Goal: Task Accomplishment & Management: Use online tool/utility

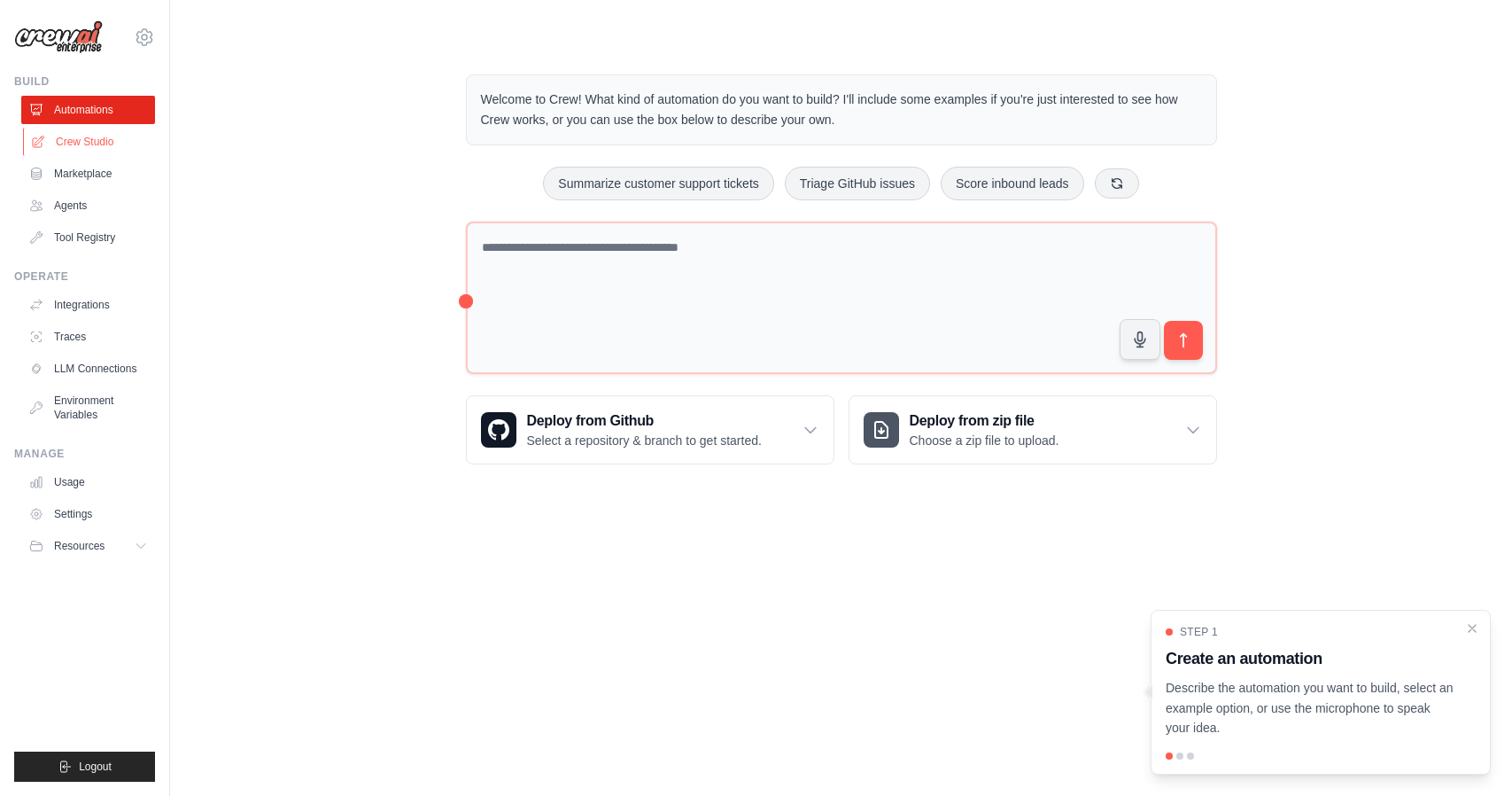
click at [86, 141] on link "Crew Studio" at bounding box center [90, 141] width 134 height 28
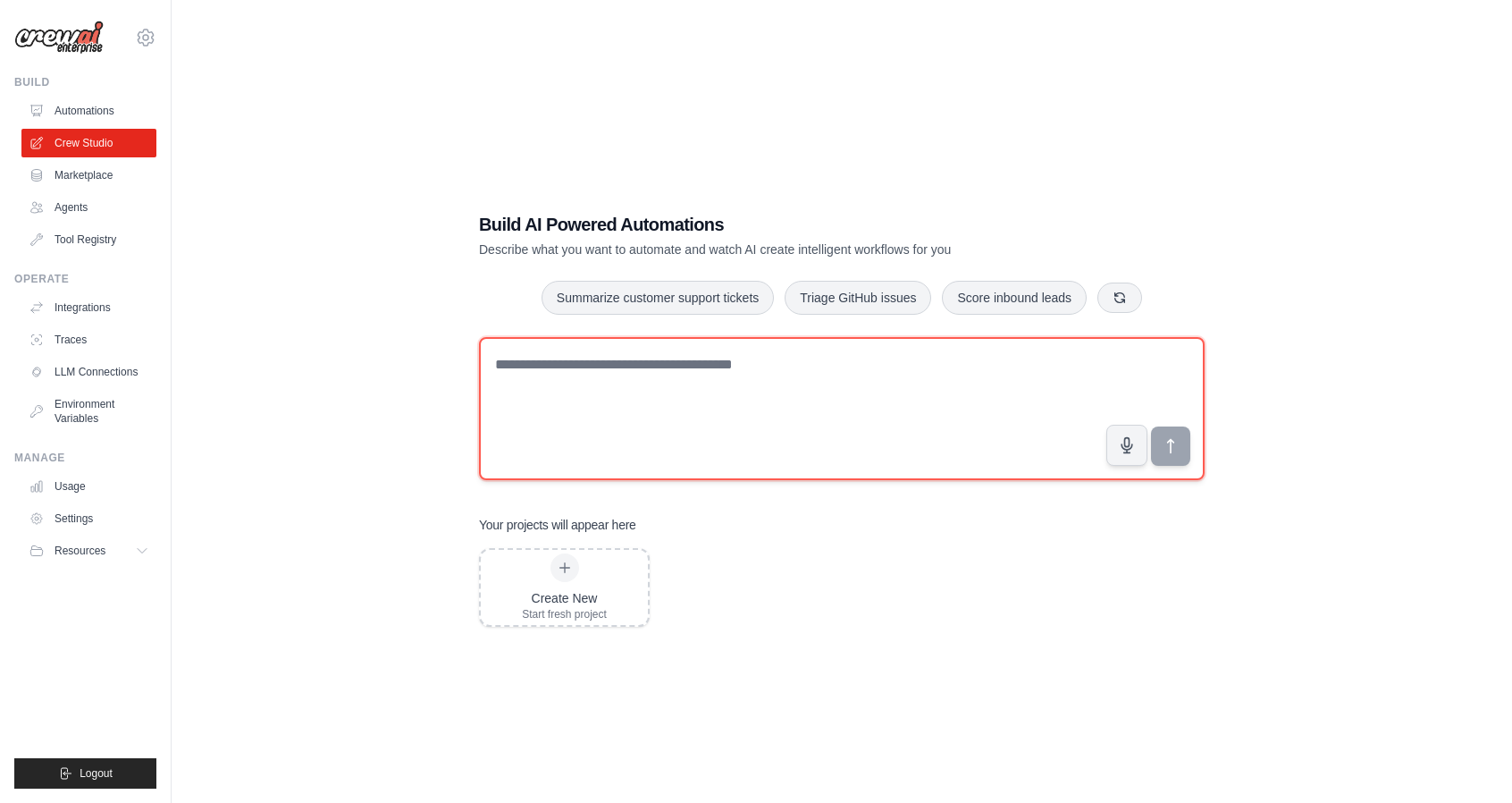
click at [626, 393] on textarea at bounding box center [842, 408] width 726 height 143
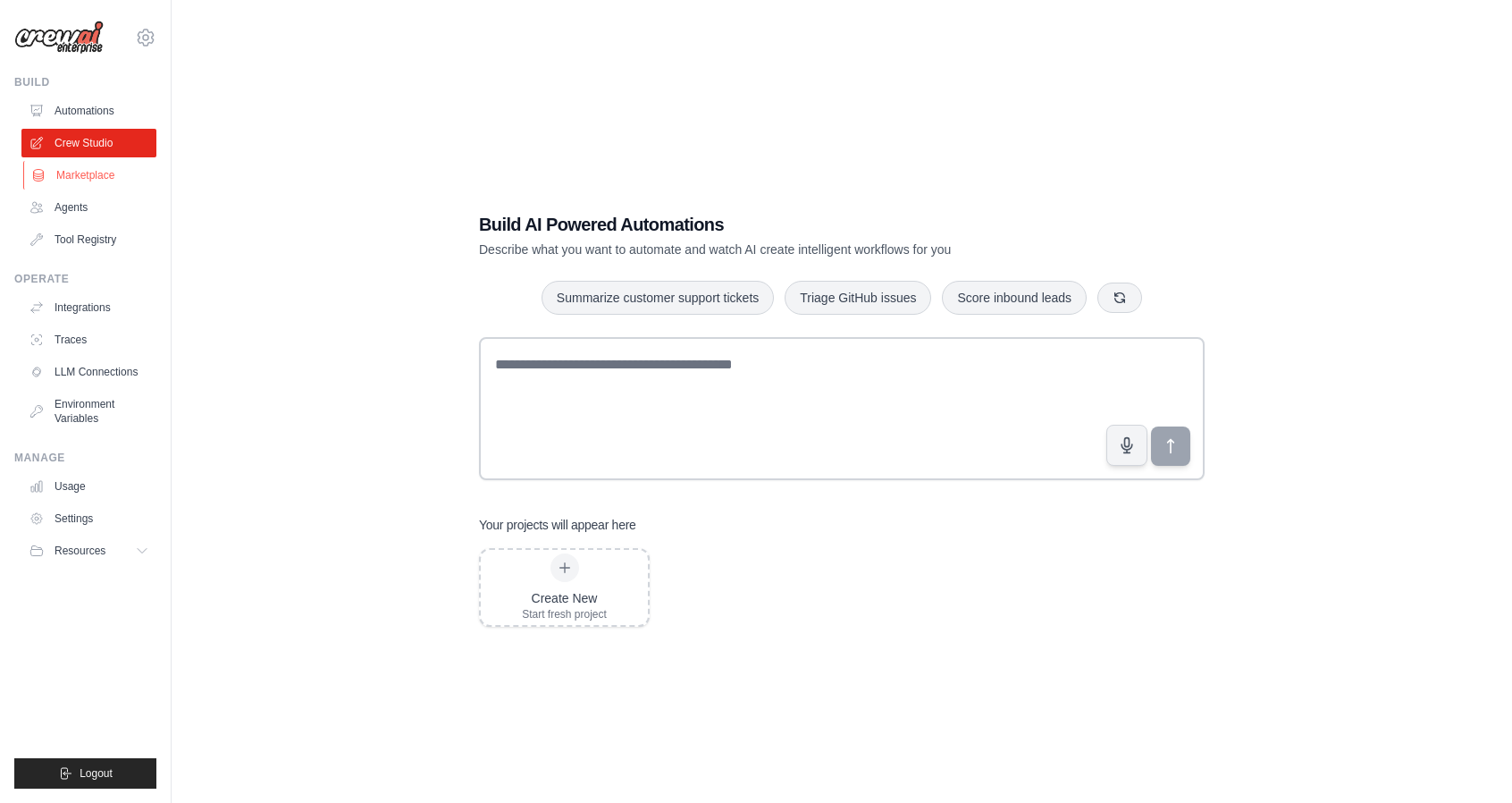
click at [83, 181] on link "Marketplace" at bounding box center [91, 175] width 135 height 28
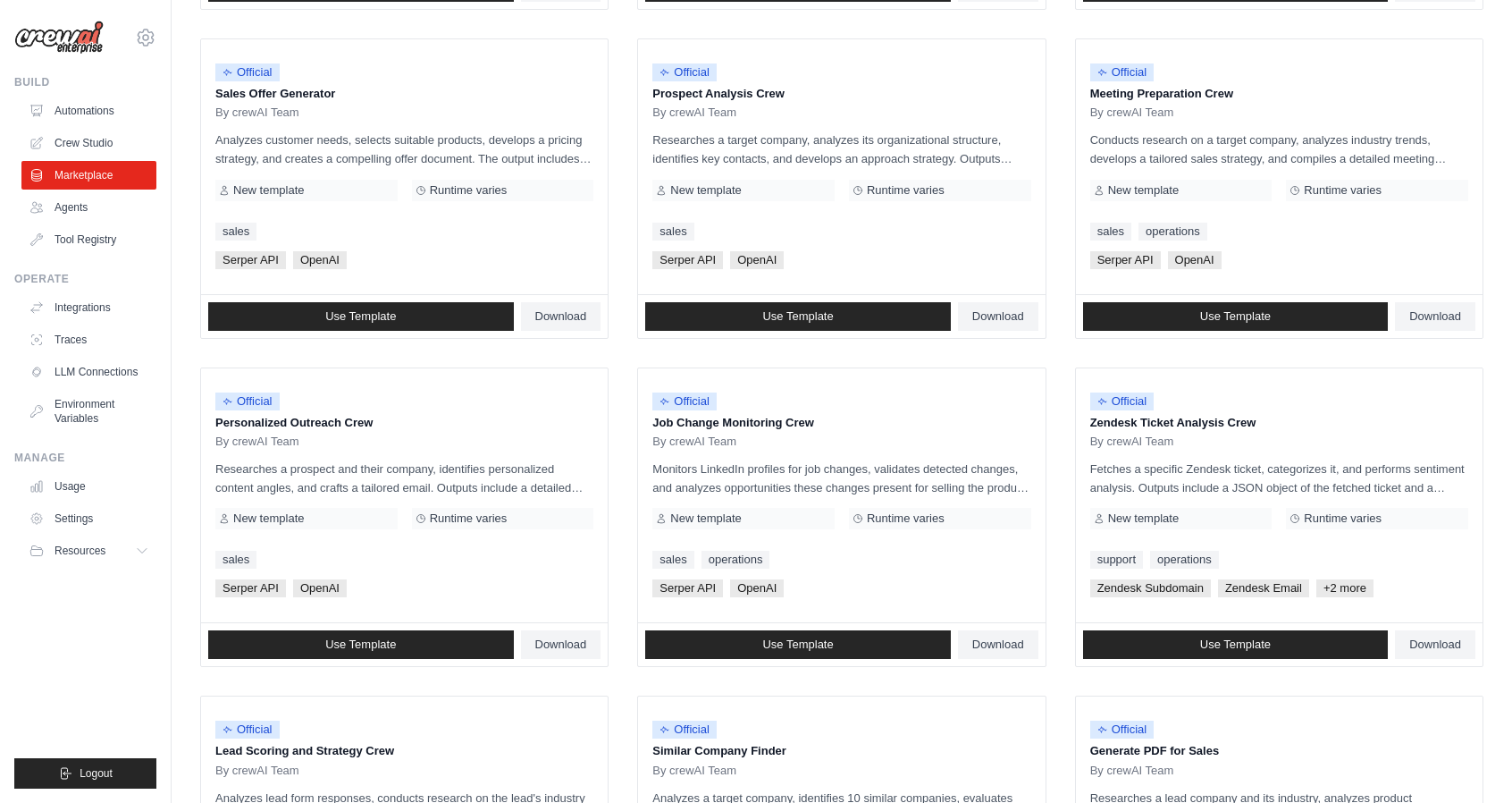
scroll to position [534, 0]
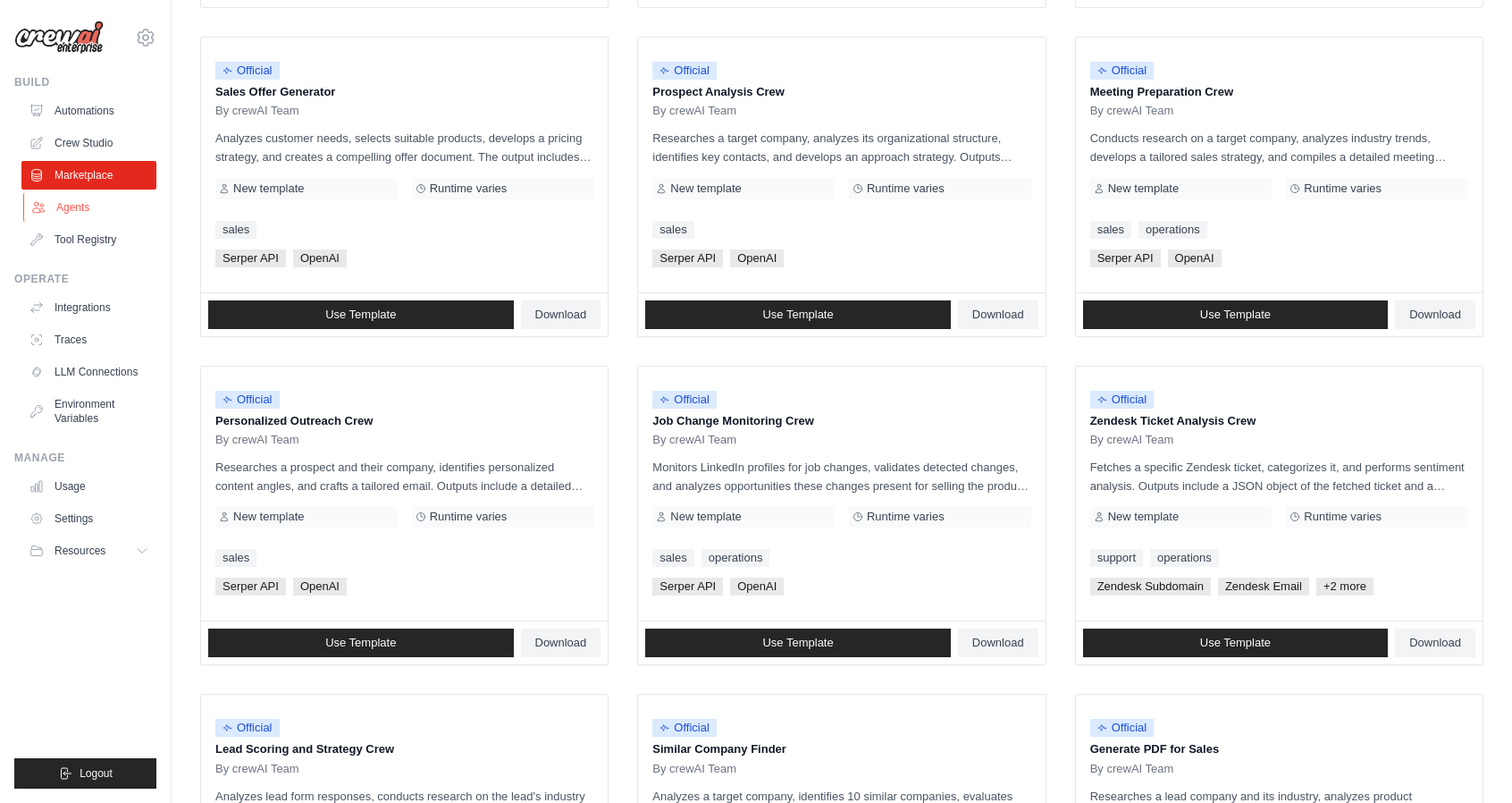
click at [77, 207] on link "Agents" at bounding box center [91, 207] width 135 height 28
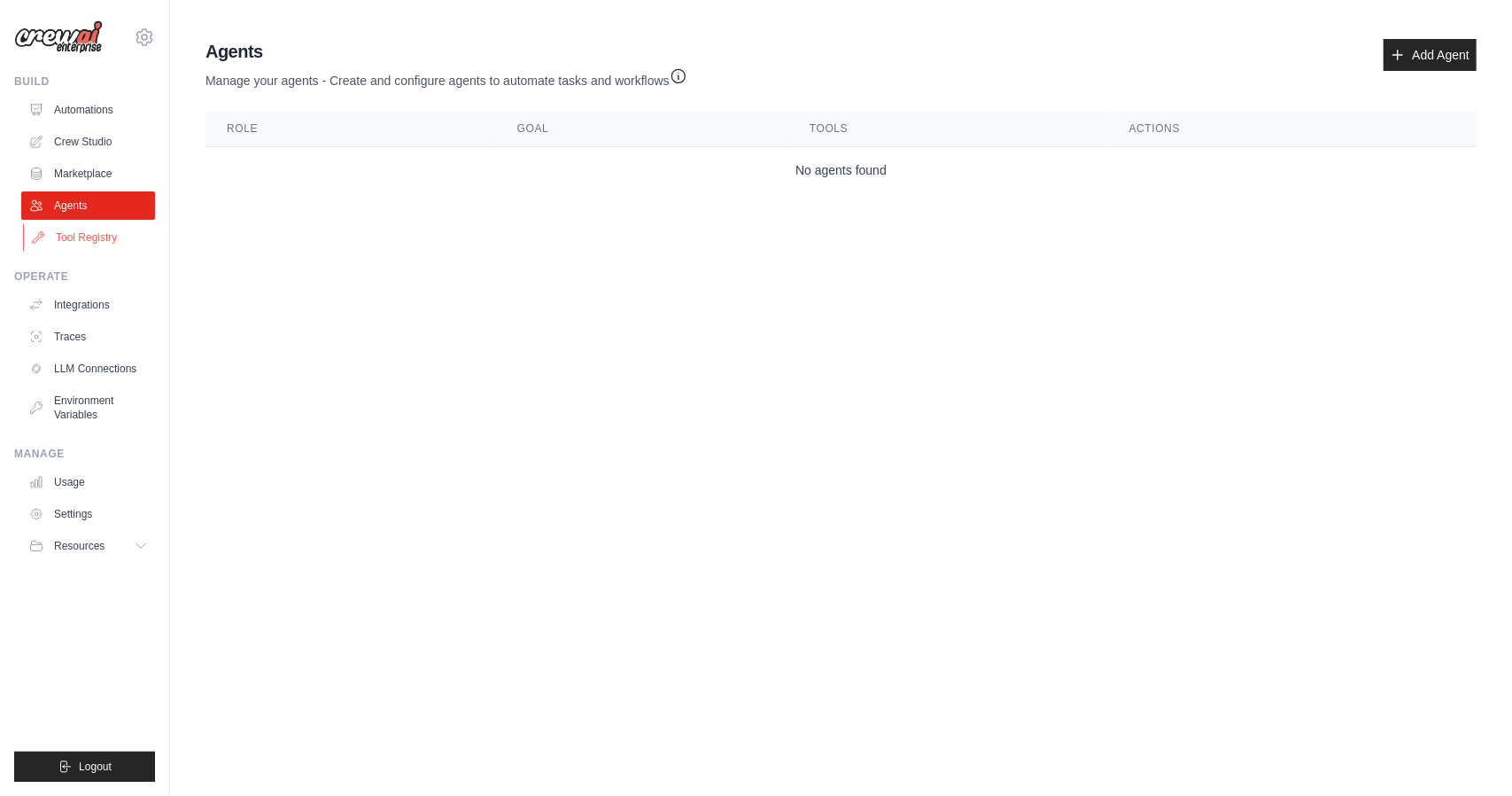
click at [99, 242] on link "Tool Registry" at bounding box center [90, 237] width 134 height 28
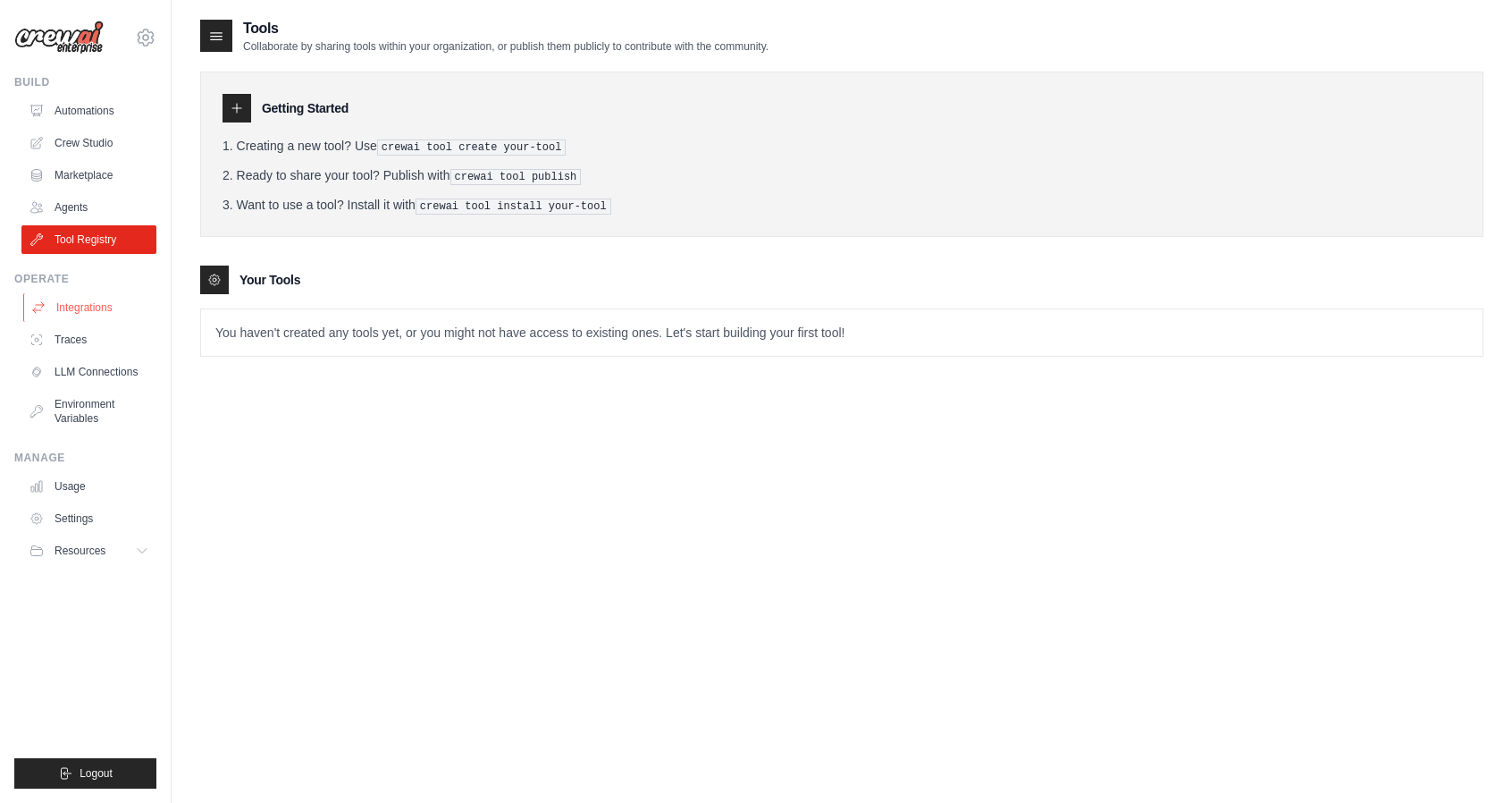
click at [82, 306] on link "Integrations" at bounding box center [91, 308] width 135 height 28
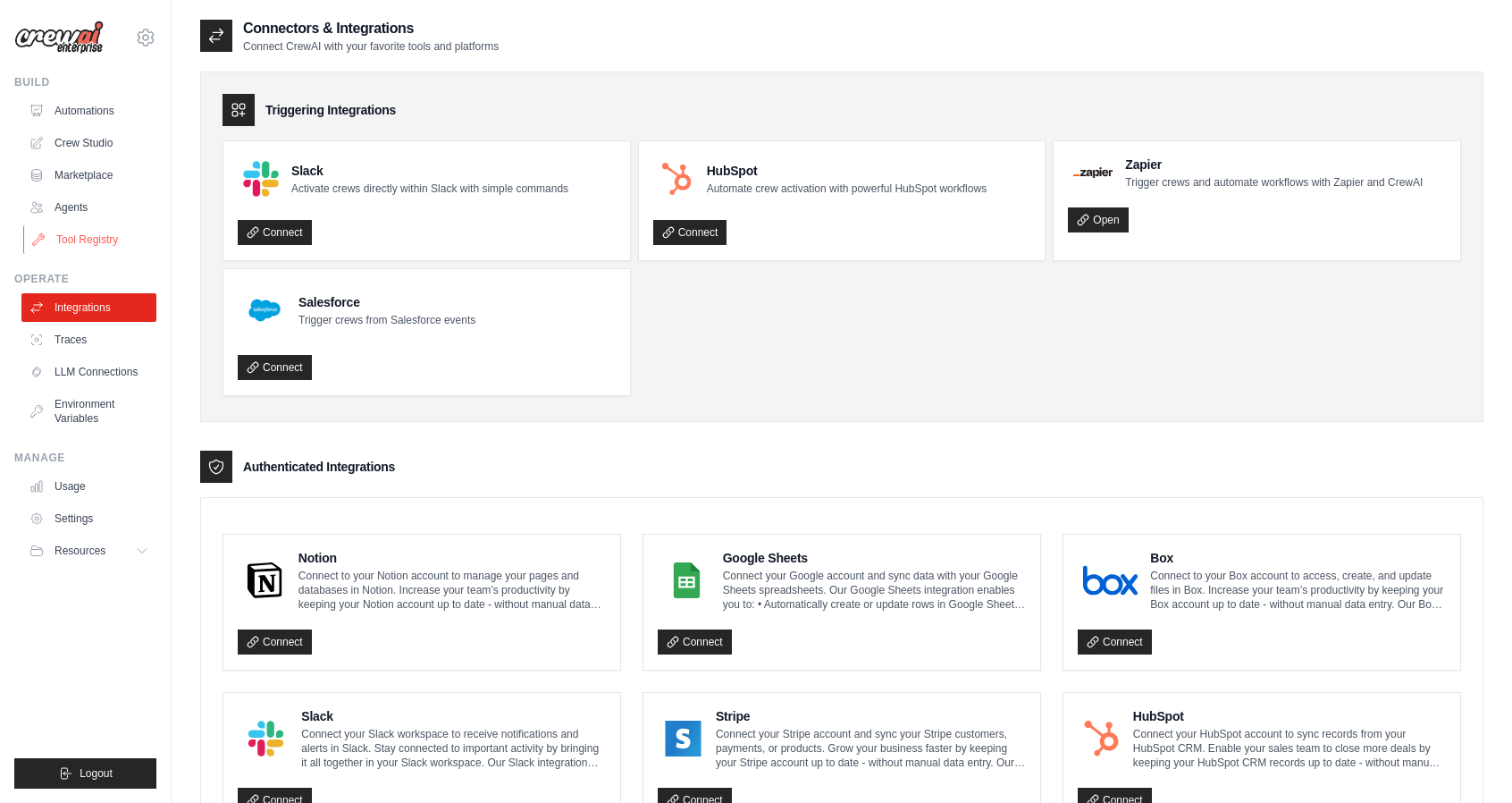
click at [91, 242] on link "Tool Registry" at bounding box center [91, 239] width 135 height 28
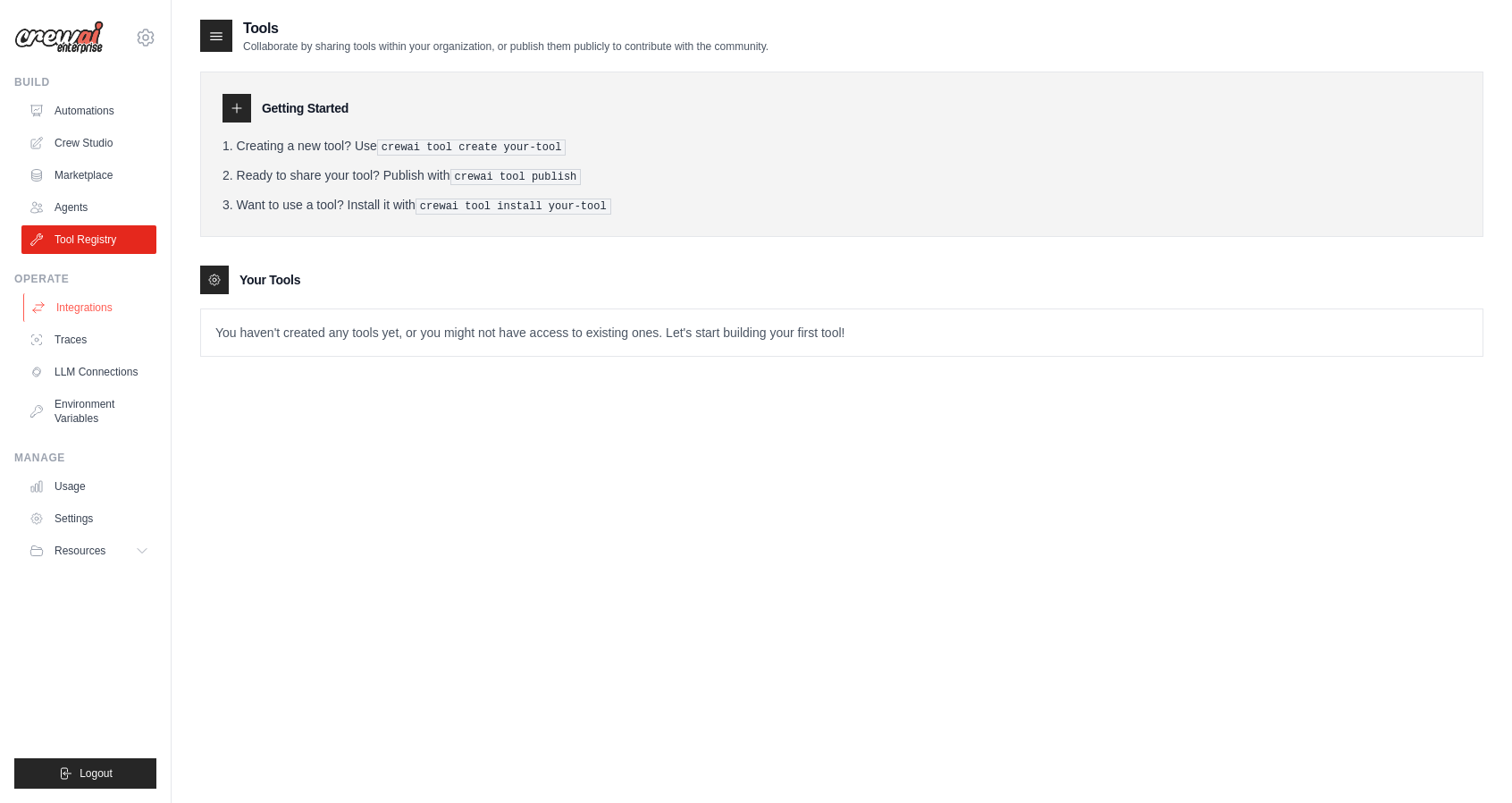
click at [77, 299] on link "Integrations" at bounding box center [91, 308] width 135 height 28
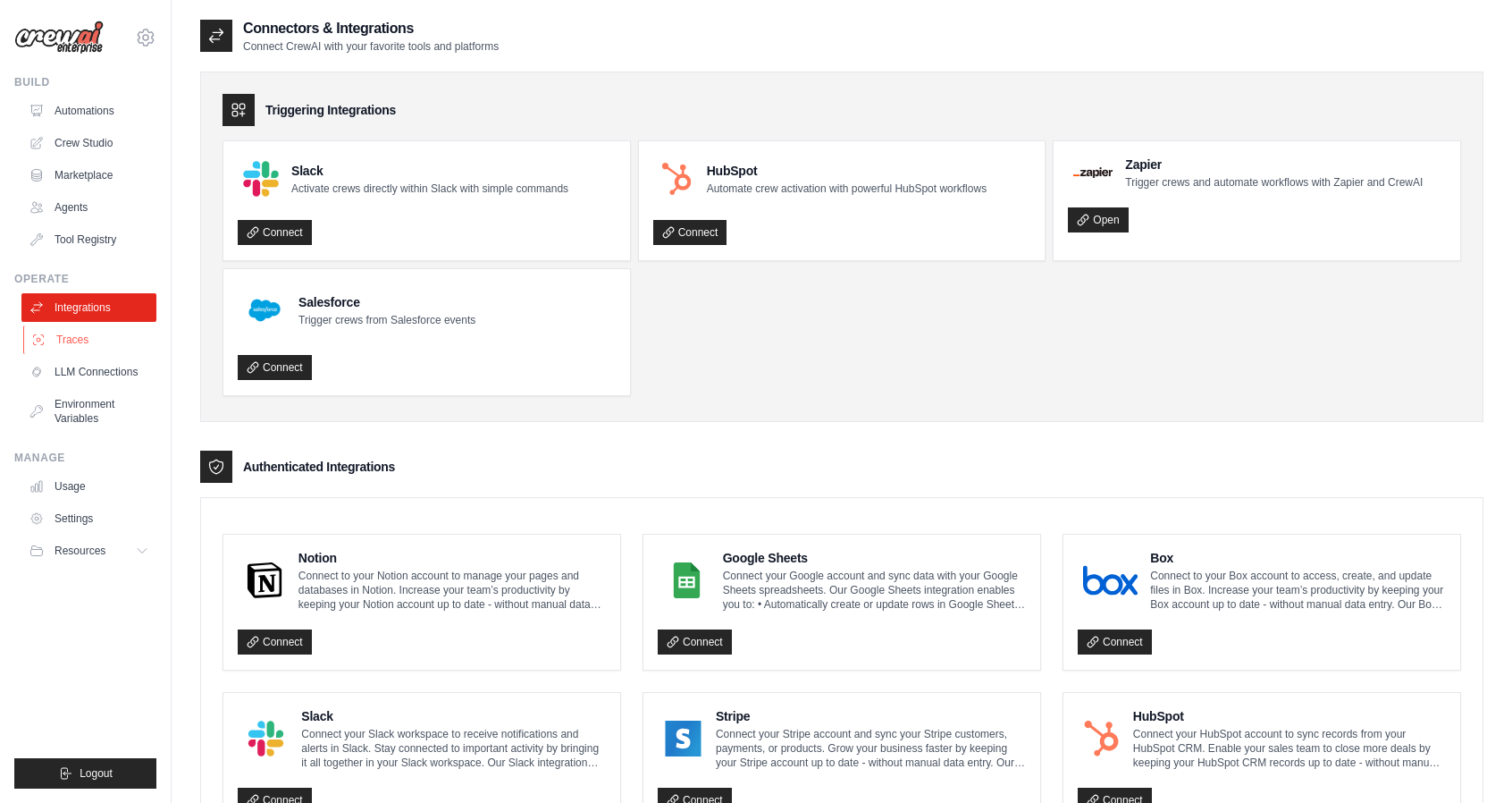
click at [75, 337] on link "Traces" at bounding box center [91, 340] width 135 height 28
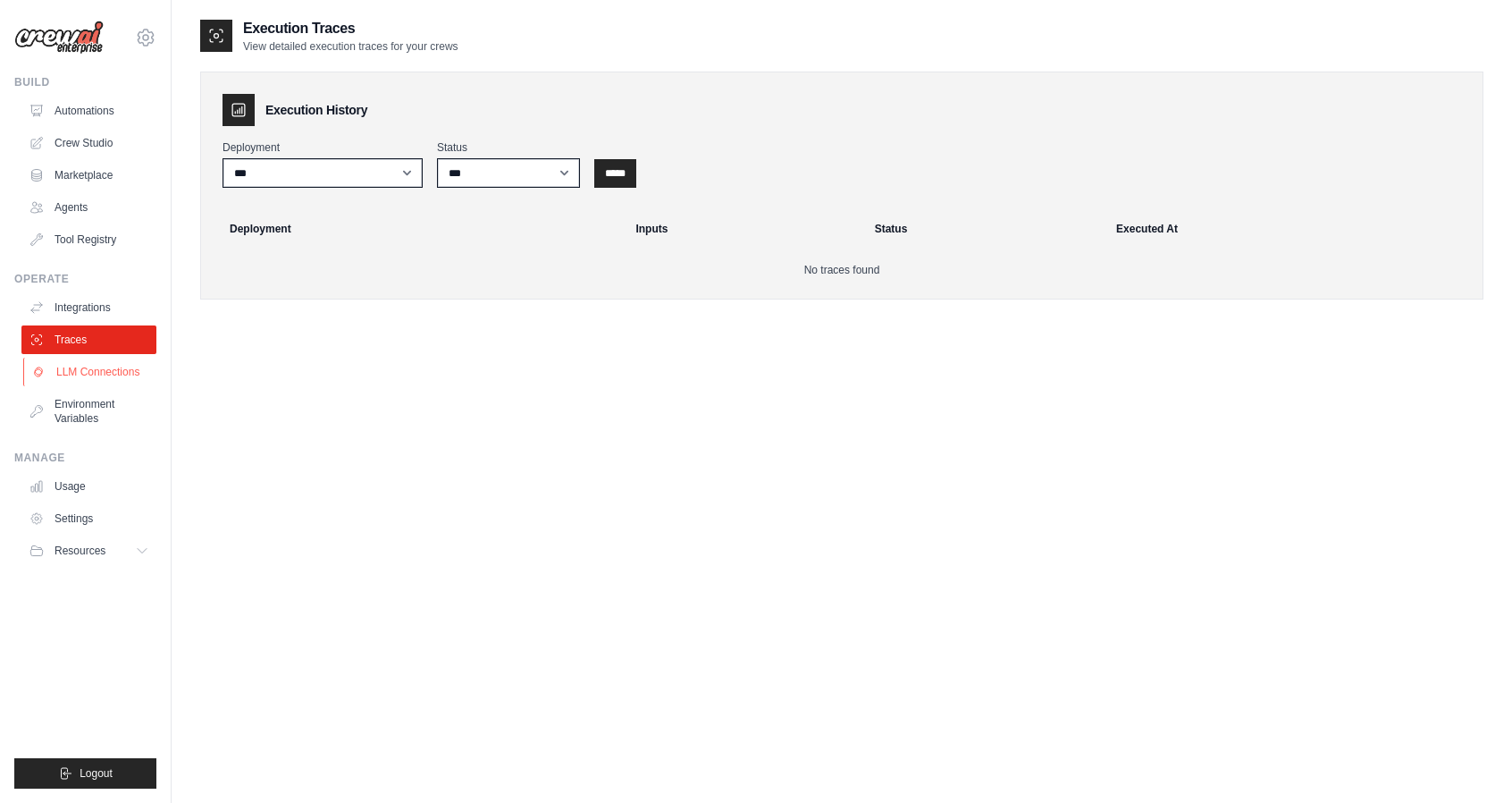
click at [93, 370] on link "LLM Connections" at bounding box center [91, 371] width 135 height 28
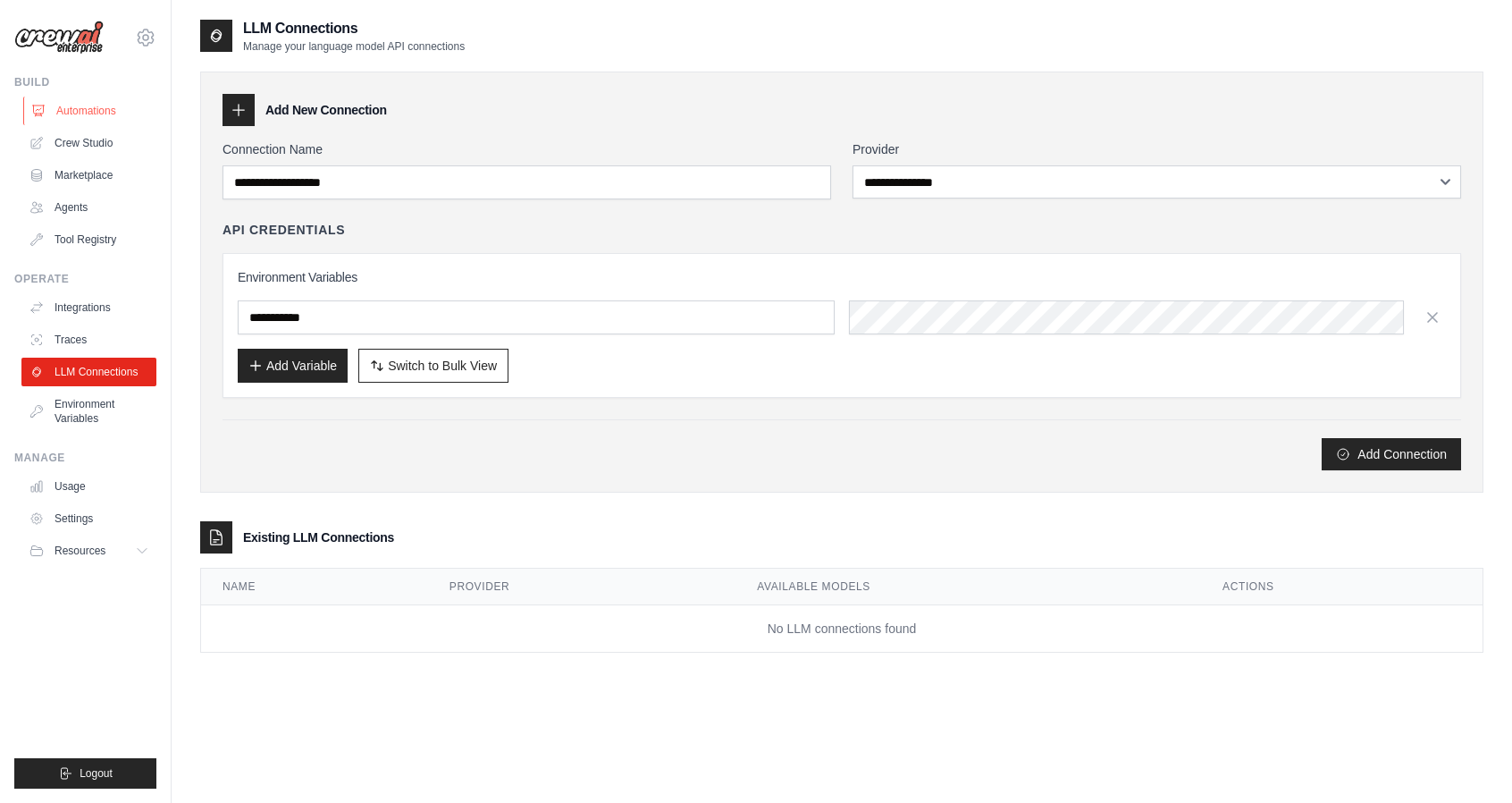
click at [91, 121] on link "Automations" at bounding box center [91, 111] width 135 height 28
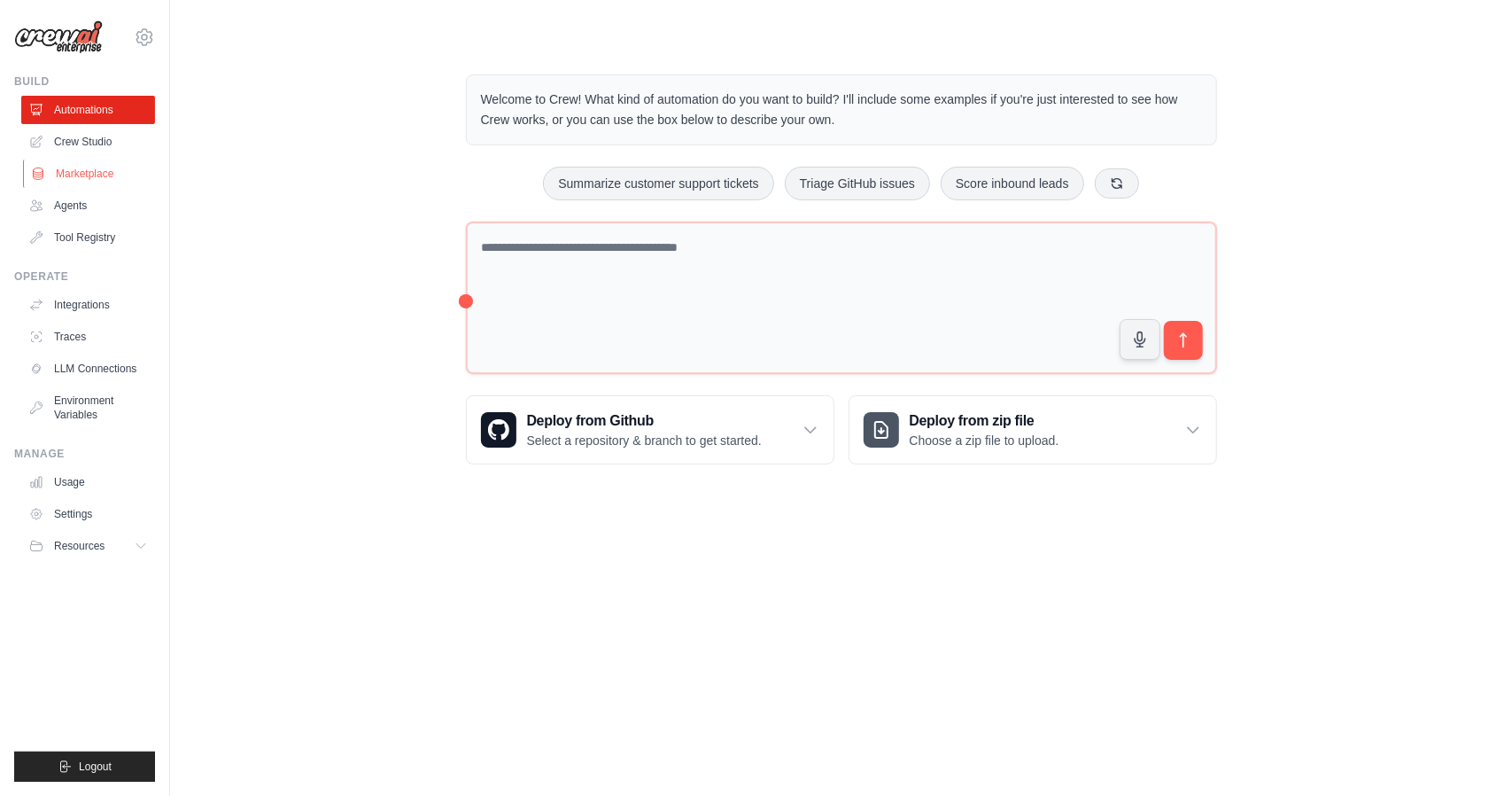
click at [90, 162] on link "Marketplace" at bounding box center [90, 174] width 134 height 28
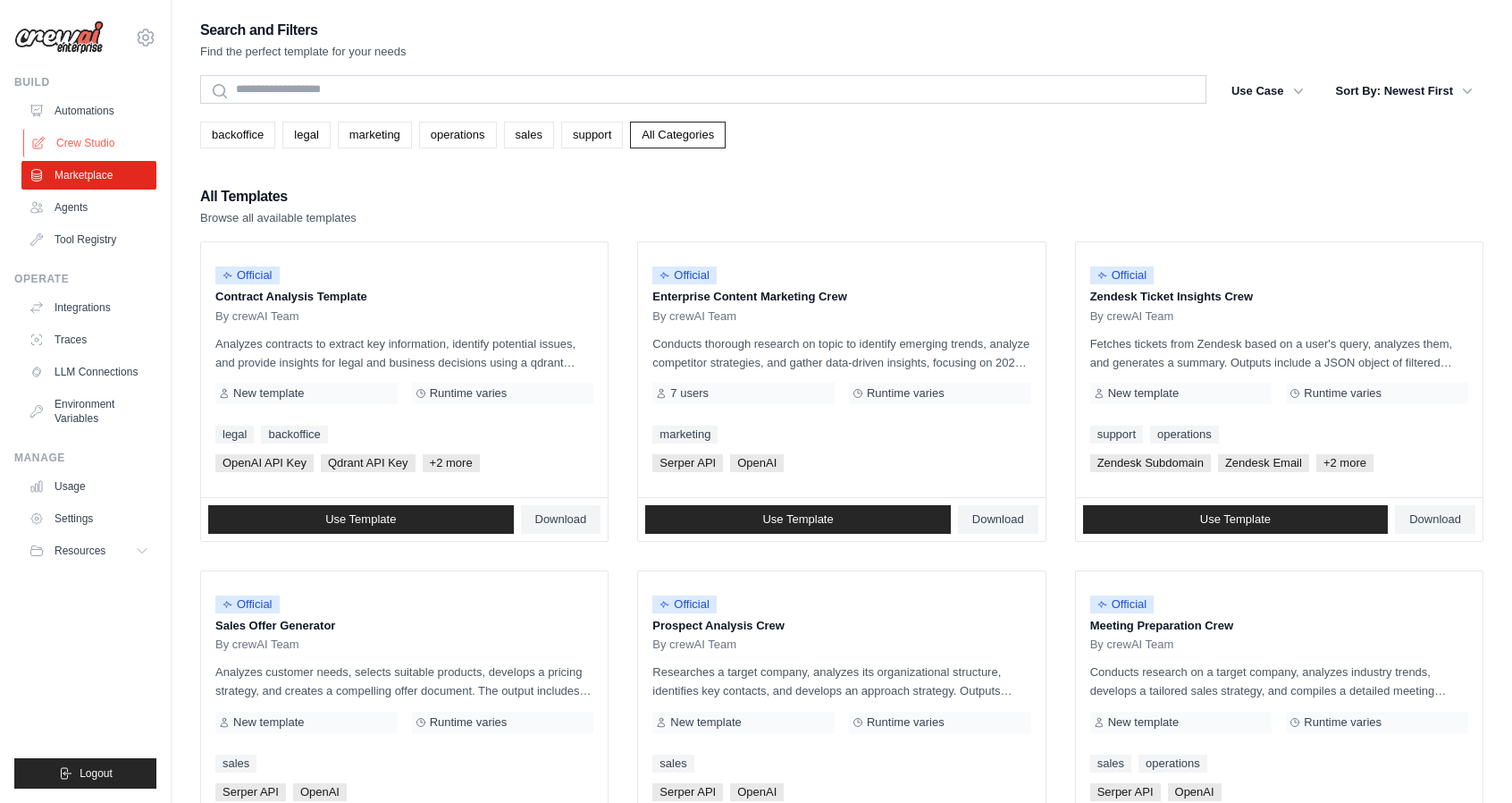
click at [100, 136] on link "Crew Studio" at bounding box center [91, 143] width 135 height 28
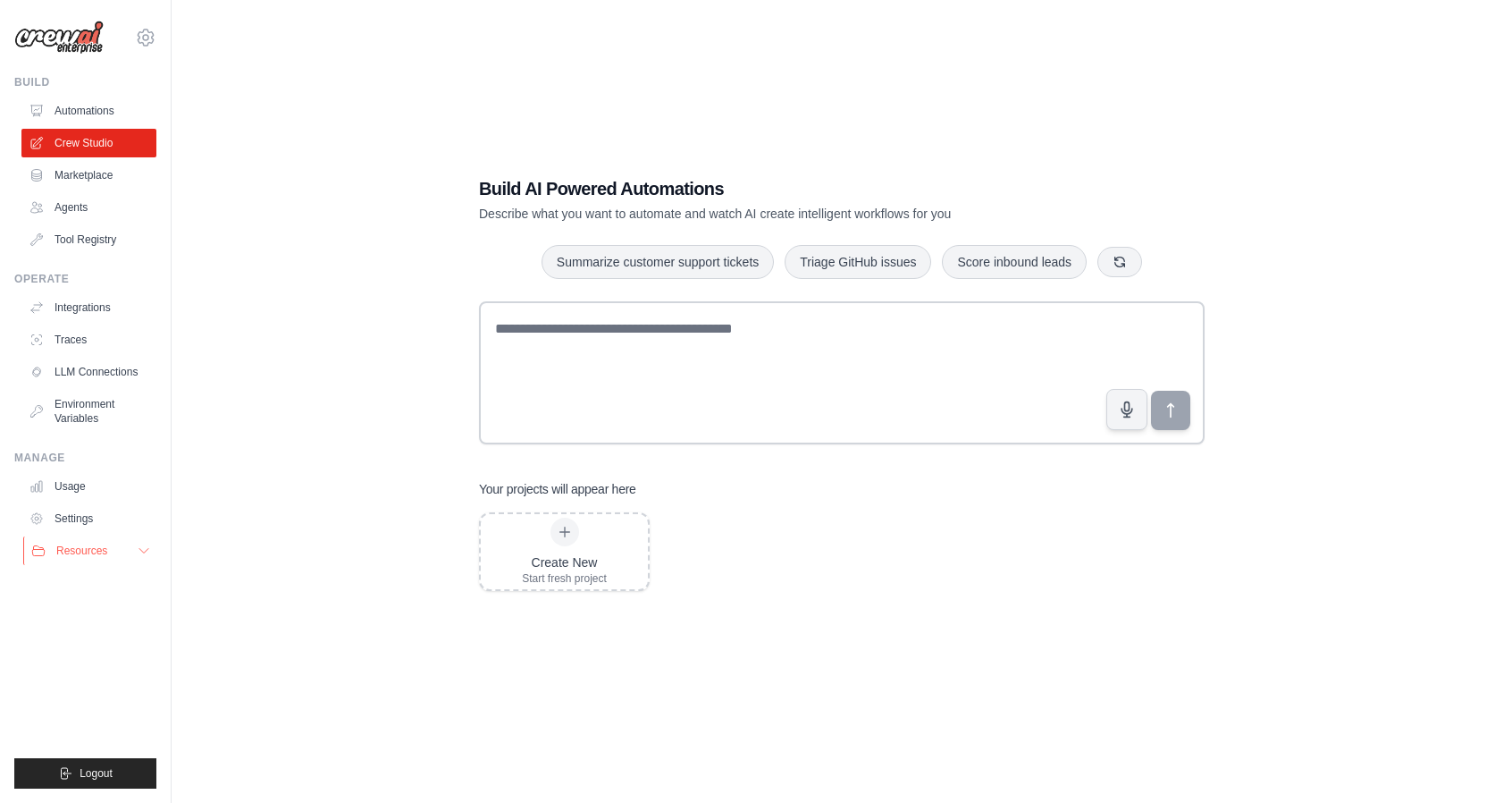
click at [146, 554] on icon at bounding box center [144, 550] width 14 height 14
click at [78, 485] on link "Usage" at bounding box center [91, 486] width 135 height 28
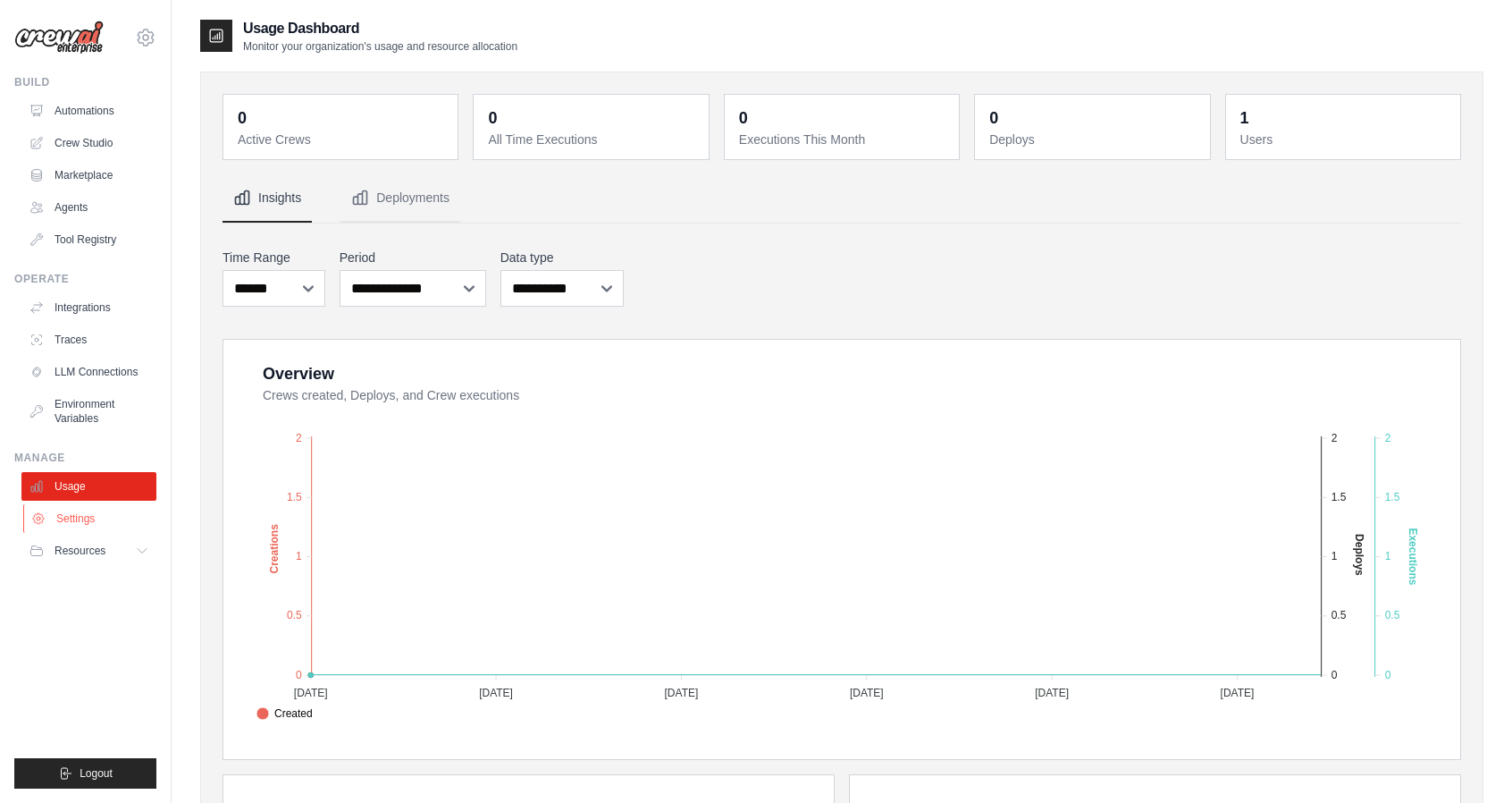
click at [88, 518] on link "Settings" at bounding box center [91, 518] width 135 height 28
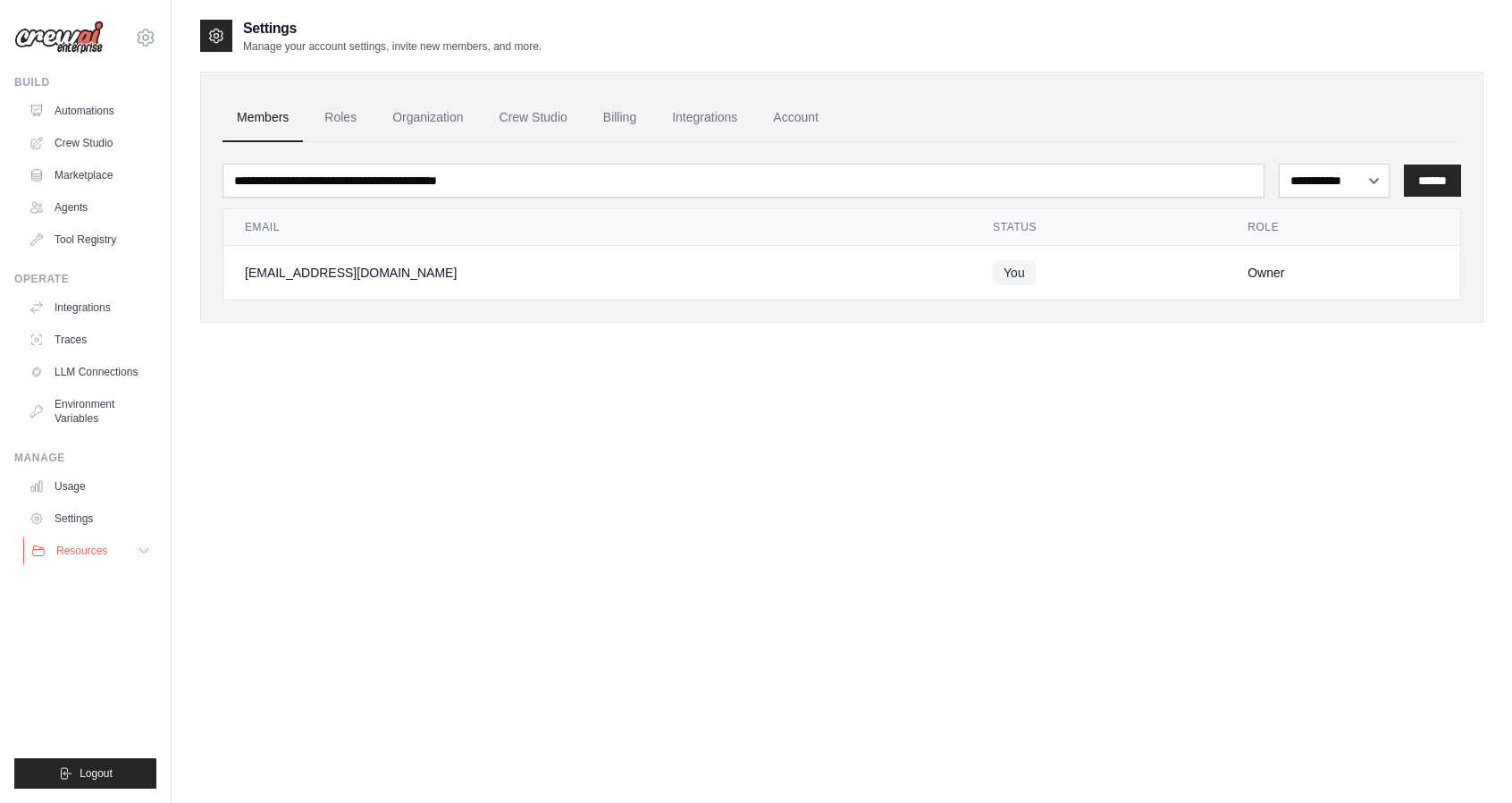
click at [91, 555] on span "Resources" at bounding box center [82, 550] width 51 height 14
click at [77, 338] on link "Traces" at bounding box center [91, 340] width 135 height 28
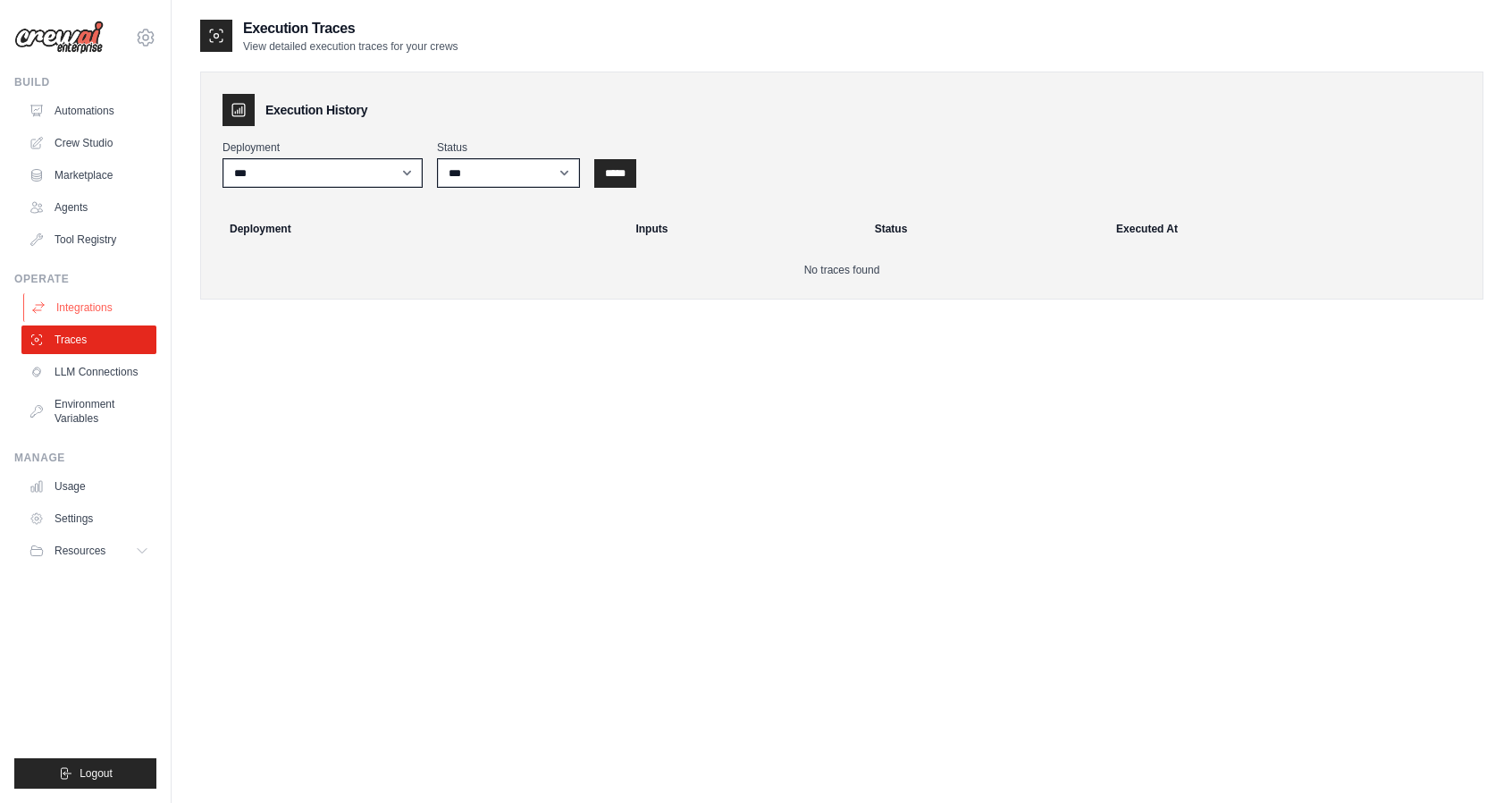
click at [81, 304] on link "Integrations" at bounding box center [91, 308] width 135 height 28
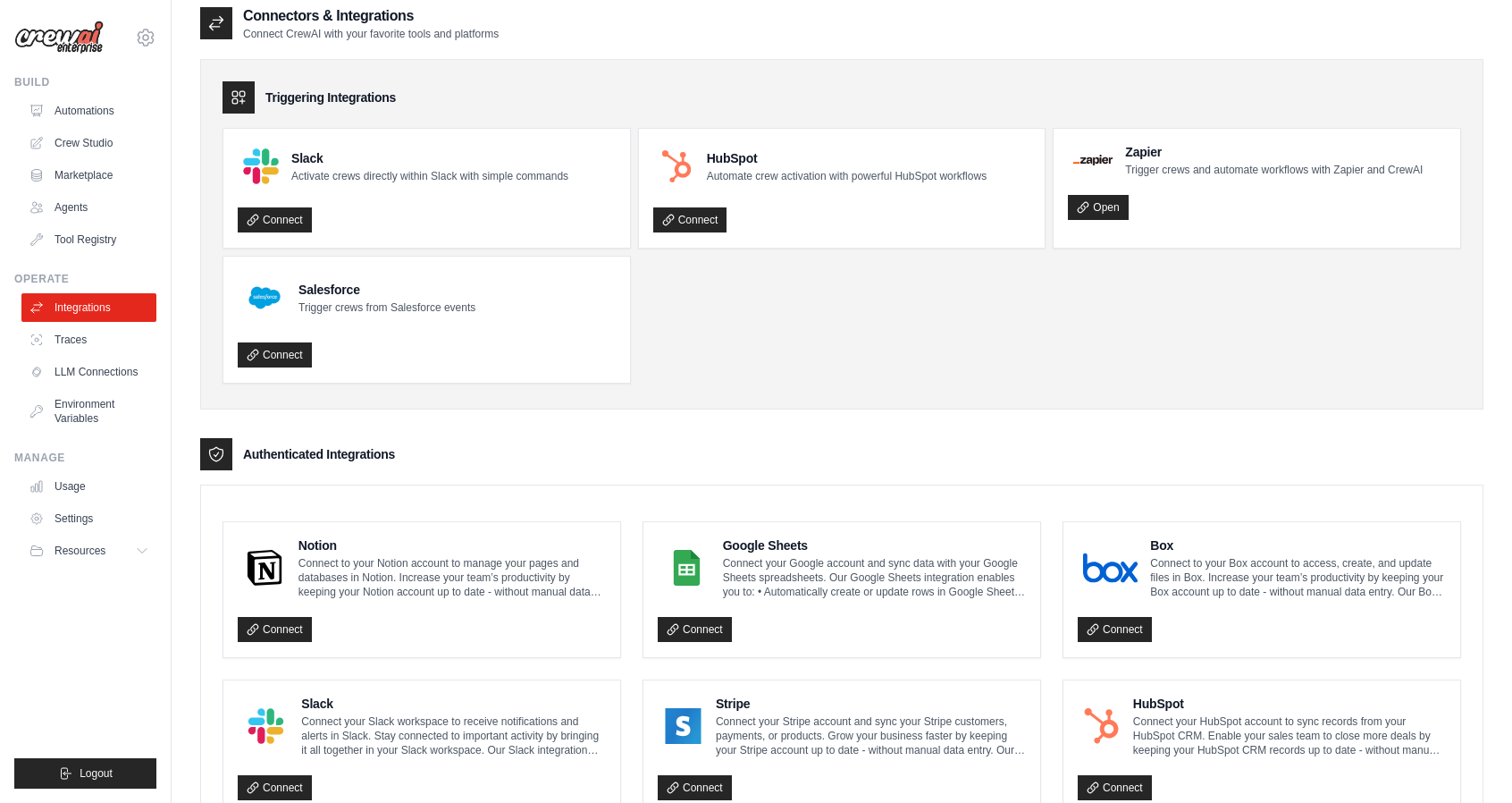
drag, startPoint x: 703, startPoint y: 312, endPoint x: 701, endPoint y: 340, distance: 28.1
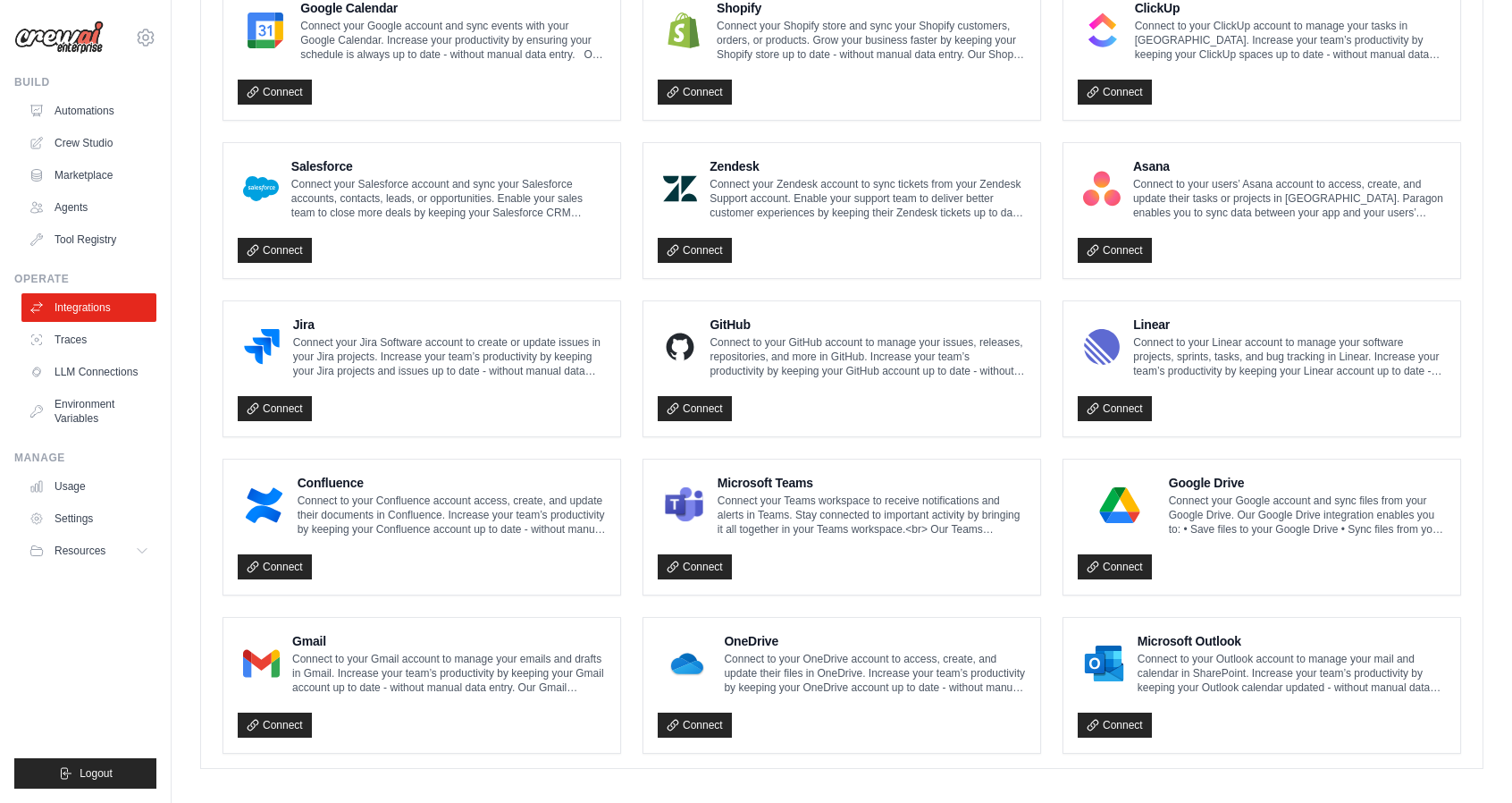
scroll to position [869, 0]
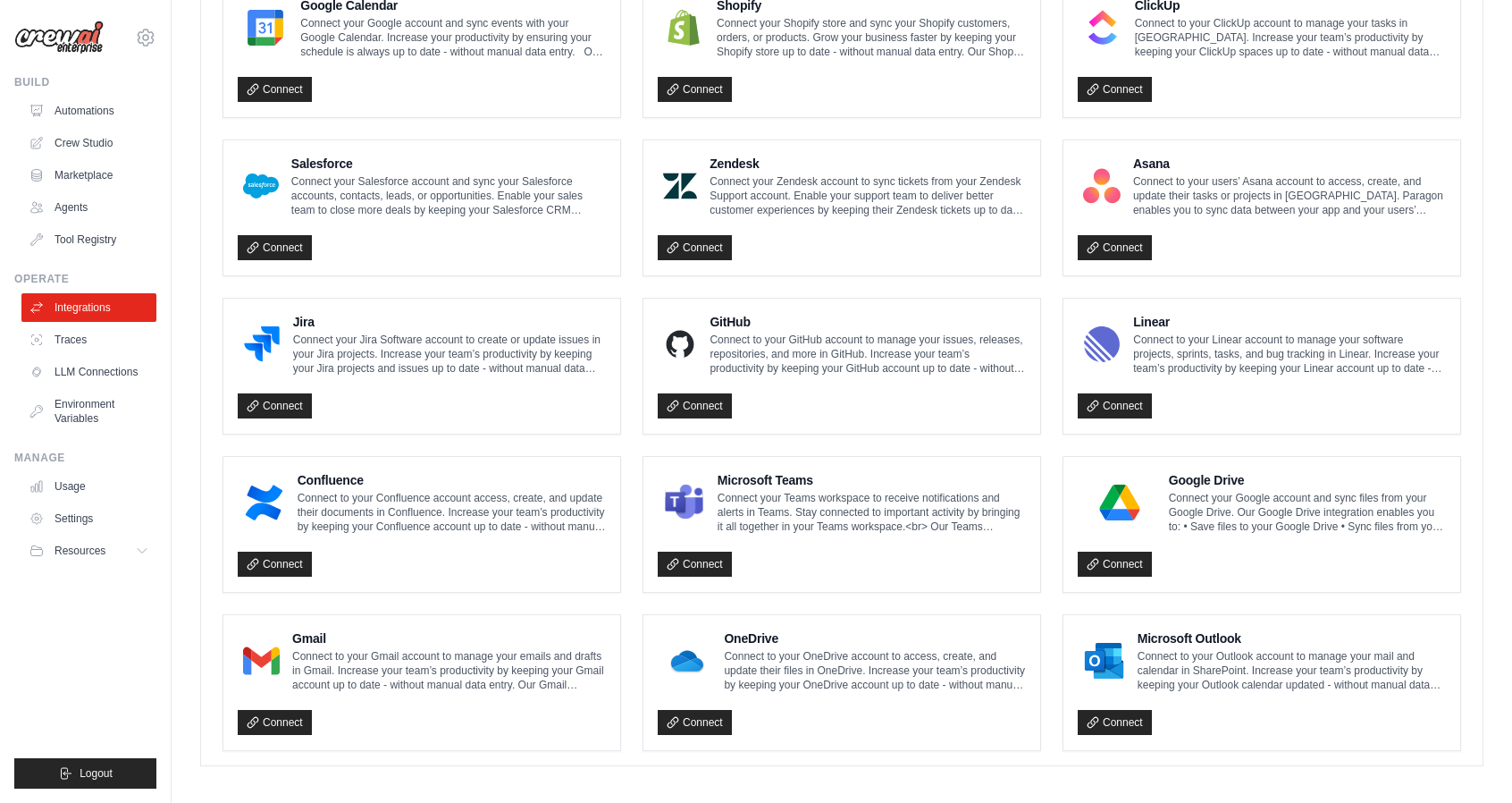
drag, startPoint x: 631, startPoint y: 423, endPoint x: 629, endPoint y: 464, distance: 41.0
drag, startPoint x: 629, startPoint y: 555, endPoint x: 630, endPoint y: 571, distance: 16.0
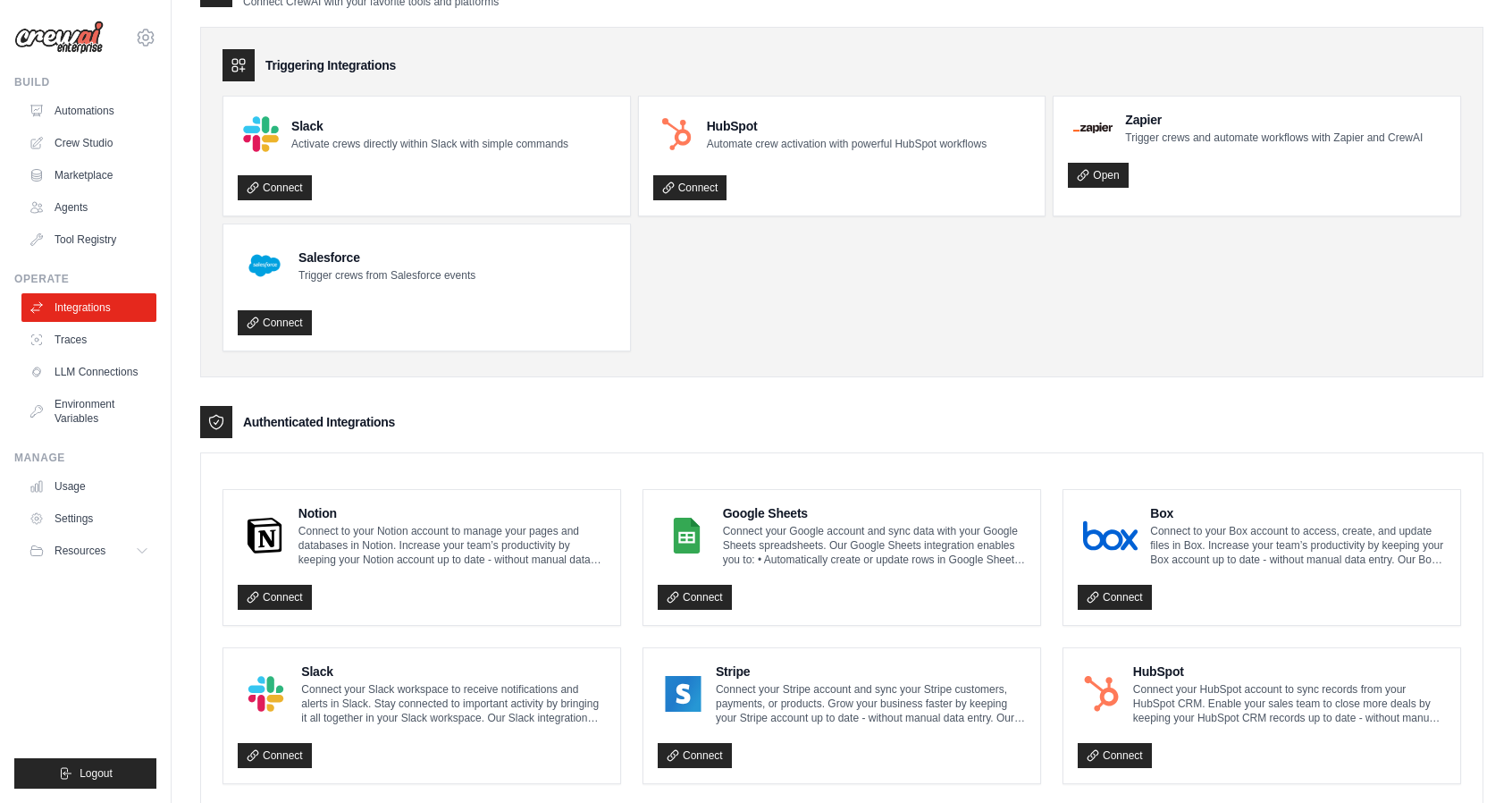
scroll to position [0, 0]
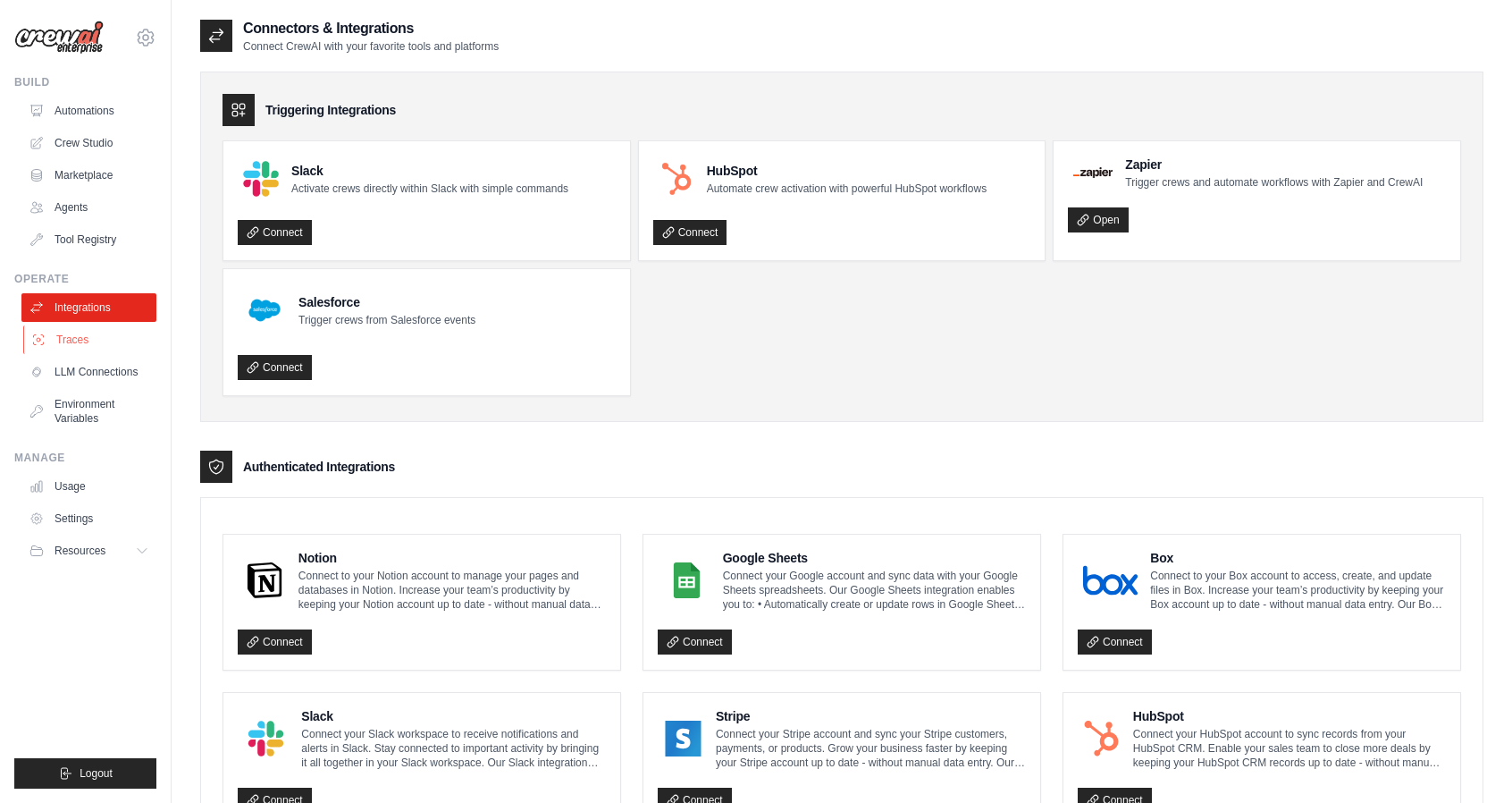
click at [79, 337] on link "Traces" at bounding box center [91, 340] width 135 height 28
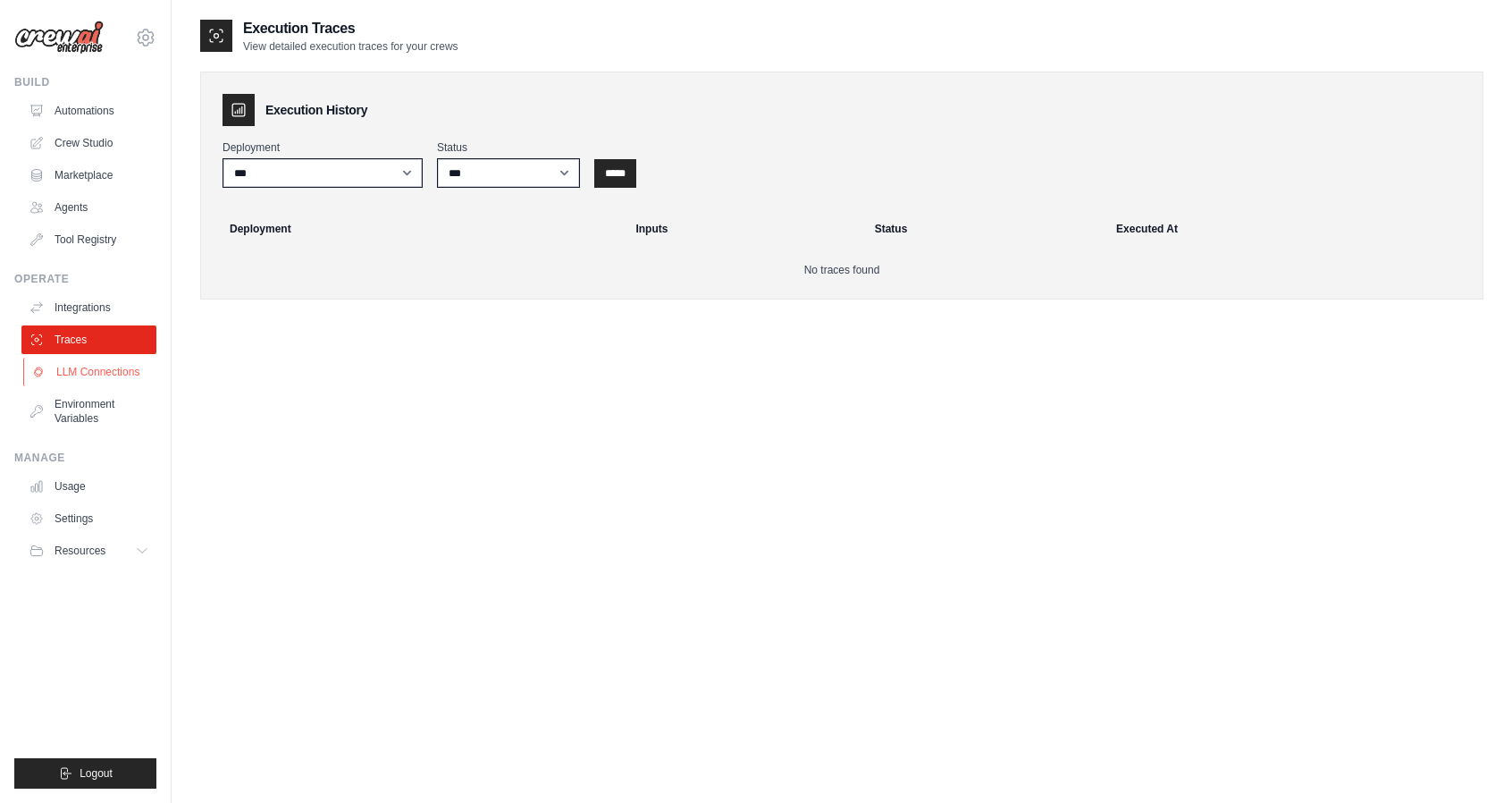
click at [89, 380] on link "LLM Connections" at bounding box center [91, 371] width 135 height 28
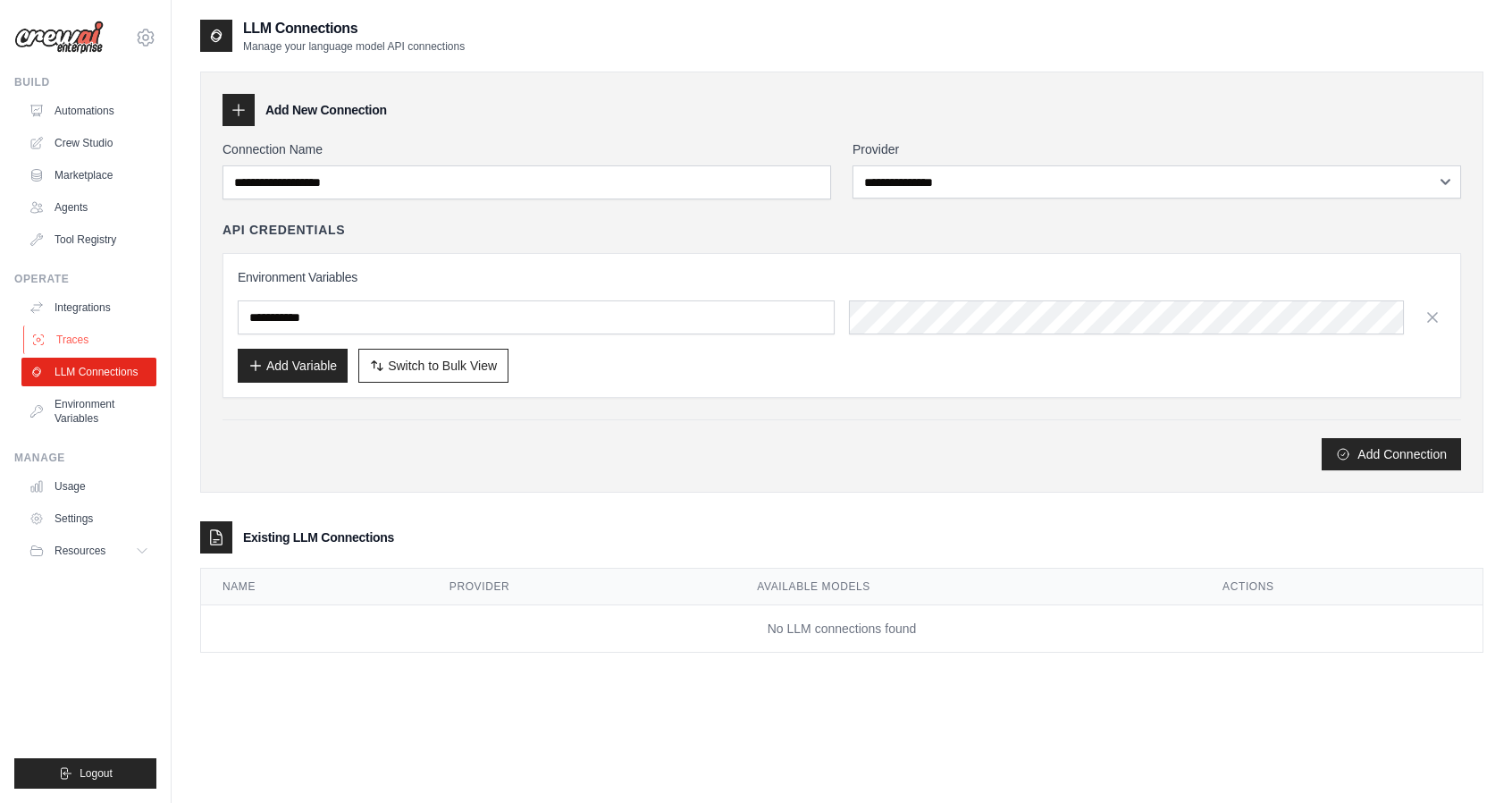
click at [74, 341] on link "Traces" at bounding box center [91, 340] width 135 height 28
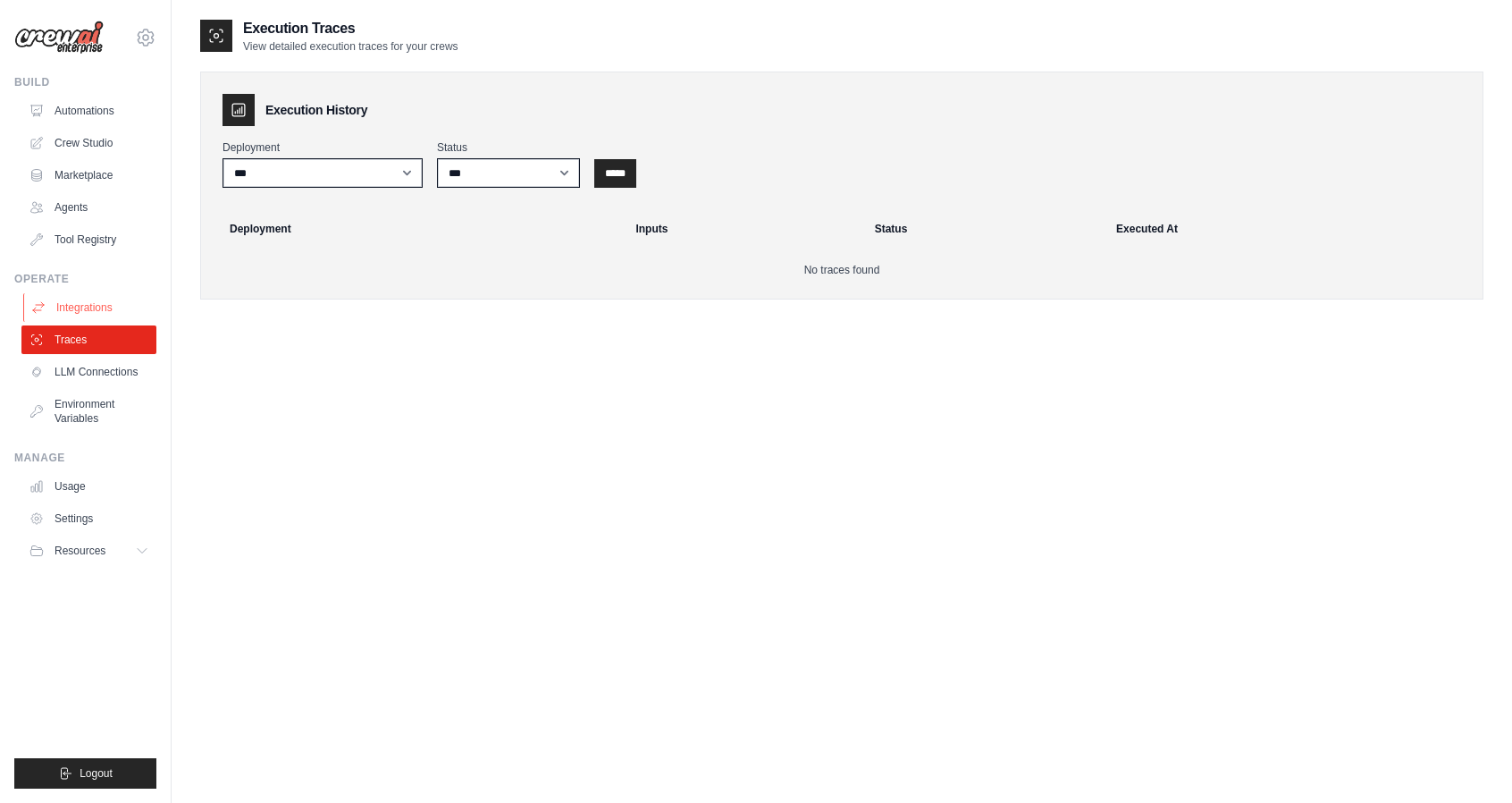
click at [70, 299] on link "Integrations" at bounding box center [91, 308] width 135 height 28
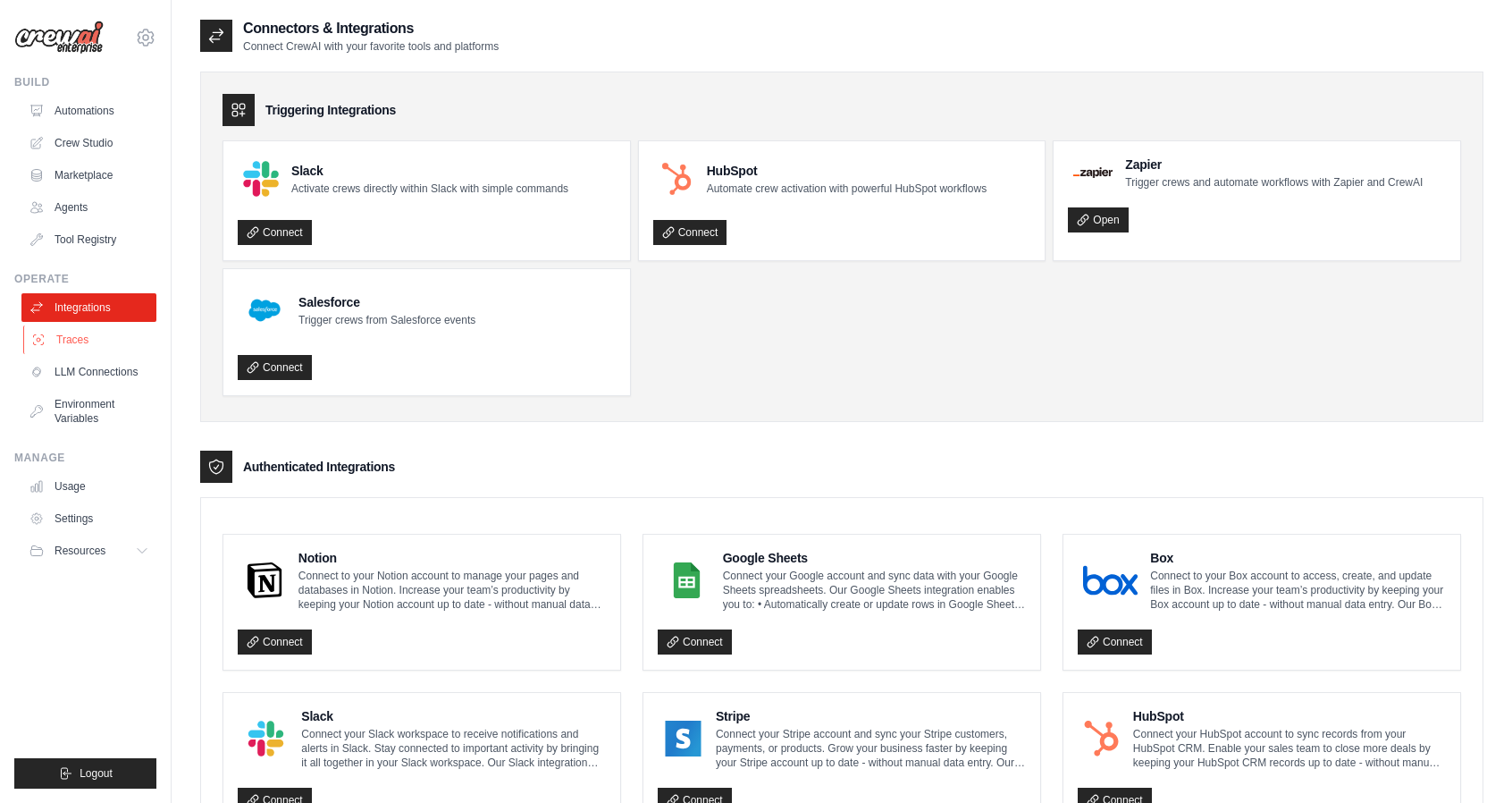
click at [82, 344] on link "Traces" at bounding box center [91, 340] width 135 height 28
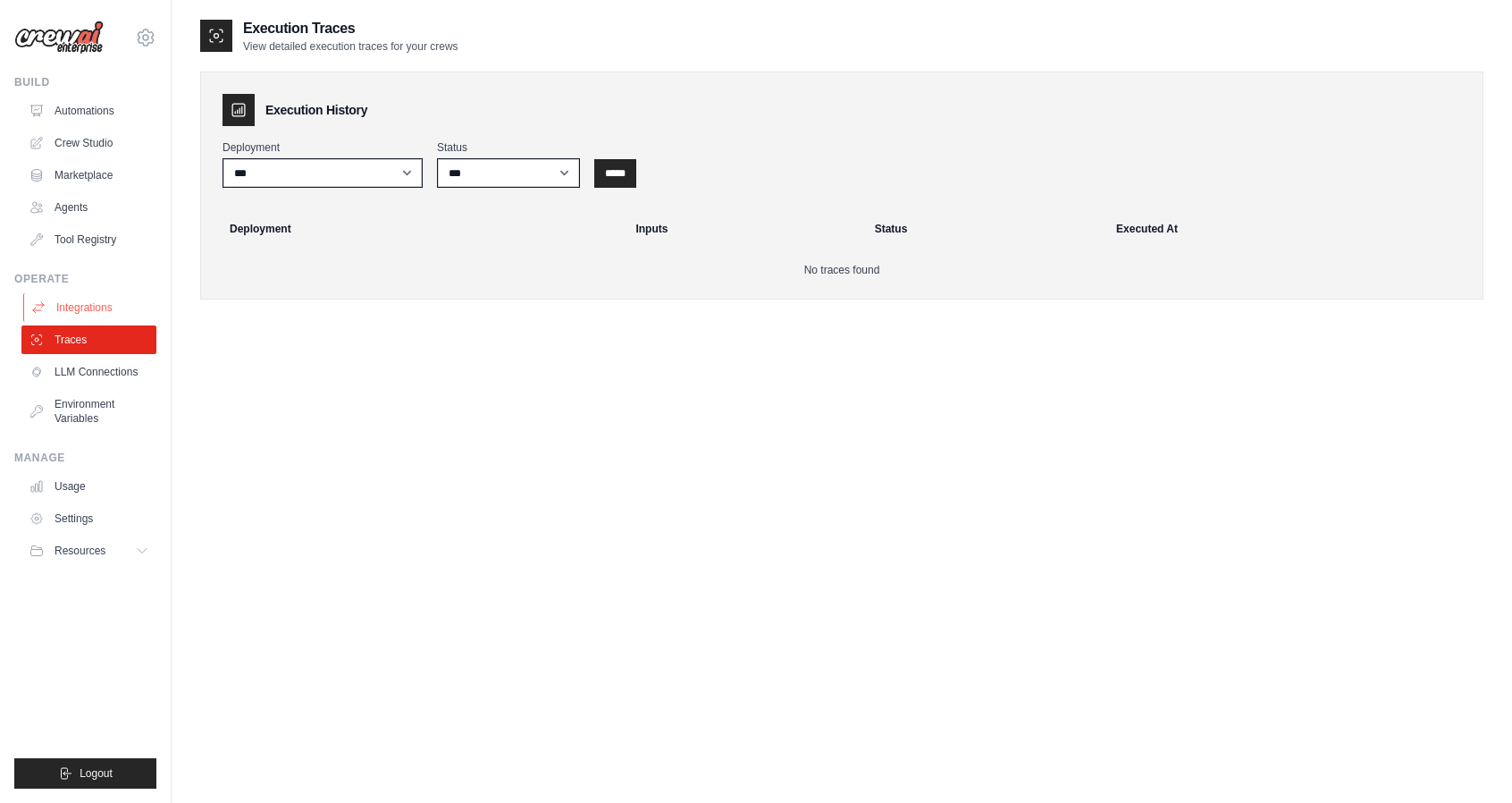
click at [95, 301] on link "Integrations" at bounding box center [91, 308] width 135 height 28
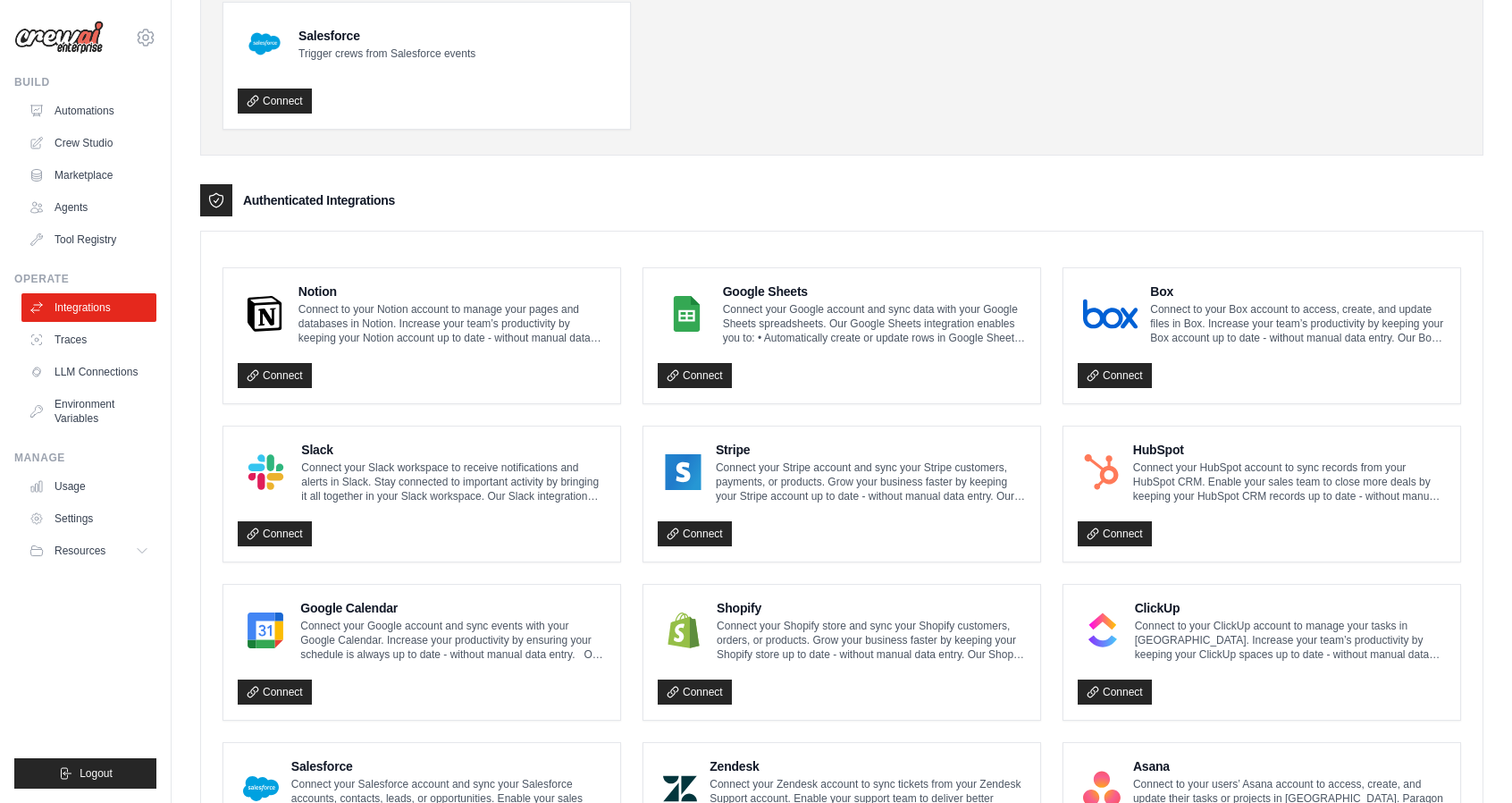
scroll to position [268, 0]
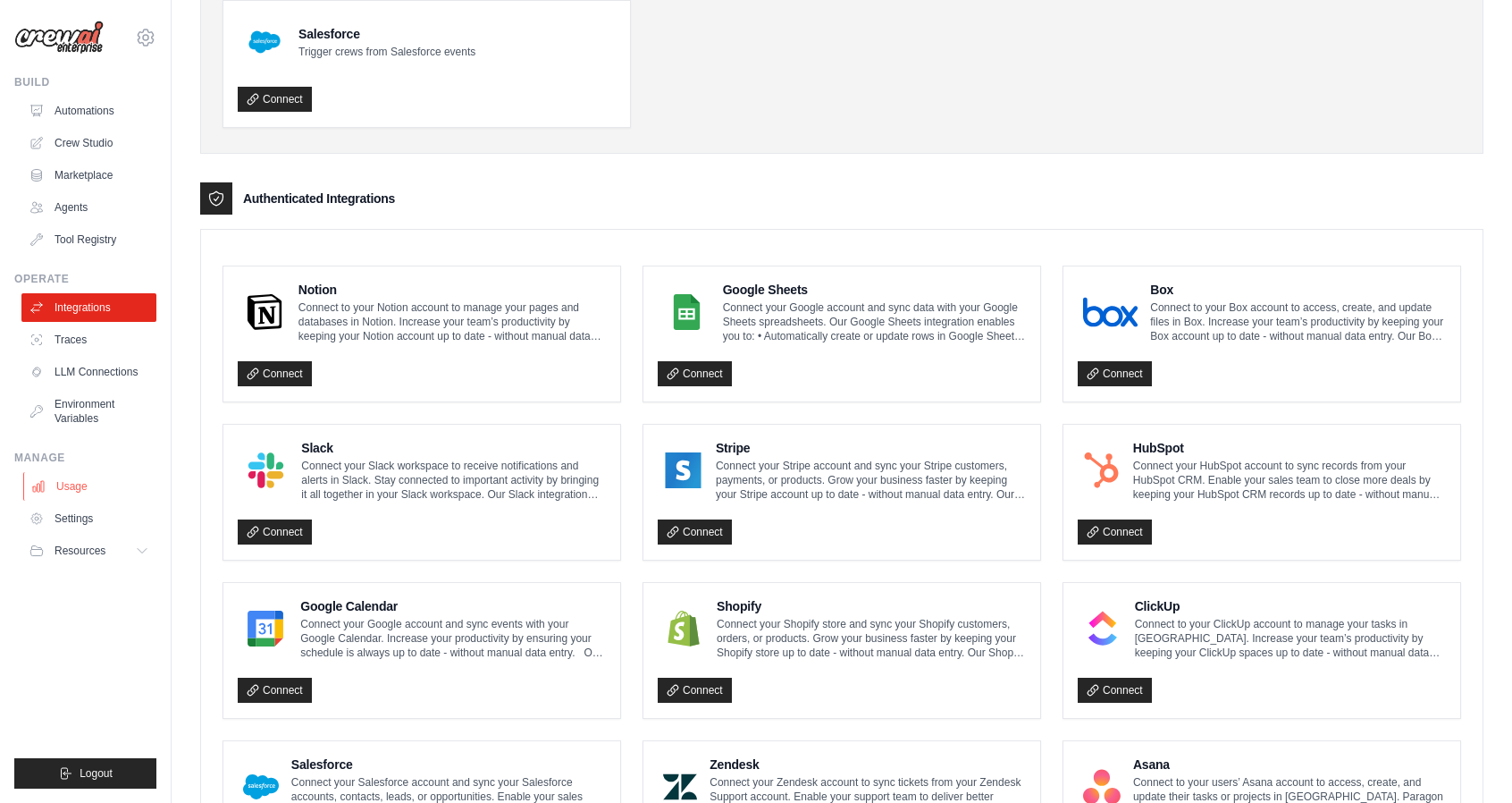
click at [77, 477] on link "Usage" at bounding box center [91, 486] width 135 height 28
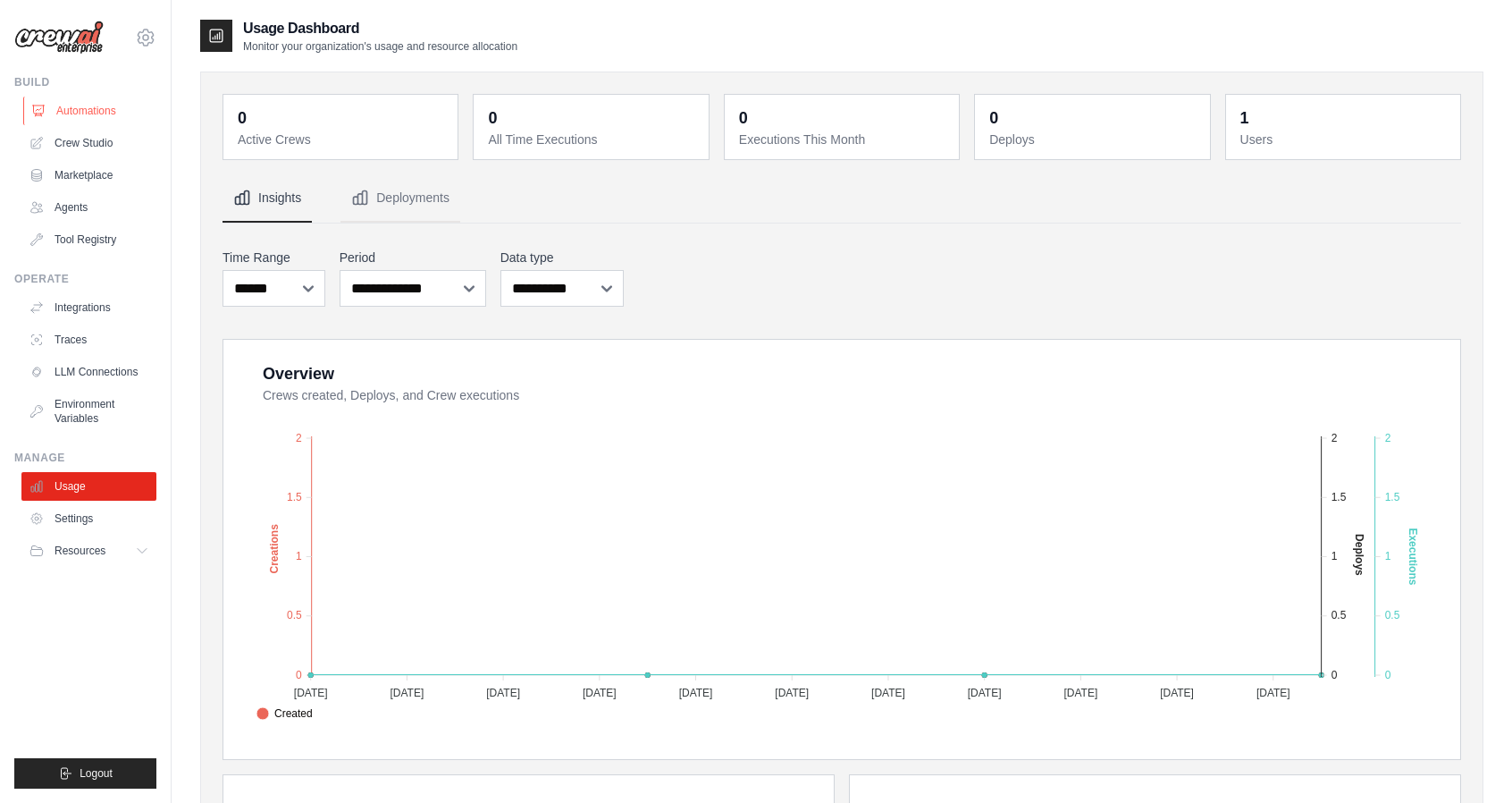
click at [46, 108] on link "Automations" at bounding box center [91, 111] width 135 height 28
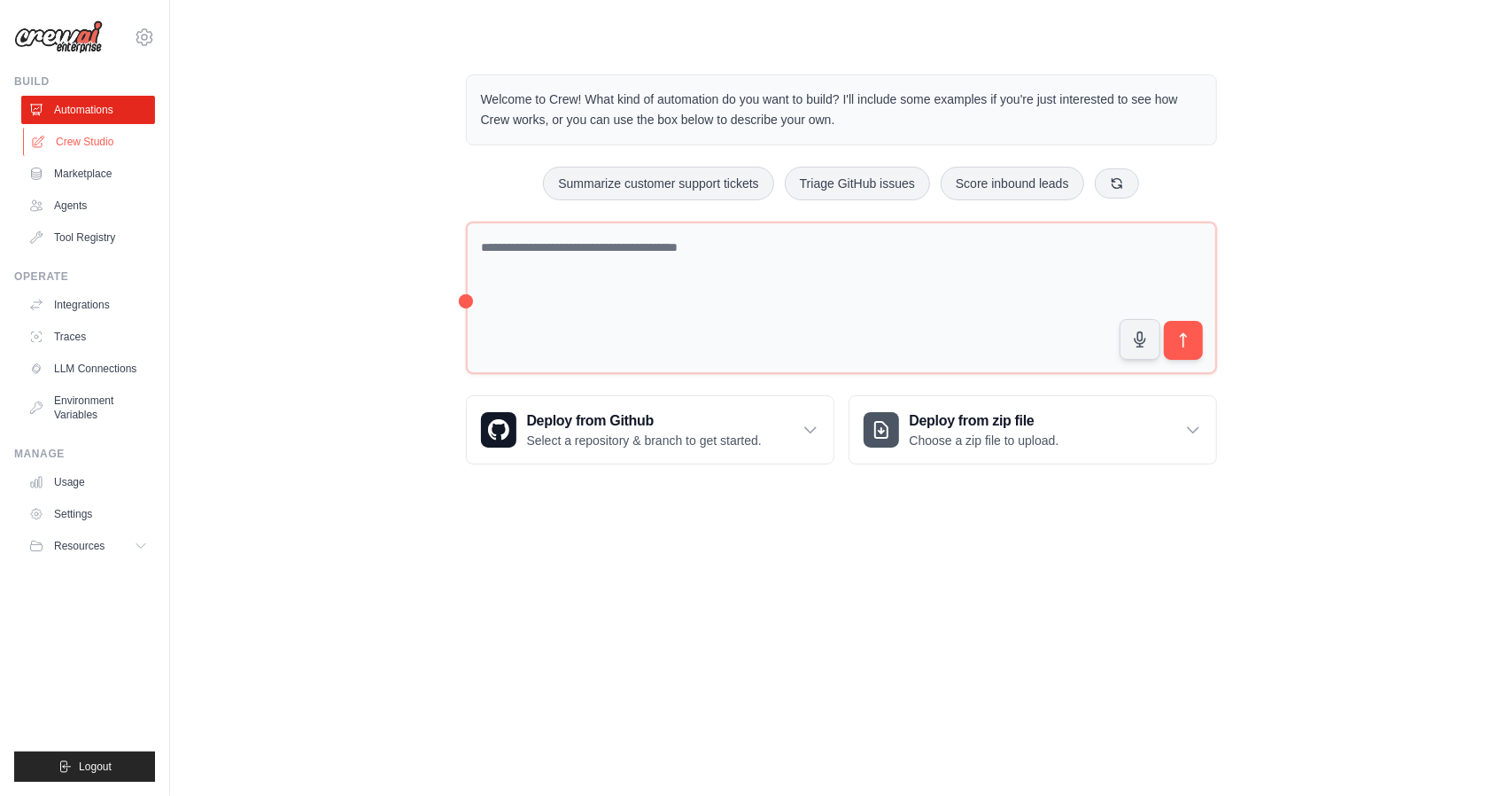
click at [92, 140] on link "Crew Studio" at bounding box center [90, 141] width 134 height 28
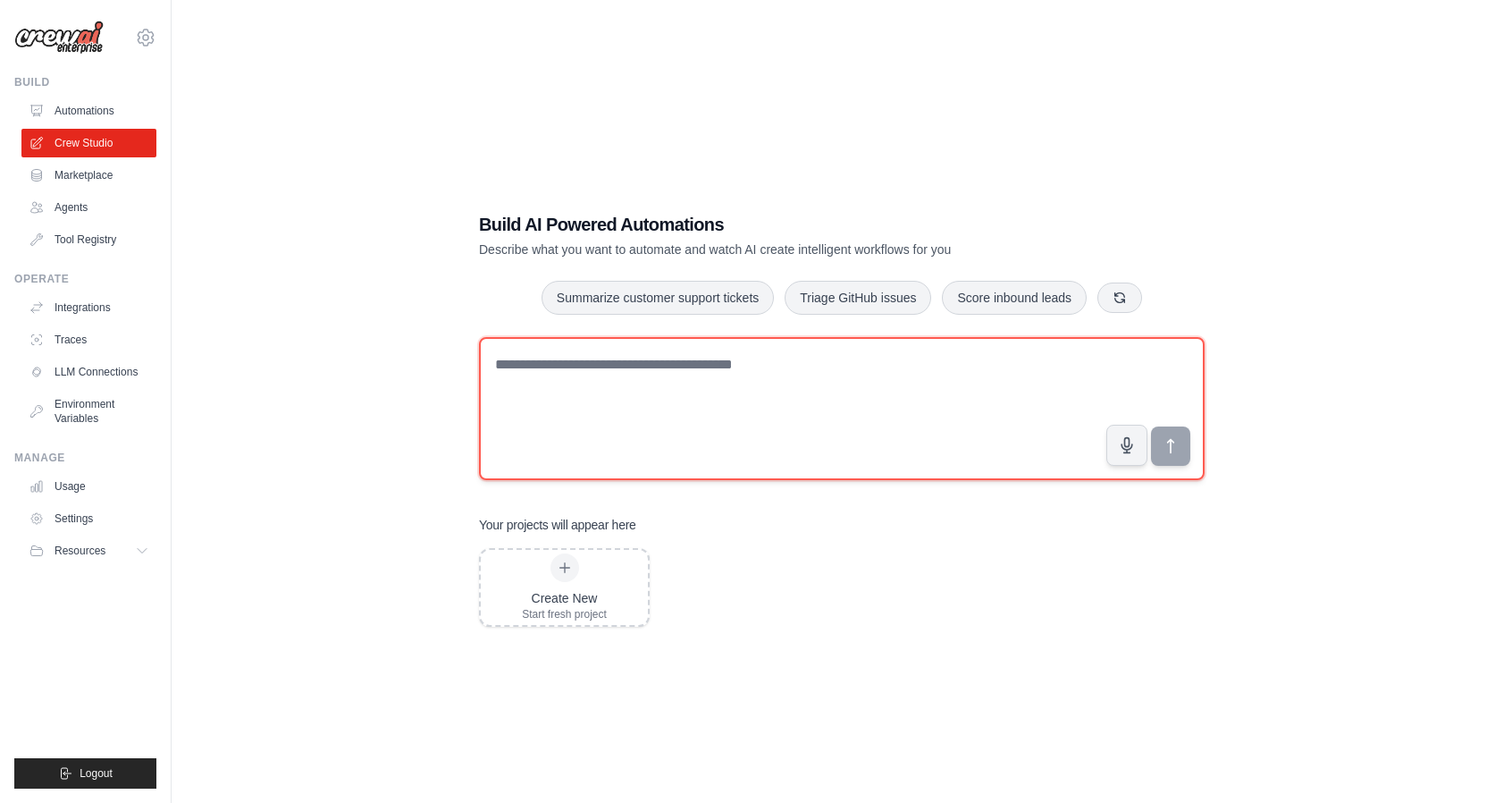
click at [726, 429] on textarea at bounding box center [842, 408] width 726 height 143
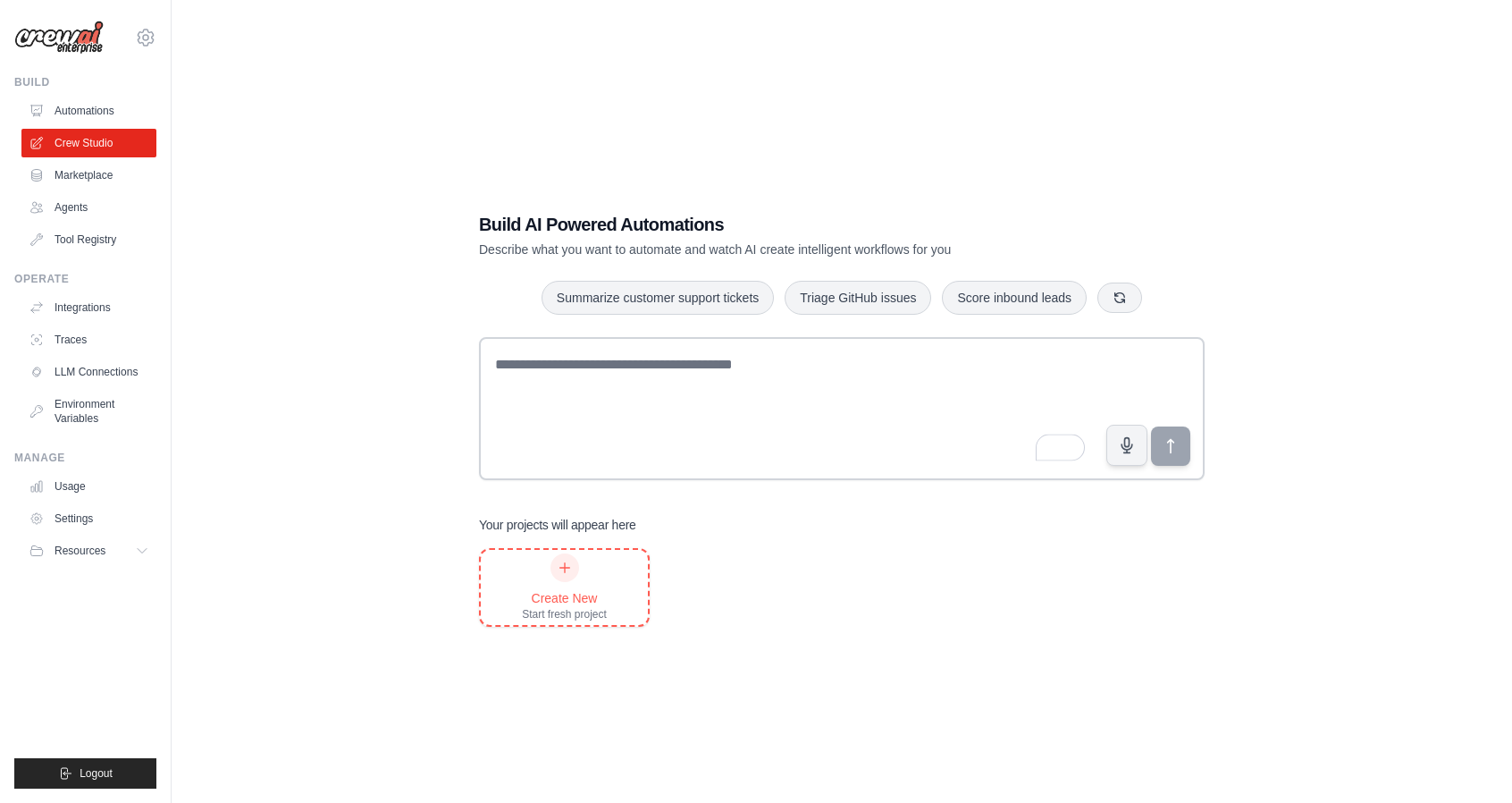
click at [567, 578] on div at bounding box center [565, 568] width 28 height 28
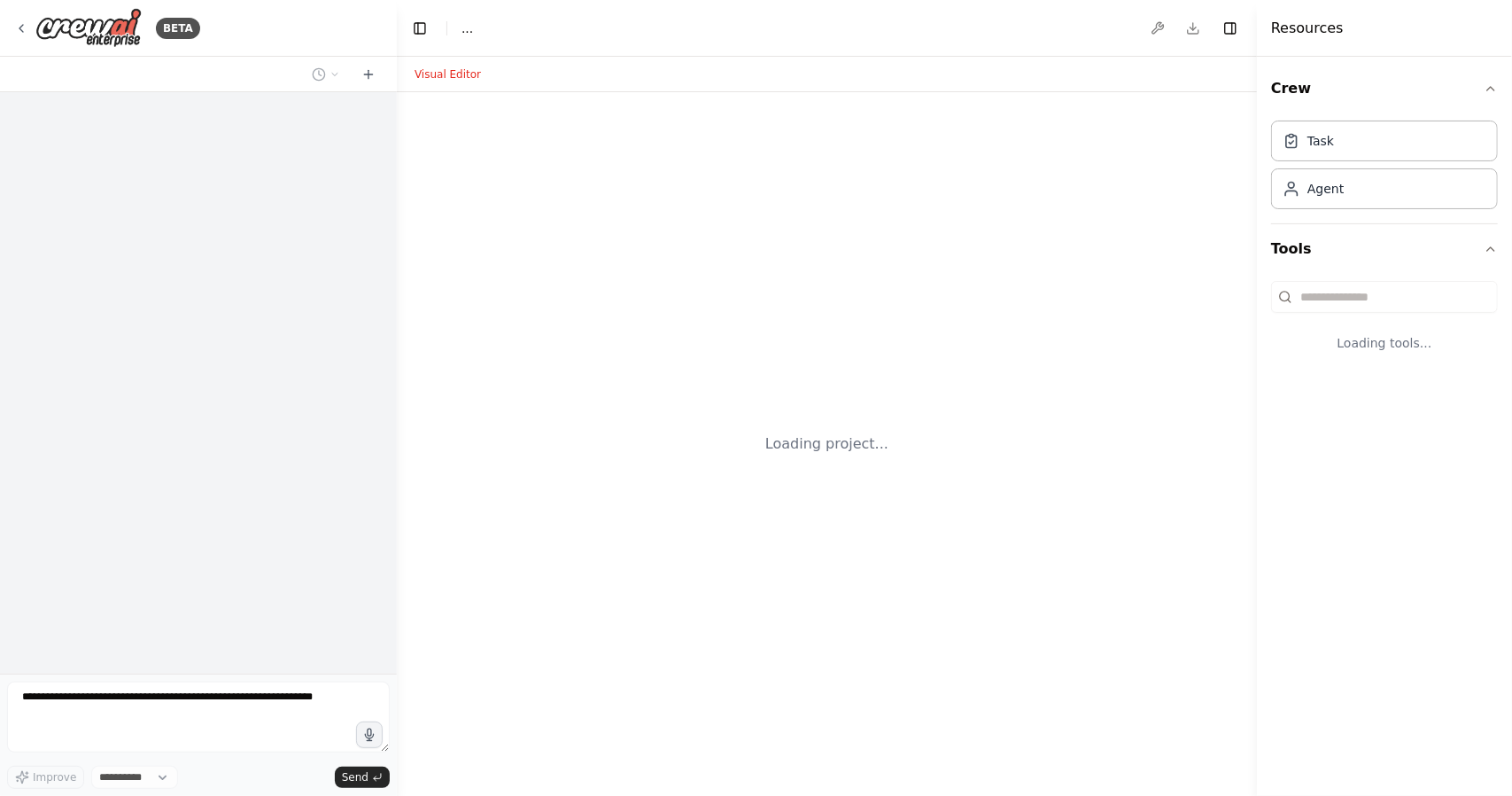
select select "****"
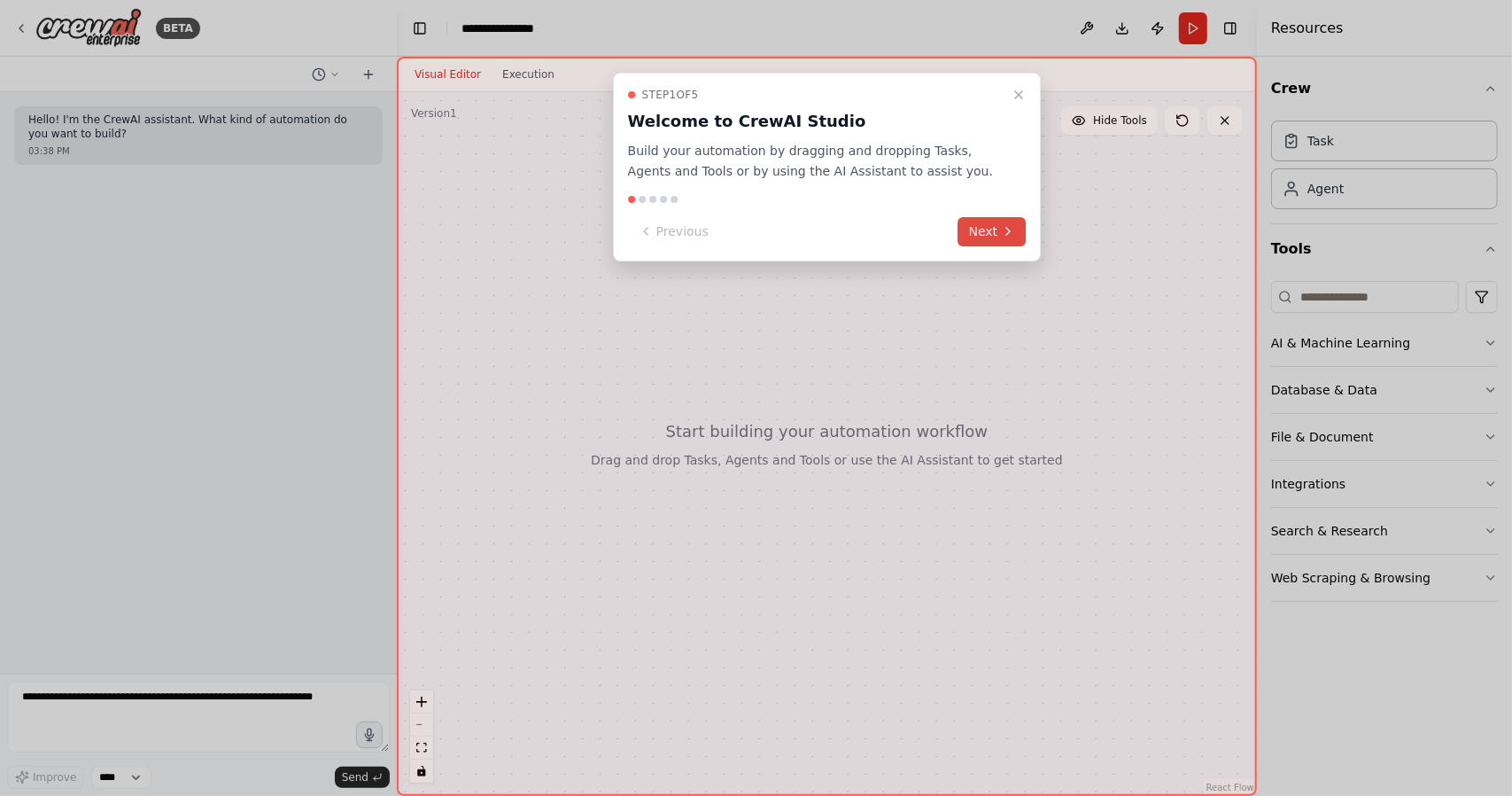
click at [993, 233] on button "Next" at bounding box center [992, 231] width 68 height 29
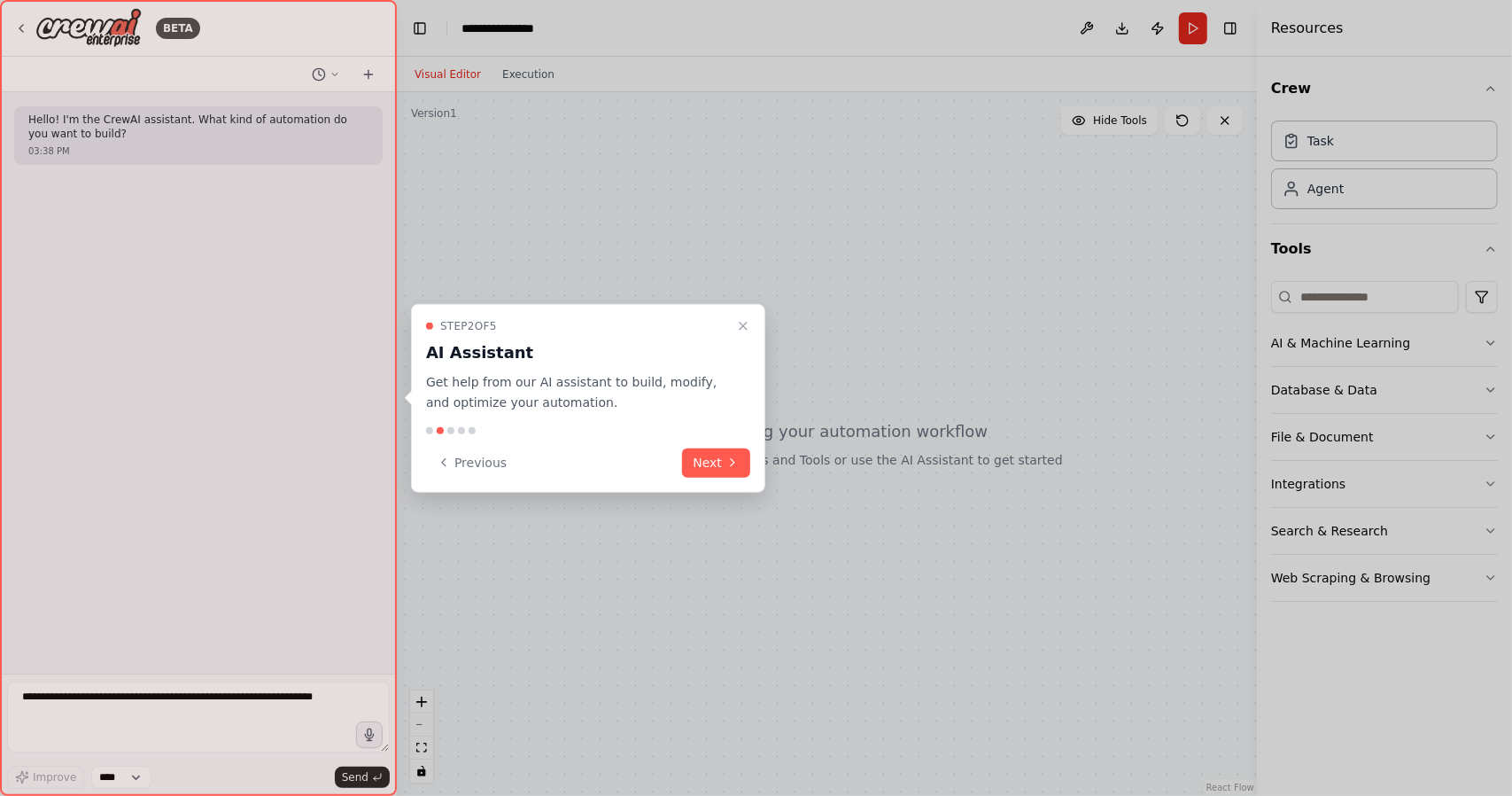
click at [714, 464] on button "Next" at bounding box center [716, 461] width 68 height 29
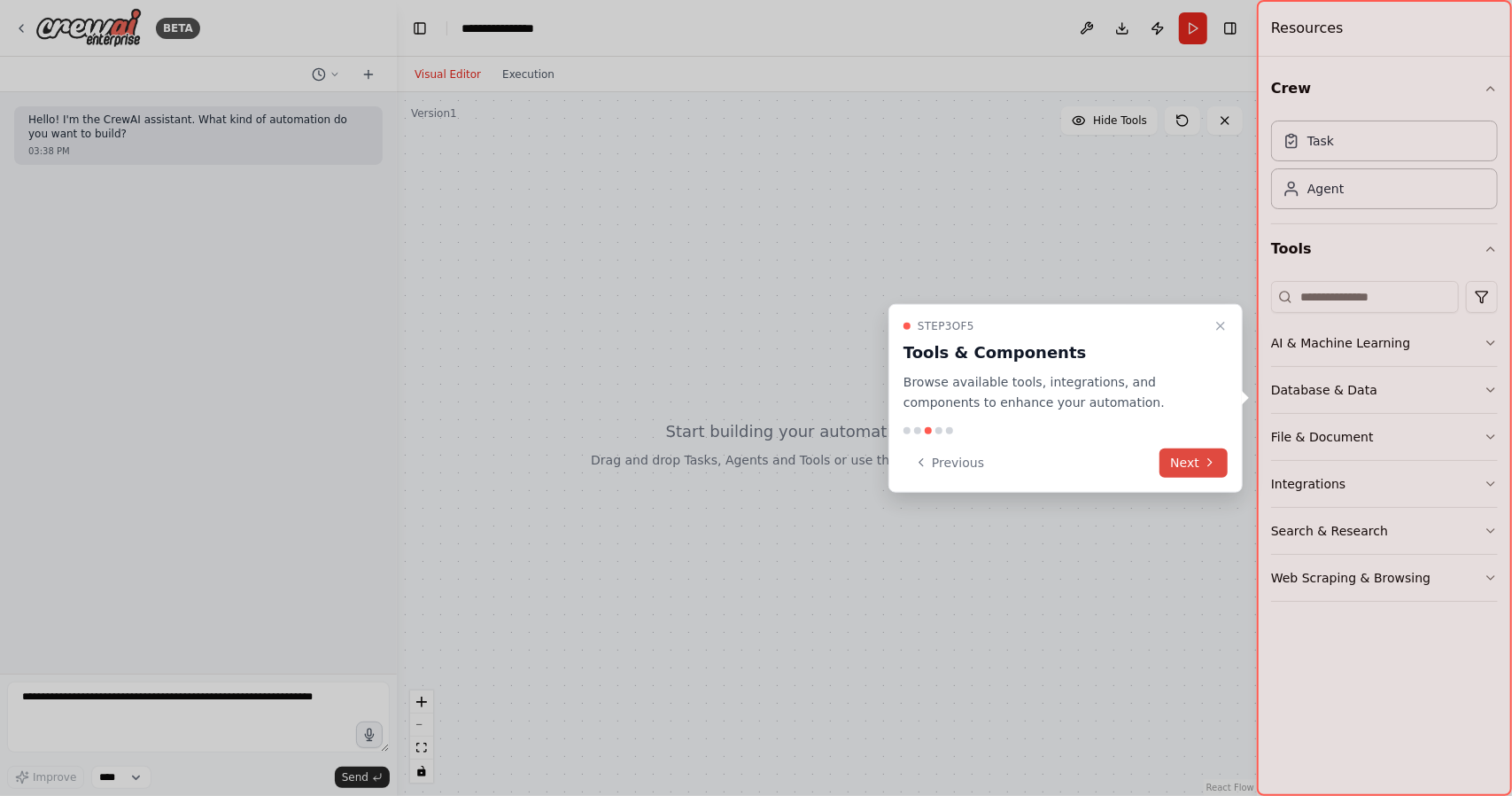
click at [1193, 458] on button "Next" at bounding box center [1193, 461] width 68 height 29
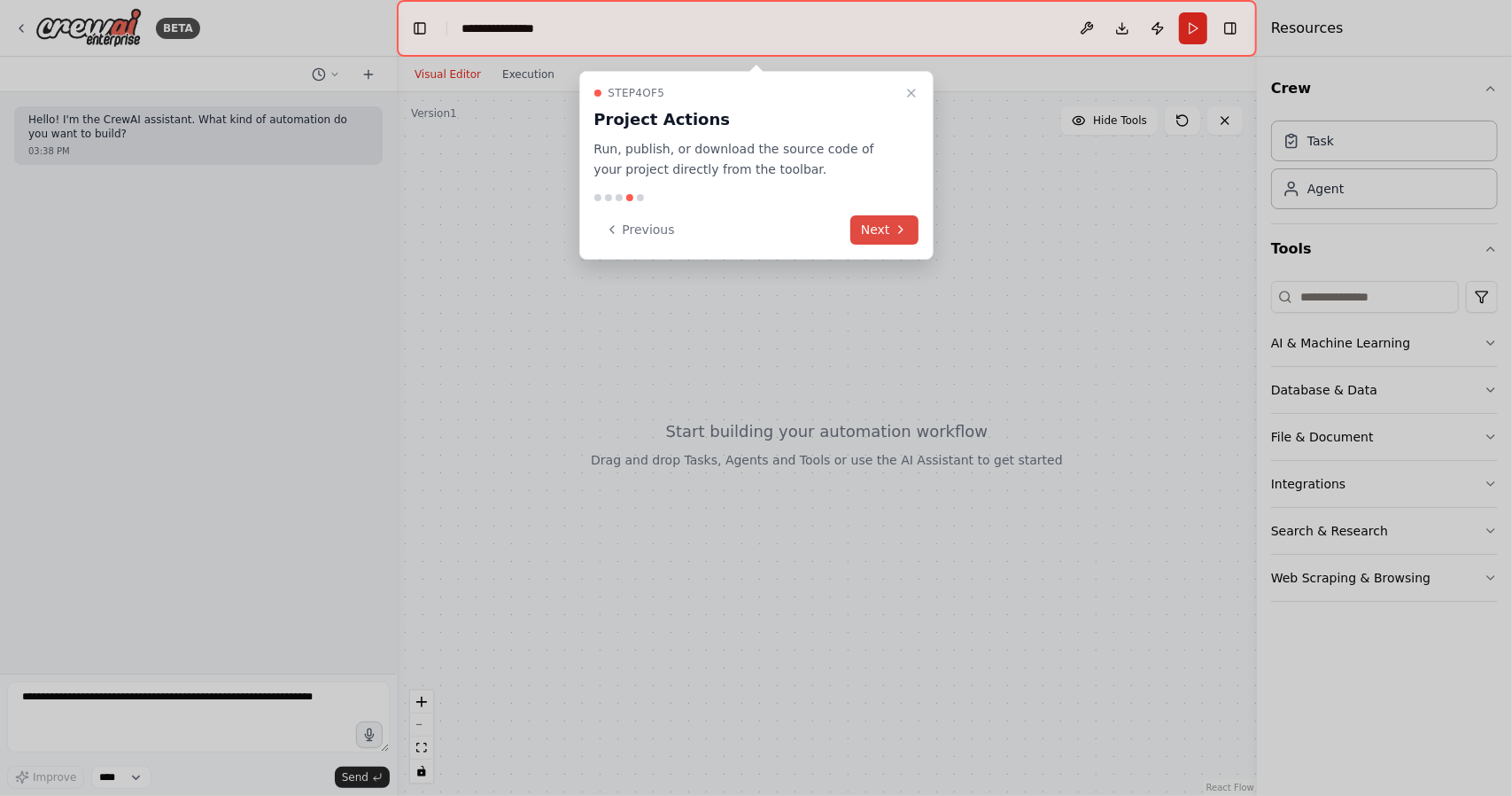
click at [877, 226] on button "Next" at bounding box center [884, 230] width 68 height 29
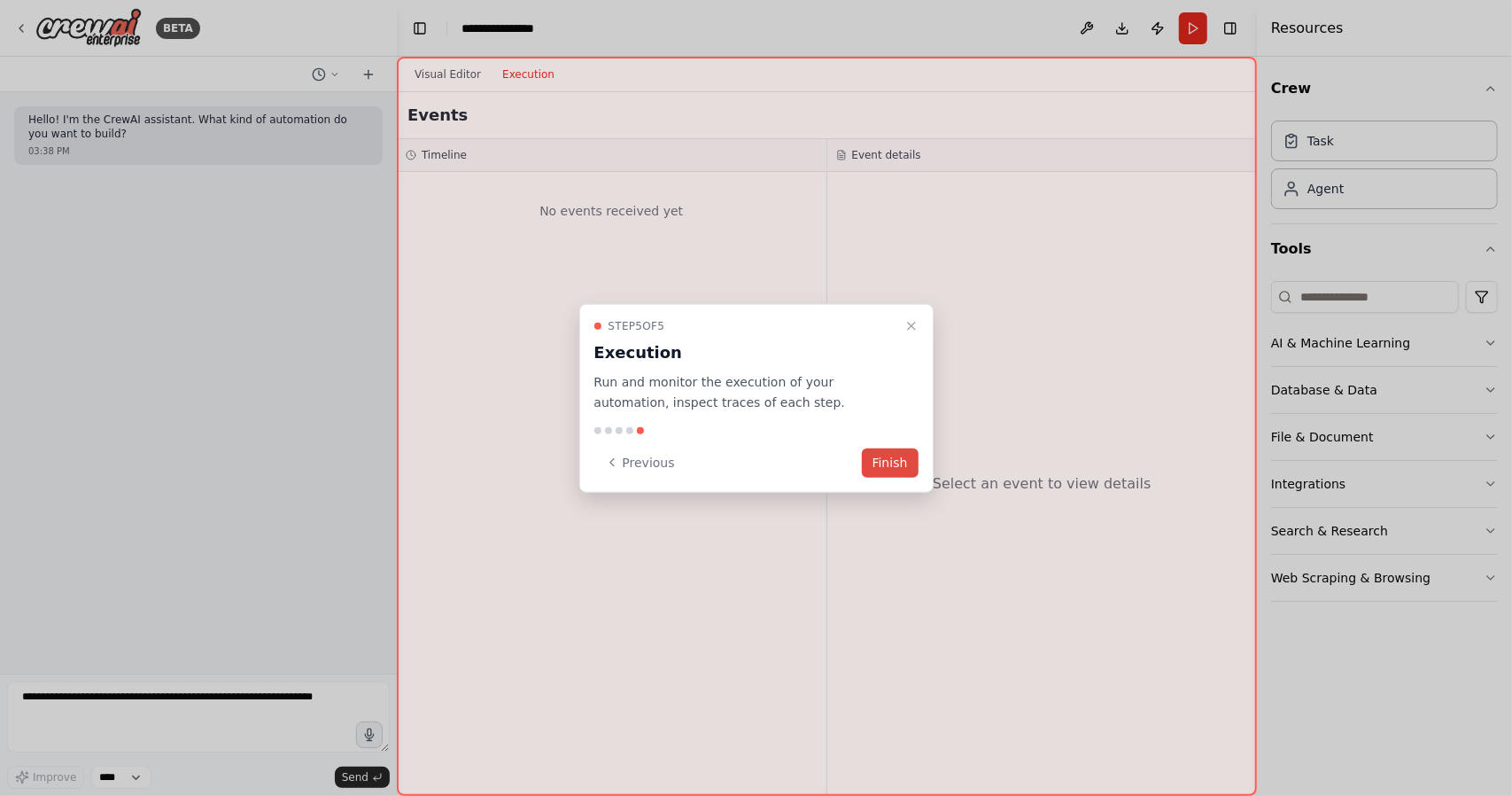
click at [876, 458] on button "Finish" at bounding box center [890, 461] width 57 height 29
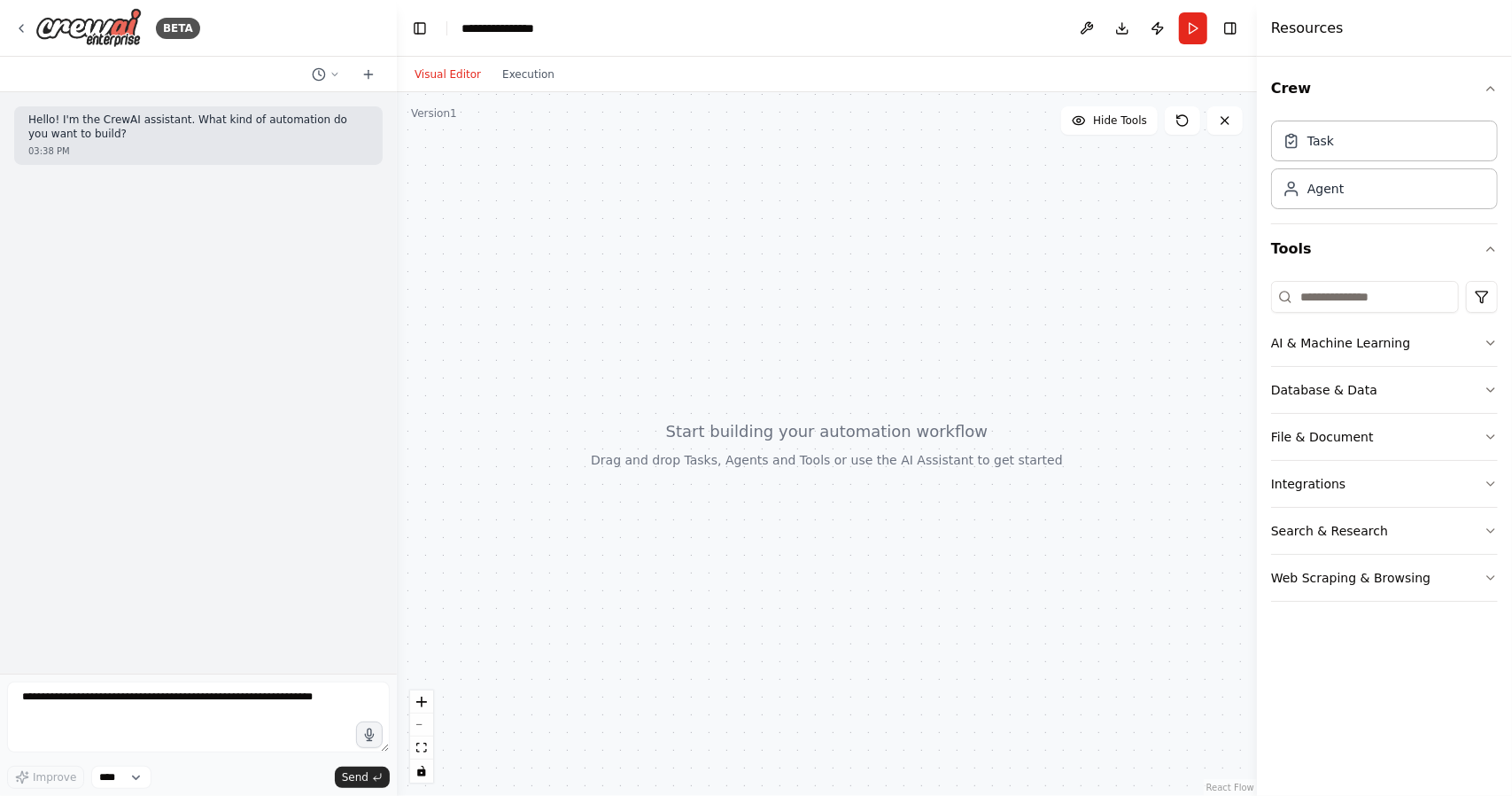
drag, startPoint x: 554, startPoint y: 197, endPoint x: 565, endPoint y: 215, distance: 21.1
click at [544, 206] on div at bounding box center [827, 444] width 860 height 704
click at [1320, 192] on div "Agent" at bounding box center [1325, 187] width 36 height 18
click at [1319, 153] on div "Task" at bounding box center [1385, 140] width 227 height 41
click at [1319, 197] on div "Agent" at bounding box center [1385, 188] width 227 height 41
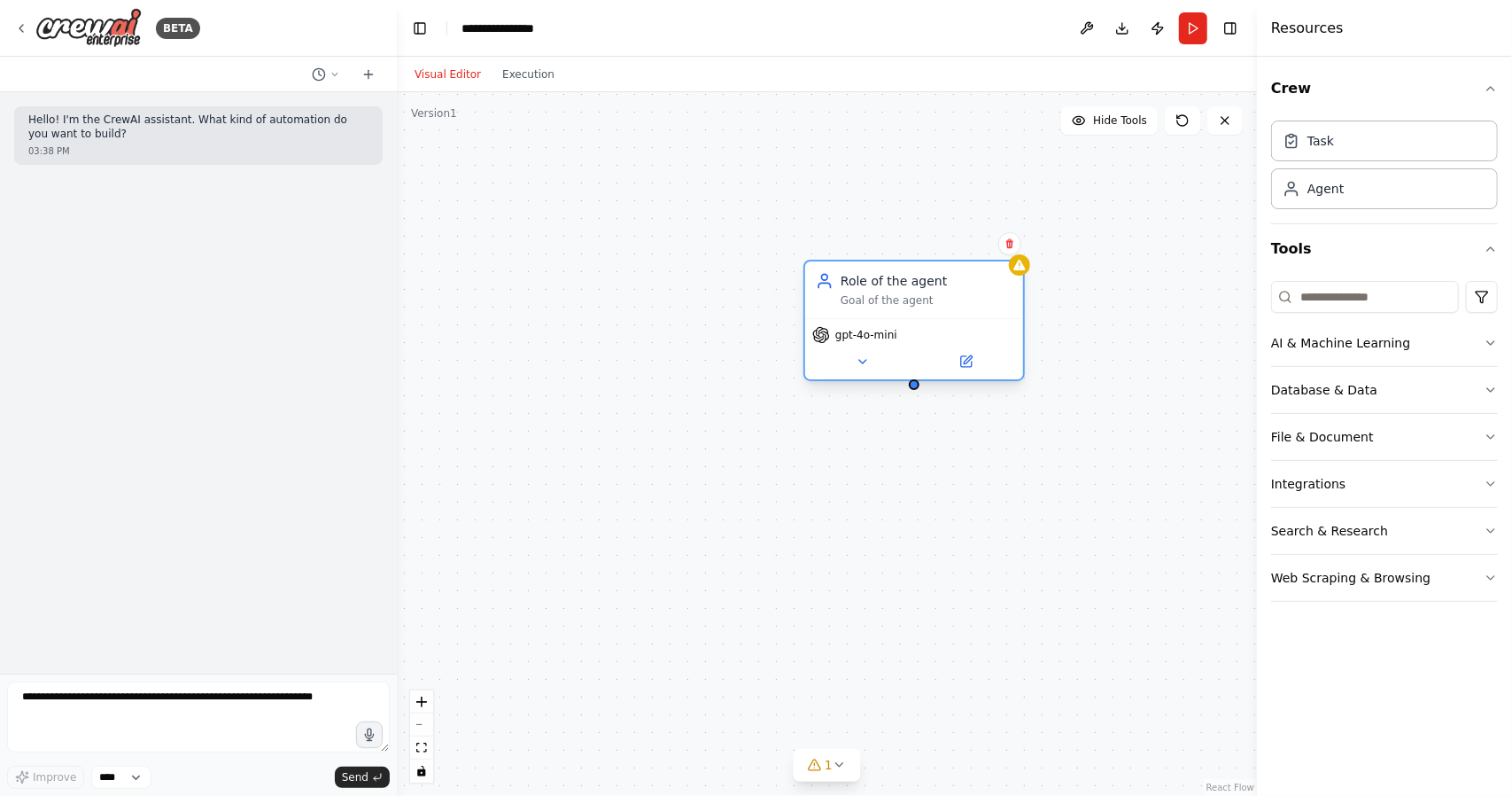
drag, startPoint x: 1008, startPoint y: 330, endPoint x: 913, endPoint y: 314, distance: 96.3
click at [913, 314] on div "Role of the agent Goal of the agent" at bounding box center [914, 289] width 218 height 57
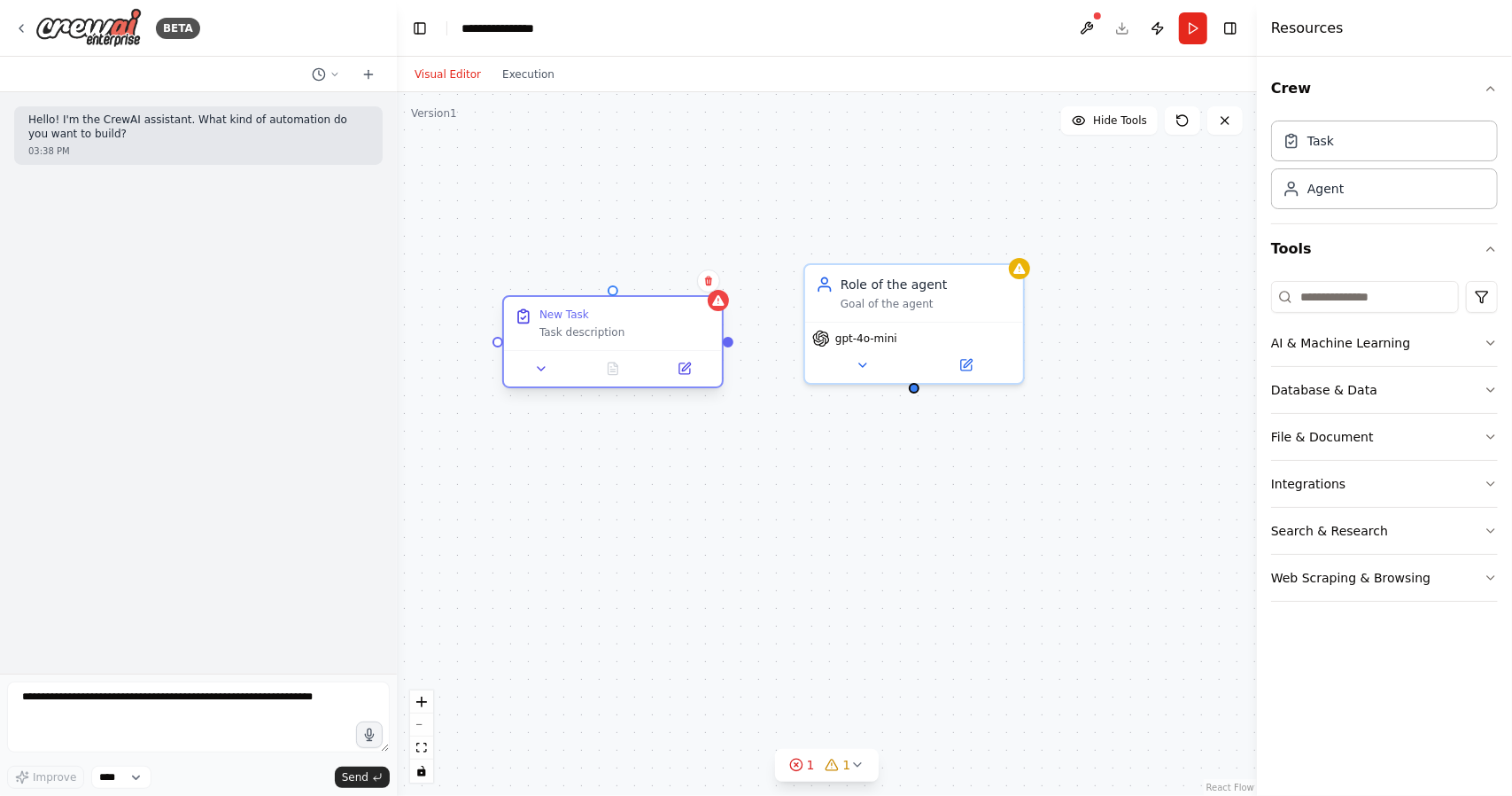
drag, startPoint x: 613, startPoint y: 363, endPoint x: 578, endPoint y: 351, distance: 37.0
click at [578, 351] on div at bounding box center [613, 367] width 218 height 36
click at [716, 310] on div at bounding box center [718, 300] width 21 height 21
click at [549, 378] on button at bounding box center [542, 368] width 61 height 21
click at [549, 366] on button at bounding box center [542, 368] width 61 height 21
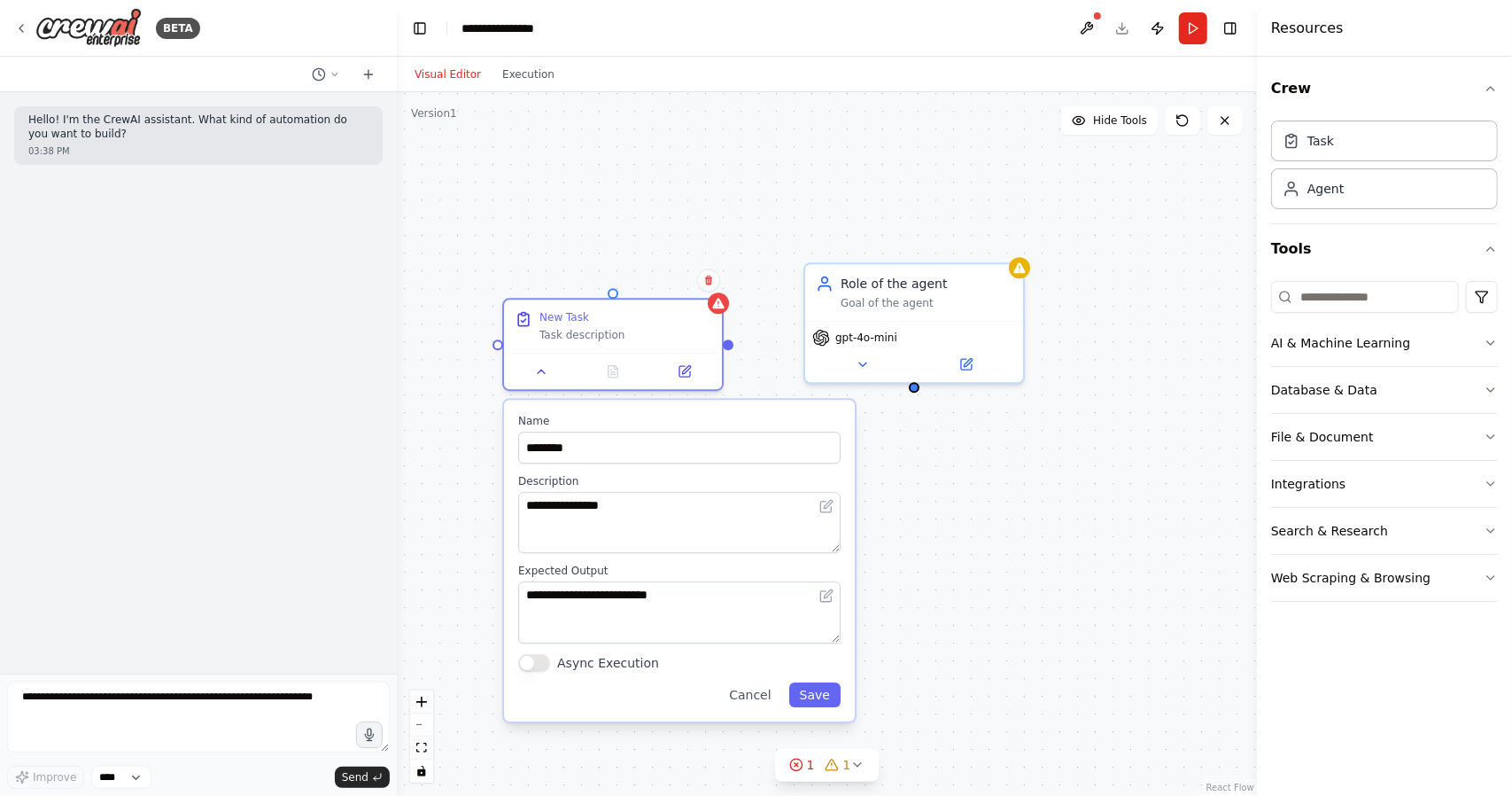
click at [540, 667] on button "Async Execution" at bounding box center [534, 662] width 32 height 18
click at [560, 613] on textarea "**********" at bounding box center [679, 613] width 323 height 61
click at [749, 688] on button "Cancel" at bounding box center [750, 695] width 63 height 25
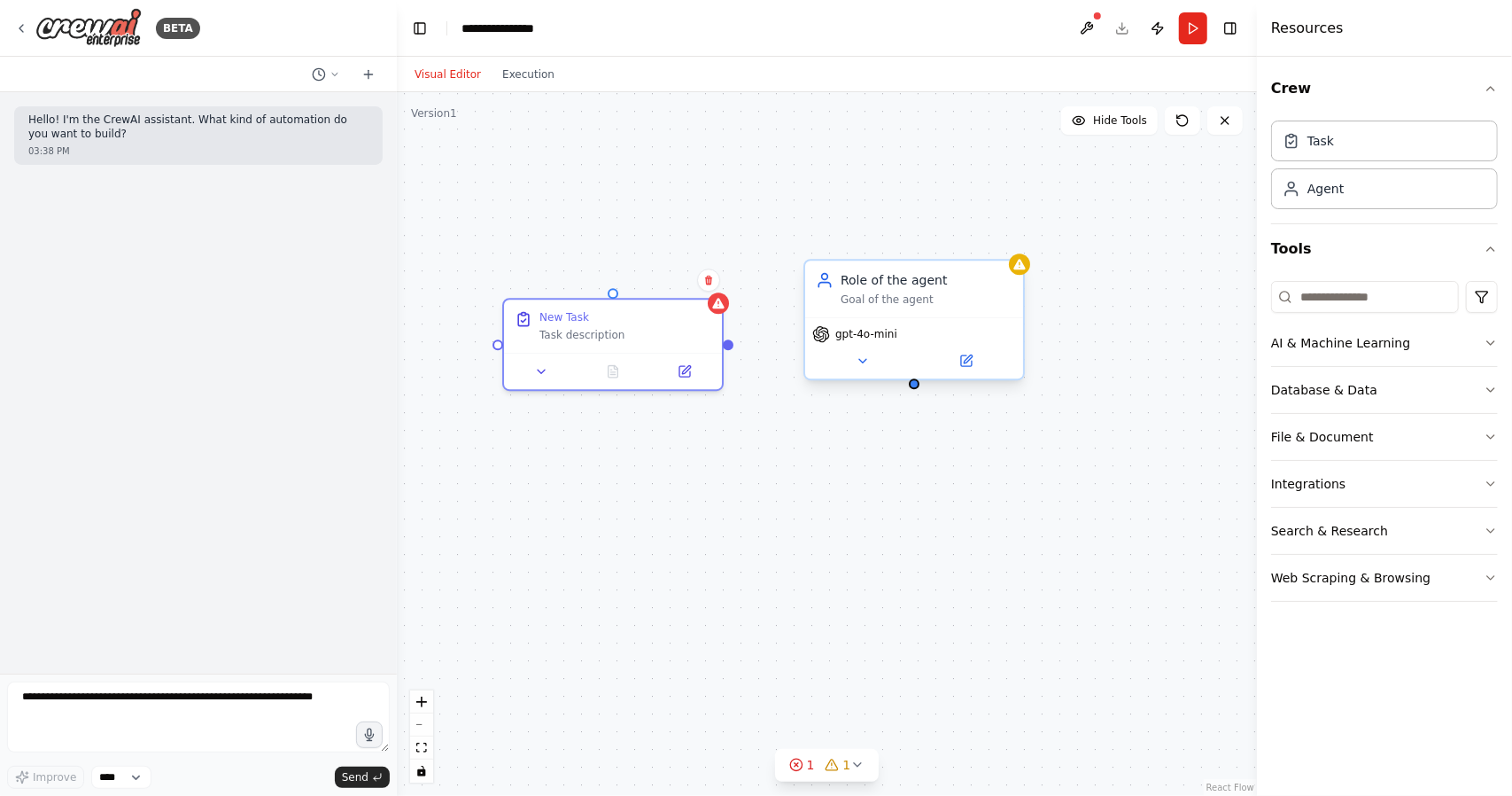
click at [916, 316] on div "Role of the agent Goal of the agent" at bounding box center [914, 288] width 218 height 57
click at [867, 365] on icon at bounding box center [862, 360] width 14 height 14
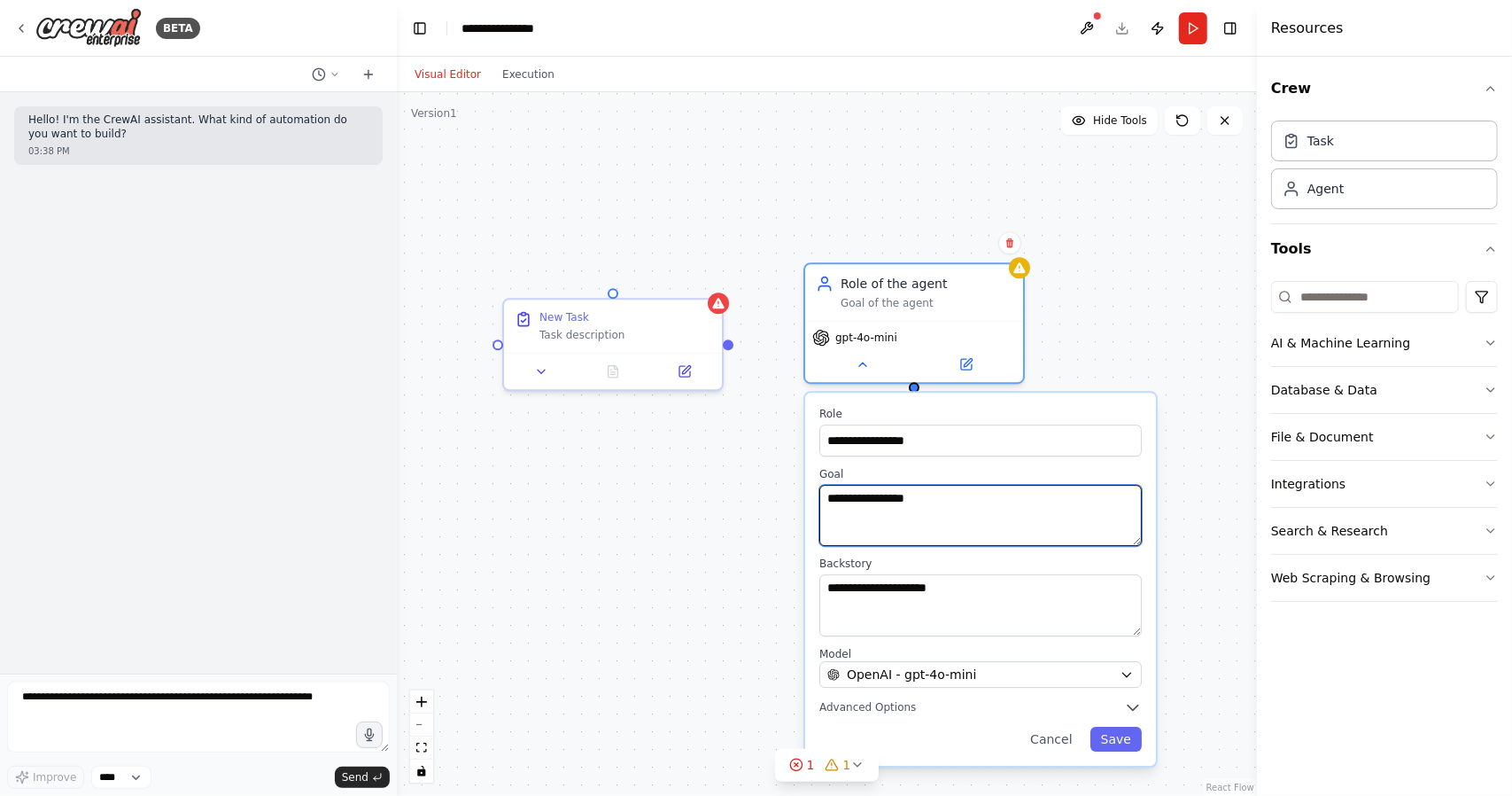
click at [946, 498] on textarea "**********" at bounding box center [980, 515] width 323 height 61
drag, startPoint x: 935, startPoint y: 498, endPoint x: 761, endPoint y: 494, distance: 174.0
click at [761, 494] on div "**********" at bounding box center [827, 444] width 860 height 704
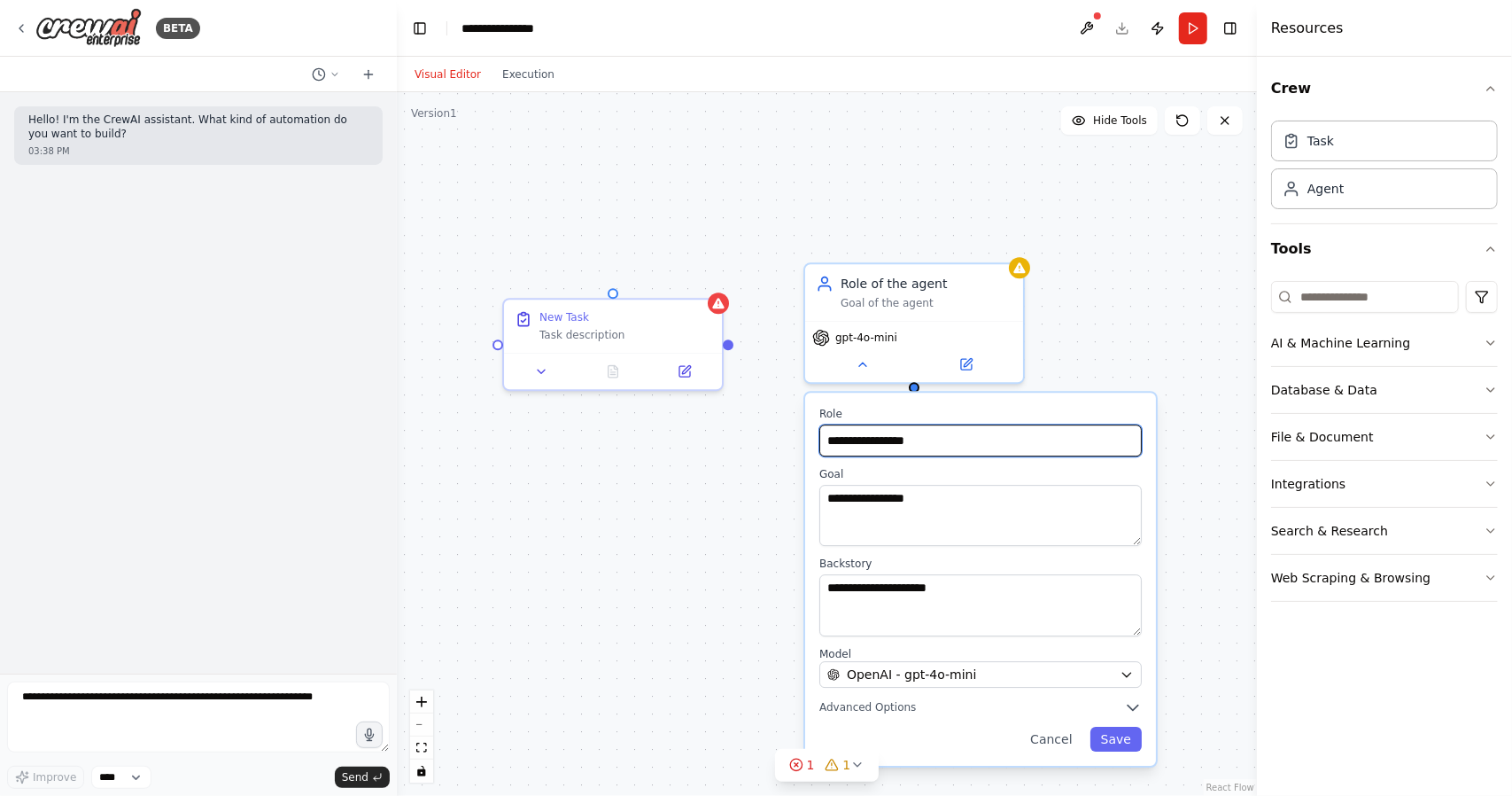
click at [951, 440] on input "**********" at bounding box center [980, 440] width 323 height 32
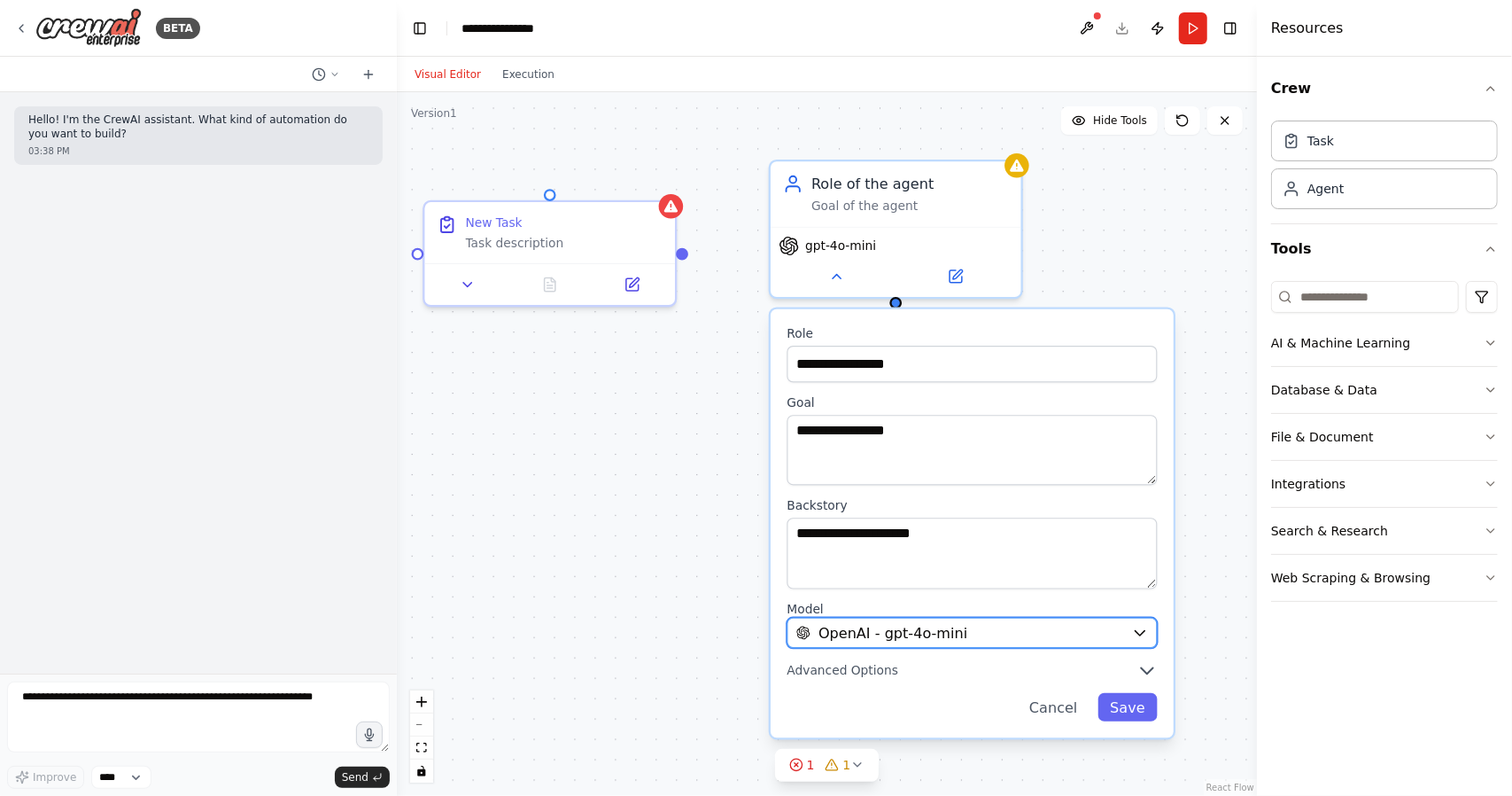
click at [938, 626] on span "OpenAI - gpt-4o-mini" at bounding box center [893, 632] width 149 height 20
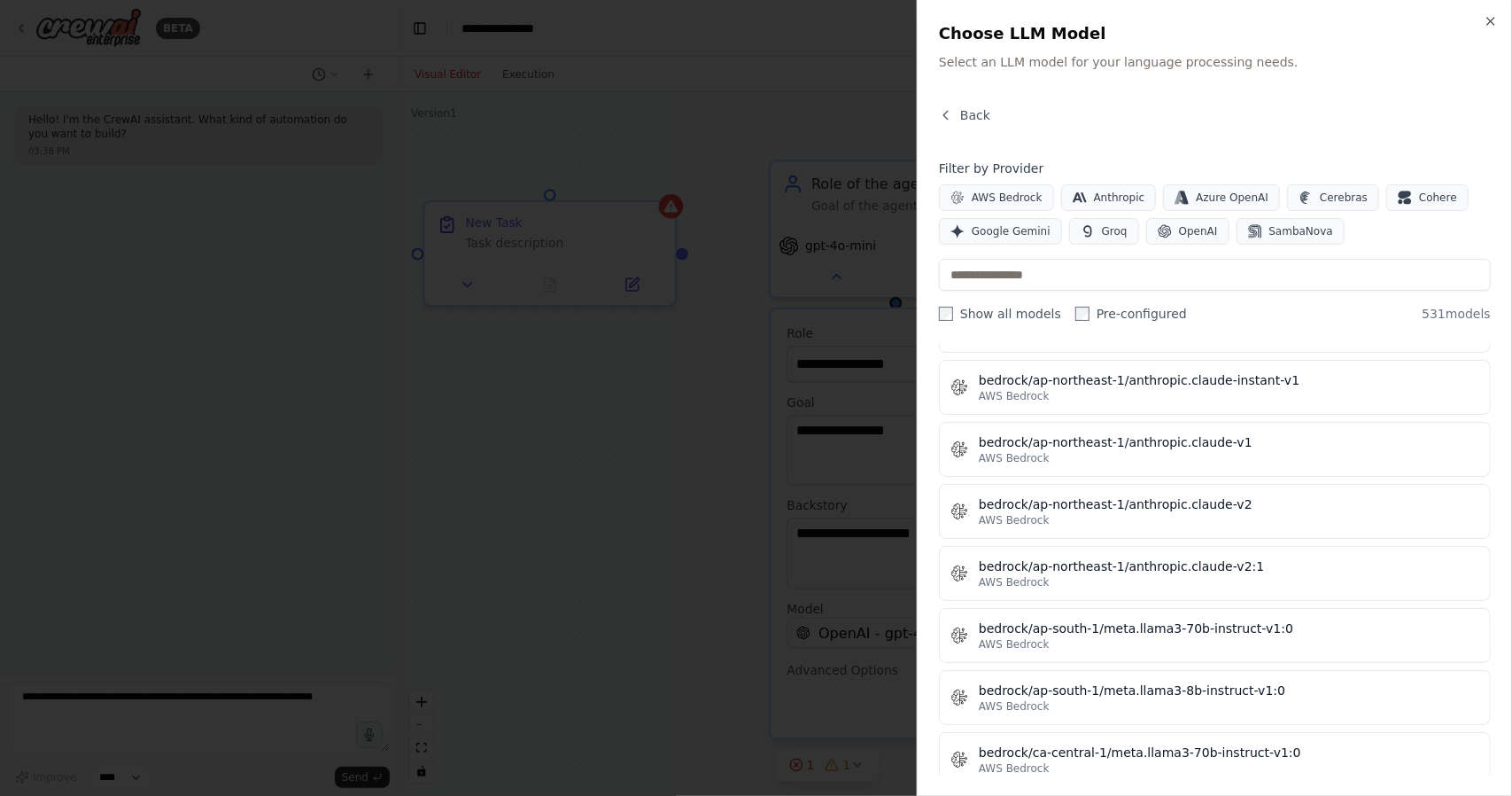
scroll to position [3721, 0]
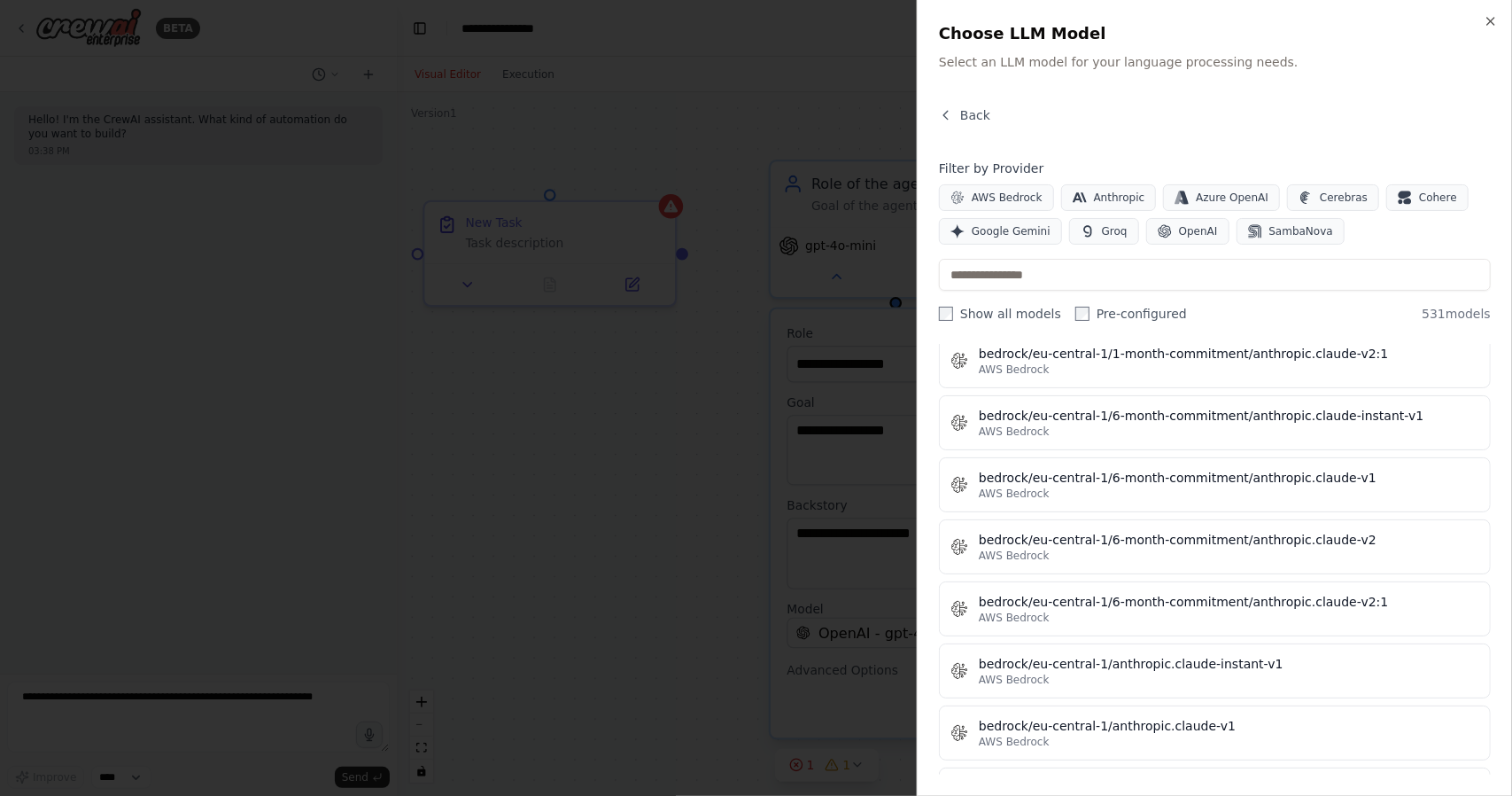
click at [593, 593] on div at bounding box center [756, 398] width 1512 height 796
click at [1492, 24] on h2 "Choose LLM Model" at bounding box center [1215, 33] width 552 height 25
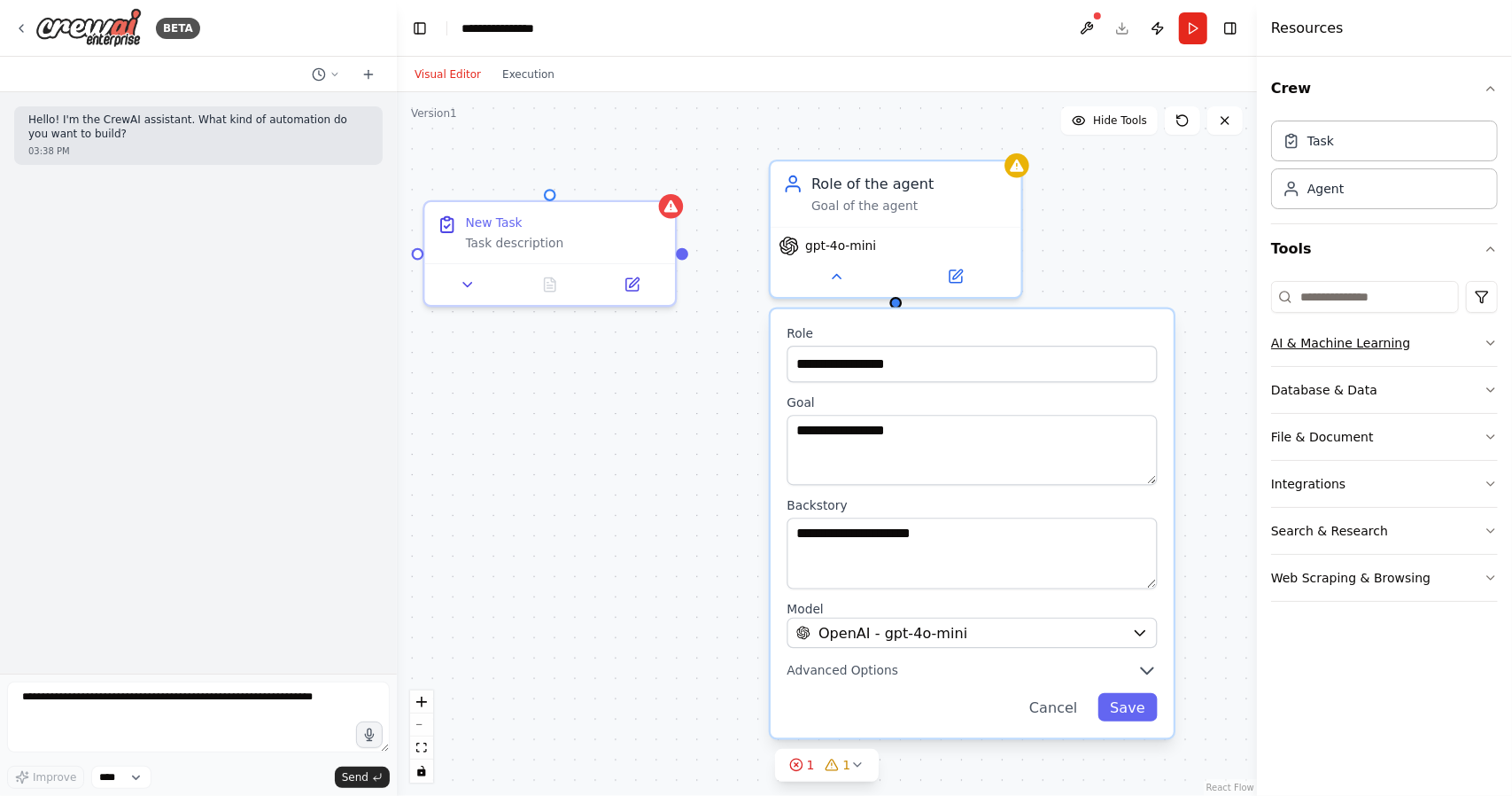
click at [1311, 348] on button "AI & Machine Learning" at bounding box center [1385, 343] width 227 height 46
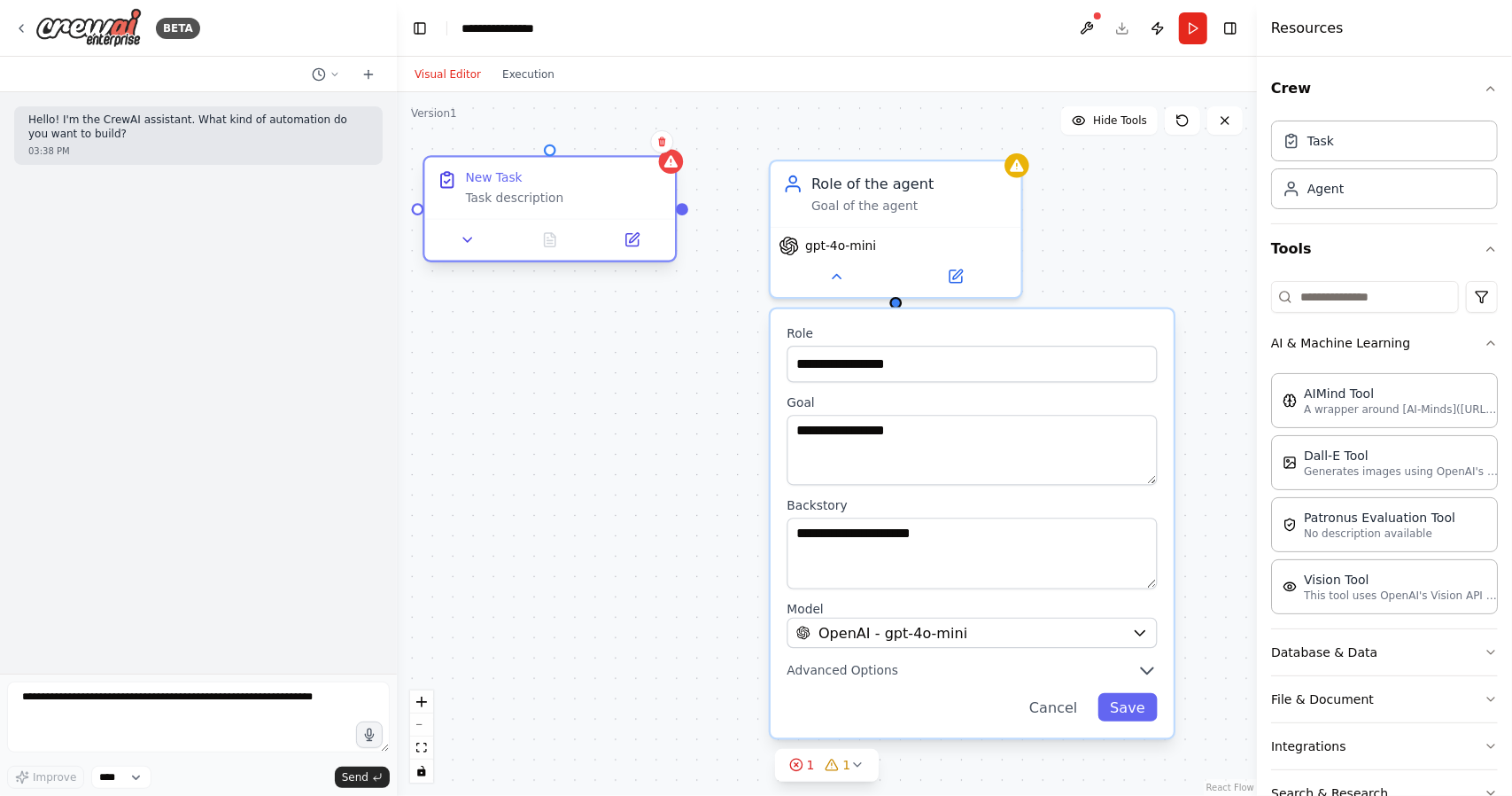
drag, startPoint x: 613, startPoint y: 231, endPoint x: 614, endPoint y: 175, distance: 56.0
click at [614, 175] on div "New Task Task description" at bounding box center [564, 187] width 197 height 36
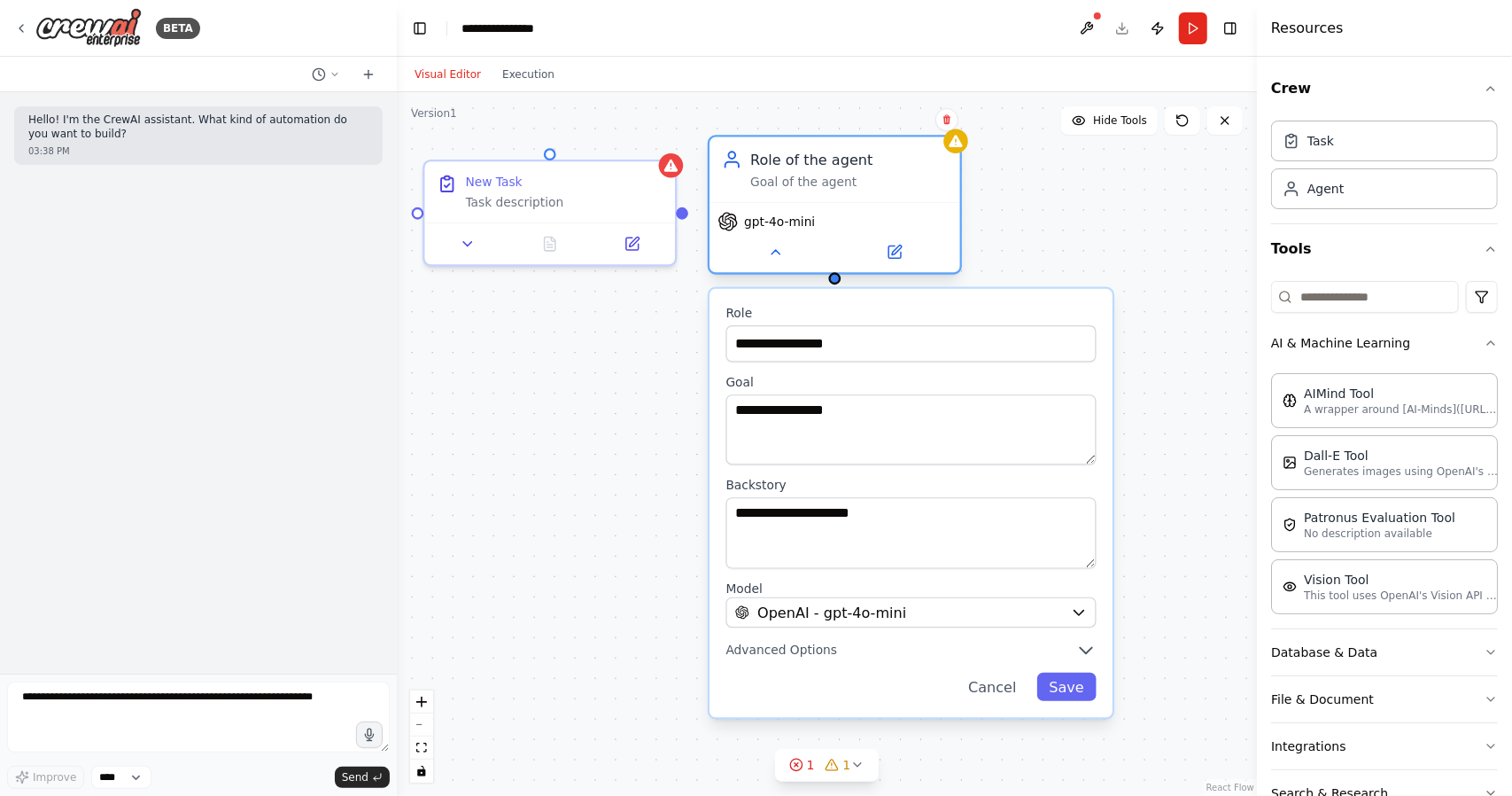
drag, startPoint x: 873, startPoint y: 208, endPoint x: 816, endPoint y: 192, distance: 59.2
click at [816, 192] on div "Role of the agent Goal of the agent" at bounding box center [835, 170] width 251 height 66
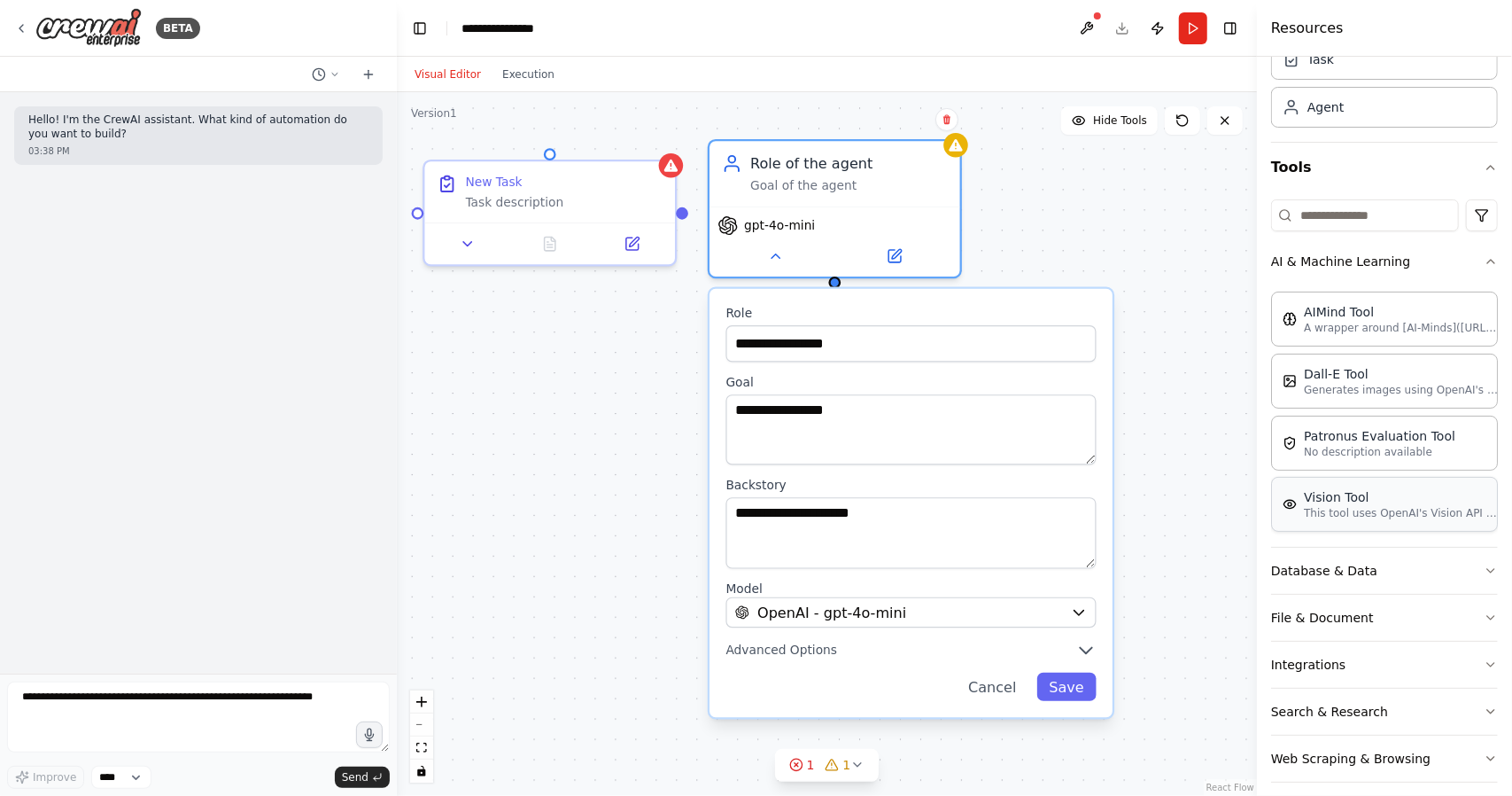
scroll to position [83, 0]
click at [947, 122] on icon at bounding box center [947, 119] width 10 height 10
click at [897, 120] on button "Confirm" at bounding box center [897, 119] width 63 height 21
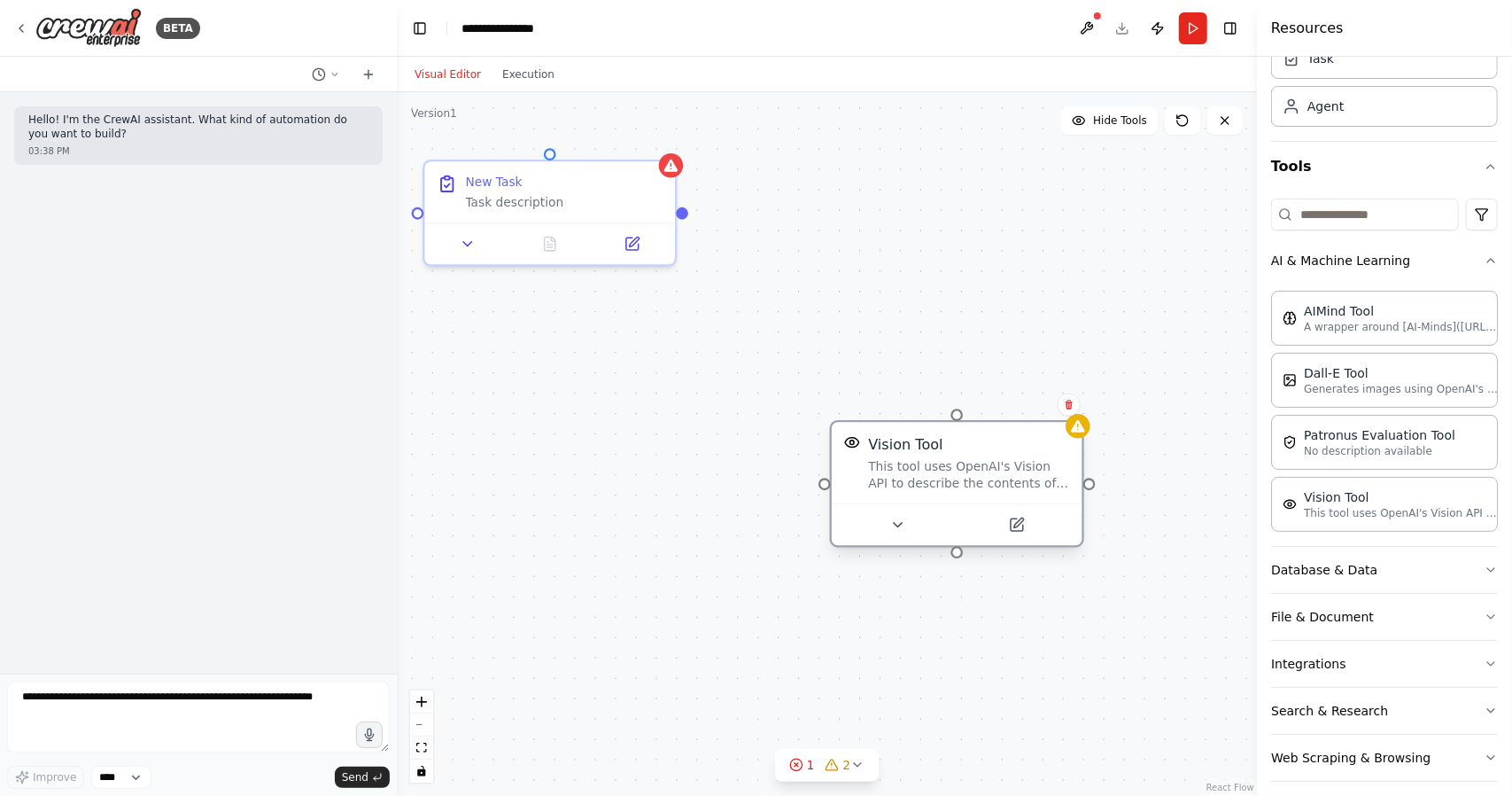
drag, startPoint x: 1124, startPoint y: 516, endPoint x: 797, endPoint y: 456, distance: 332.5
click at [869, 459] on div "This tool uses OpenAI's Vision API to describe the contents of an image." at bounding box center [969, 475] width 201 height 33
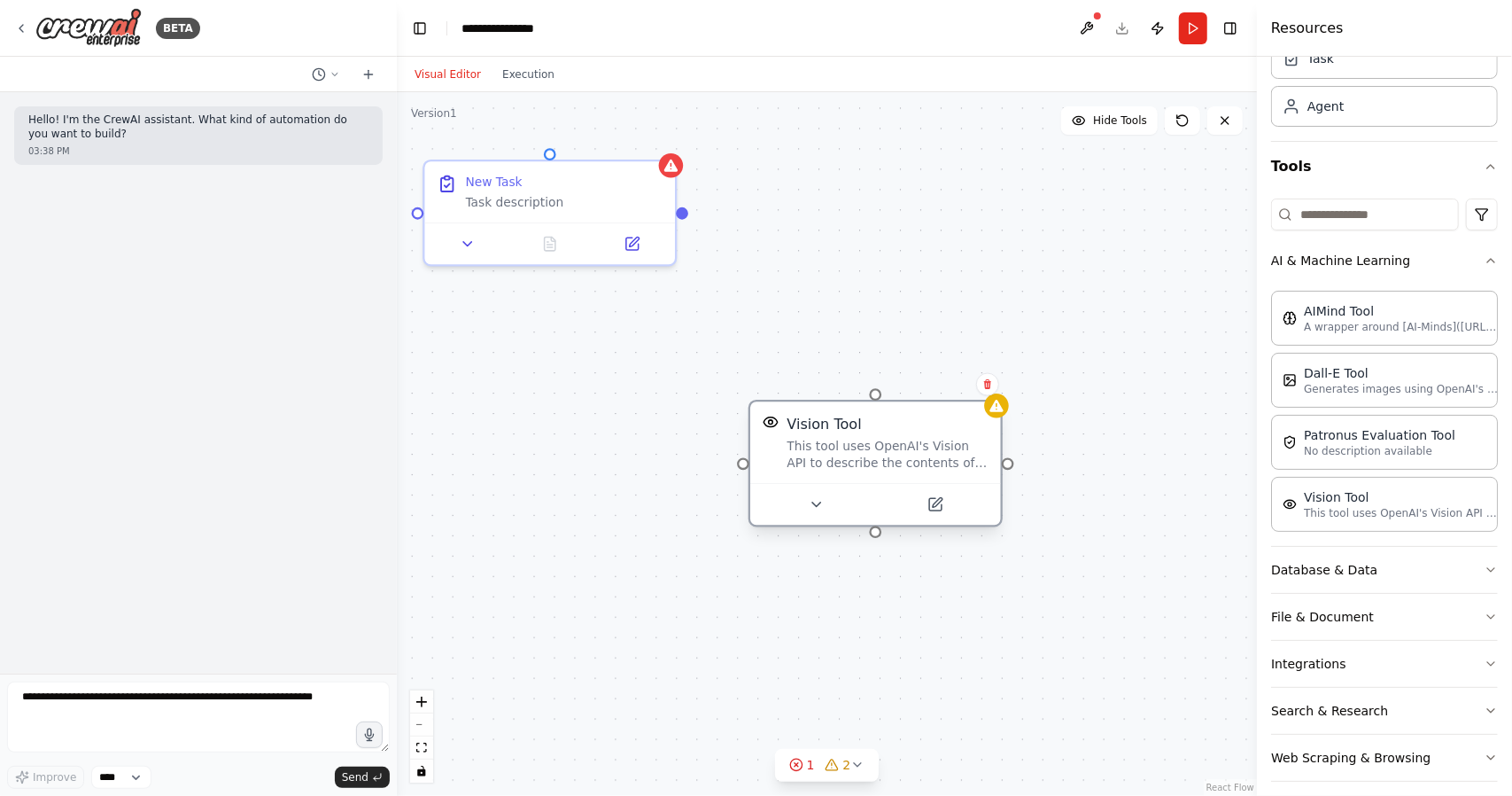
click at [869, 461] on div "This tool uses OpenAI's Vision API to describe the contents of an image." at bounding box center [887, 455] width 201 height 33
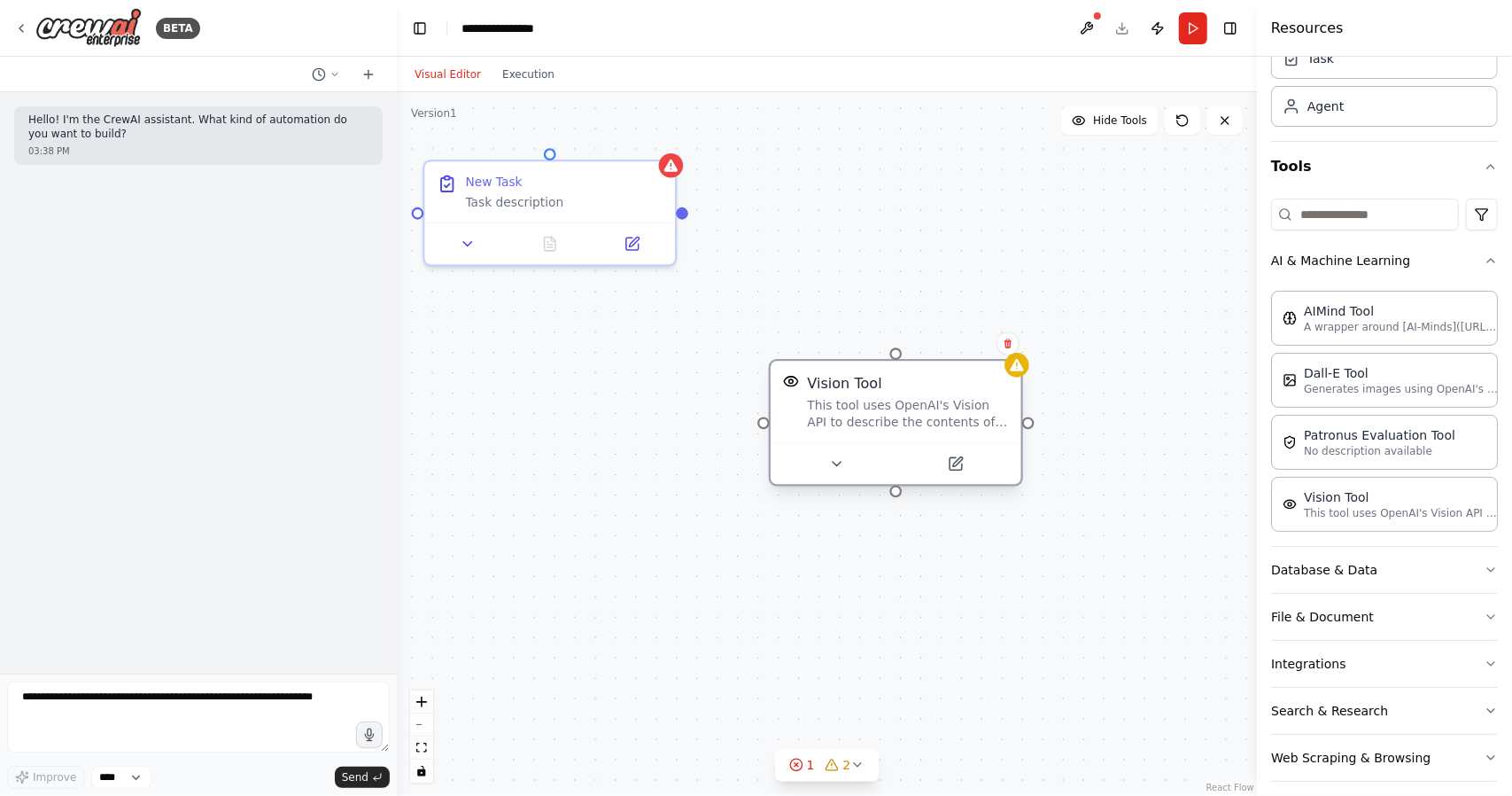
drag, startPoint x: 932, startPoint y: 434, endPoint x: 971, endPoint y: 385, distance: 62.6
click at [971, 385] on div "Vision Tool This tool uses OpenAI's Vision API to describe the contents of an i…" at bounding box center [908, 401] width 201 height 57
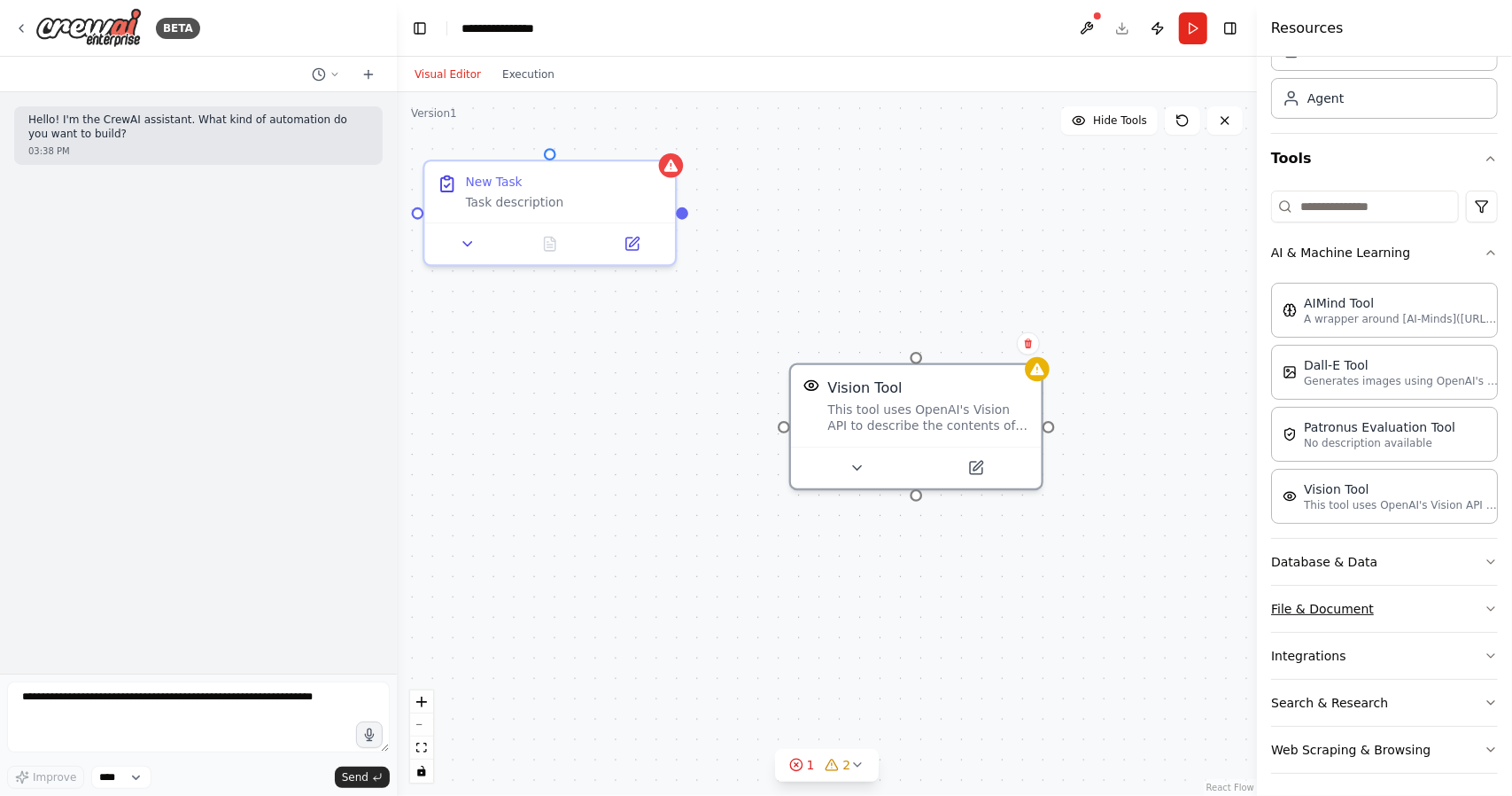
click at [1311, 605] on button "File & Document" at bounding box center [1385, 609] width 227 height 46
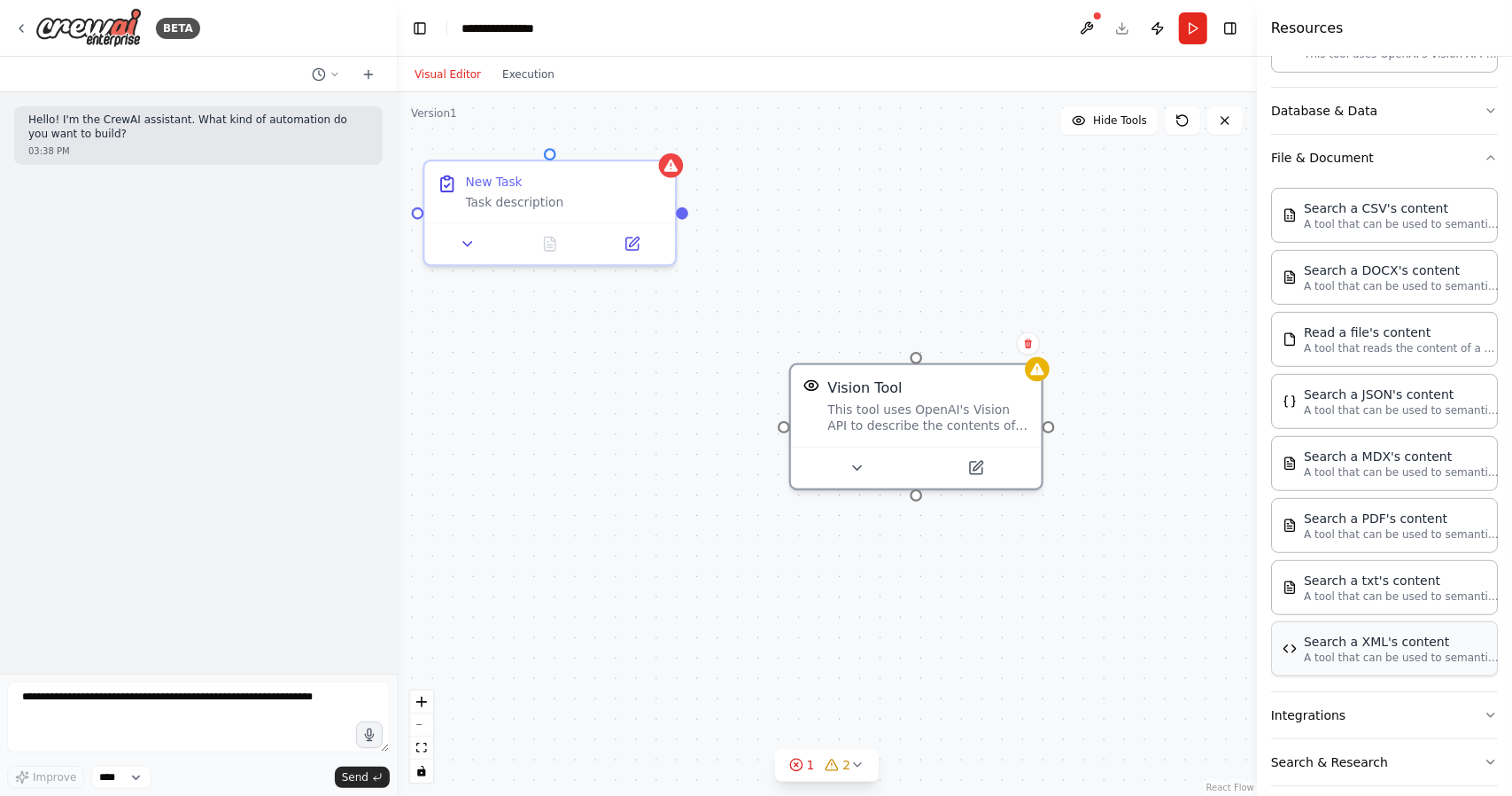
scroll to position [537, 0]
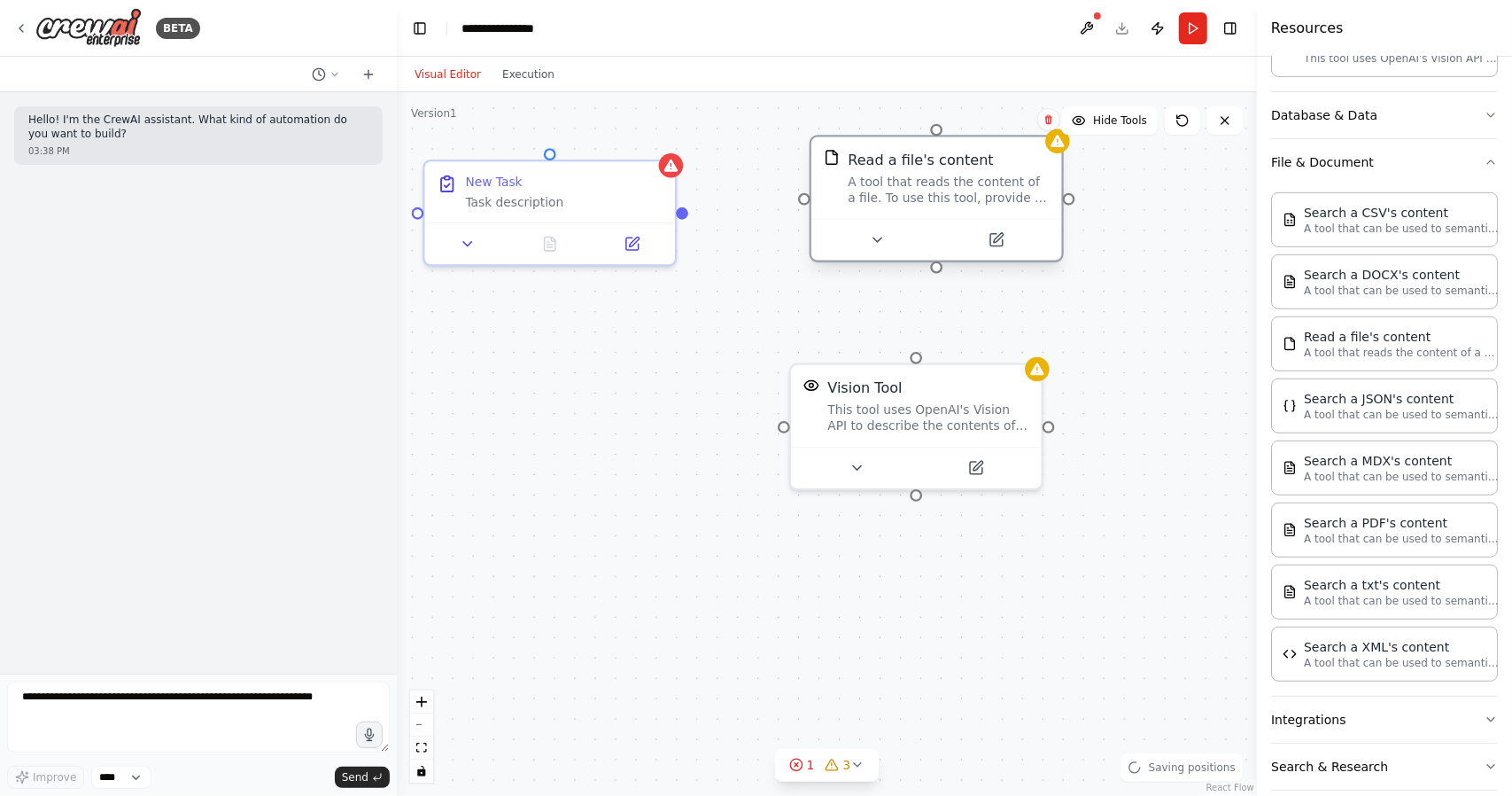
drag, startPoint x: 1094, startPoint y: 311, endPoint x: 930, endPoint y: 192, distance: 202.6
click at [930, 192] on div "A tool that reads the content of a file. To use this tool, provide a 'file_path…" at bounding box center [948, 190] width 201 height 33
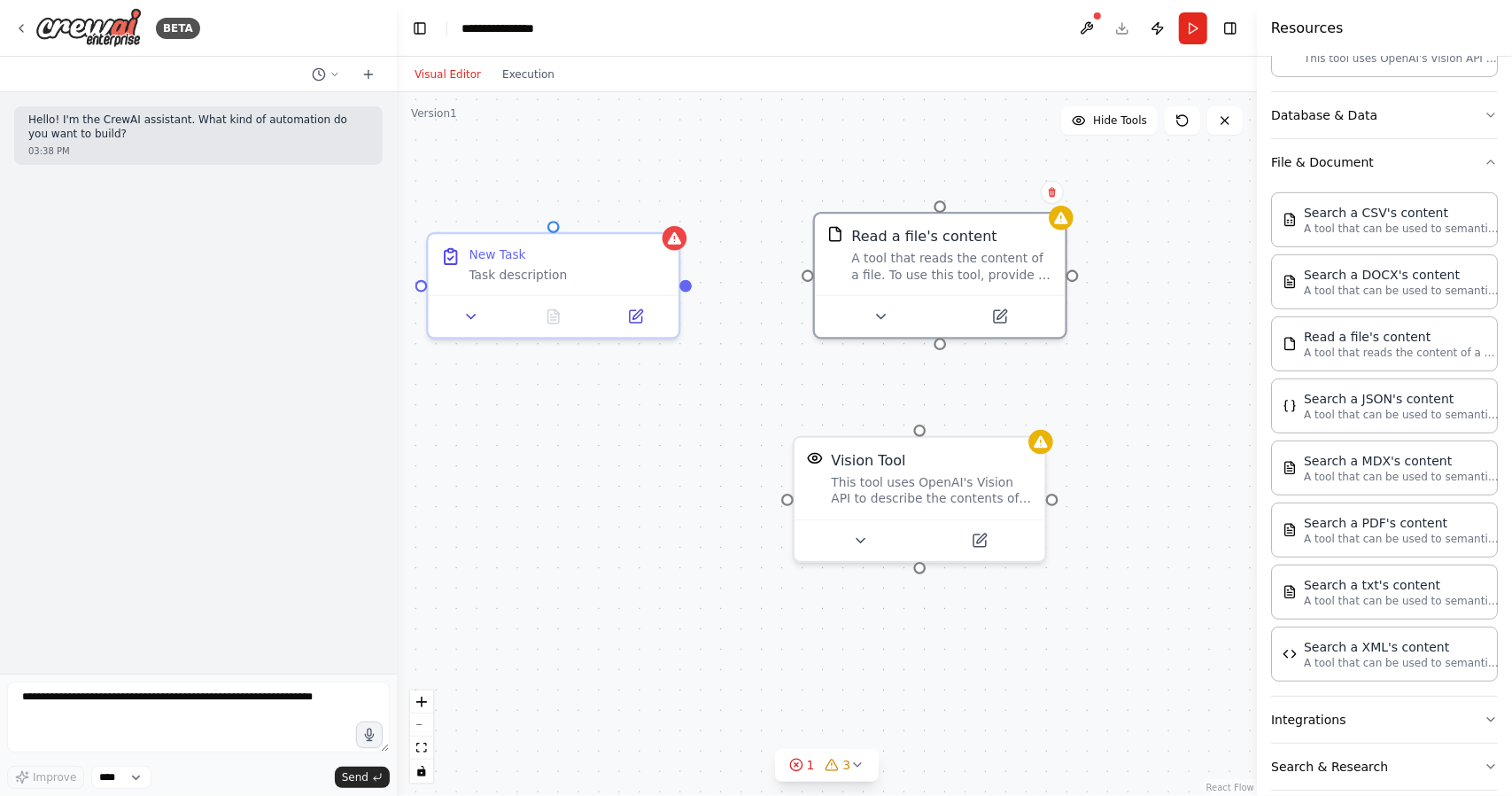
drag, startPoint x: 939, startPoint y: 273, endPoint x: 943, endPoint y: 346, distance: 73.1
click at [943, 346] on div "New Task Task description Vision Tool This tool uses OpenAI's Vision API to des…" at bounding box center [827, 444] width 860 height 704
drag, startPoint x: 941, startPoint y: 336, endPoint x: 873, endPoint y: 148, distance: 199.9
click at [873, 148] on div "New Task Task description Vision Tool This tool uses OpenAI's Vision API to des…" at bounding box center [827, 444] width 860 height 704
drag, startPoint x: 919, startPoint y: 424, endPoint x: 939, endPoint y: 341, distance: 85.4
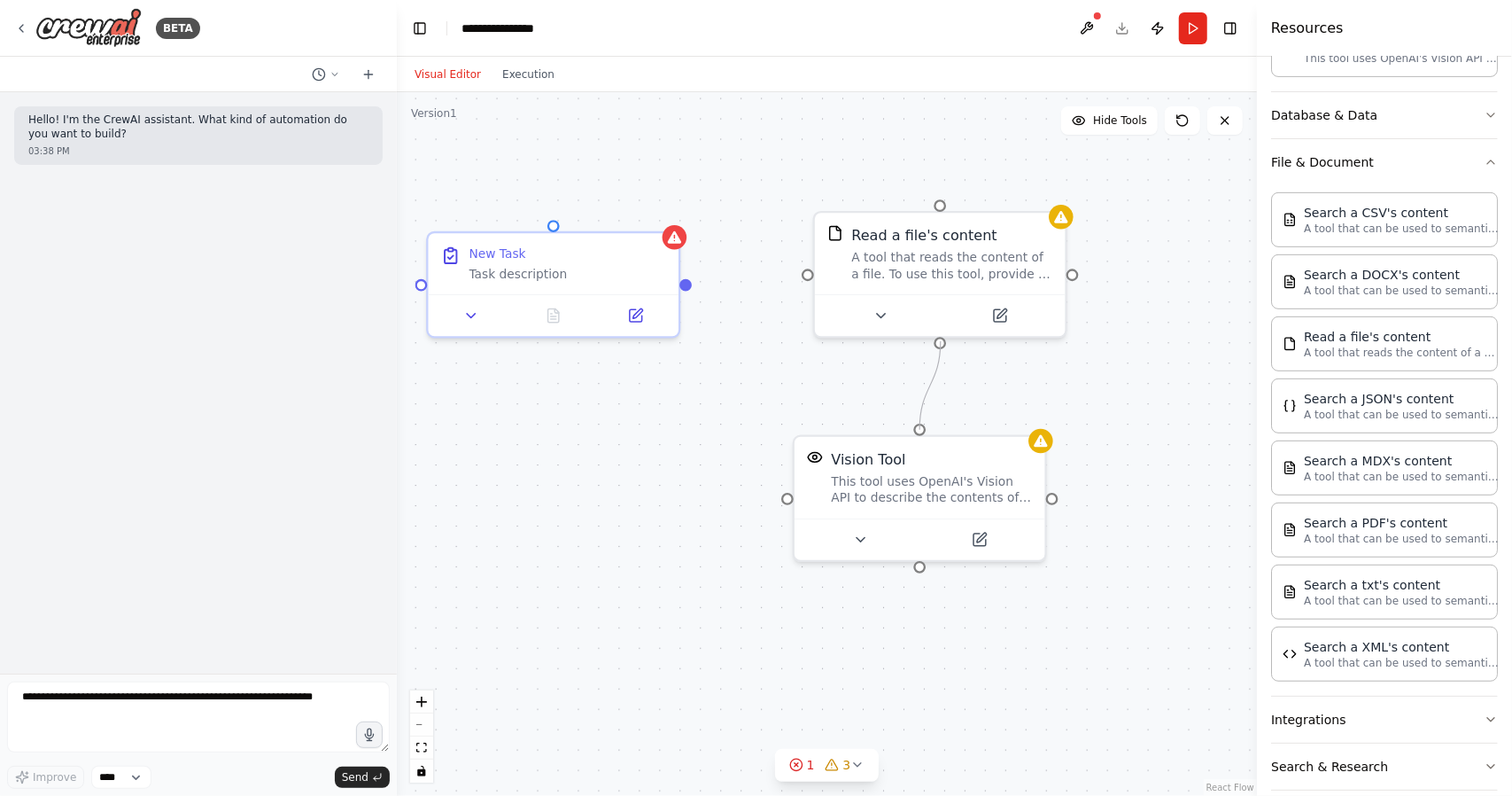
click at [939, 341] on div "New Task Task description Vision Tool This tool uses OpenAI's Vision API to des…" at bounding box center [827, 444] width 860 height 704
click at [922, 427] on div at bounding box center [919, 425] width 12 height 12
drag, startPoint x: 922, startPoint y: 430, endPoint x: 944, endPoint y: 340, distance: 92.6
click at [944, 340] on div "New Task Task description Vision Tool This tool uses OpenAI's Vision API to des…" at bounding box center [827, 444] width 860 height 704
drag, startPoint x: 923, startPoint y: 254, endPoint x: 914, endPoint y: 253, distance: 9.1
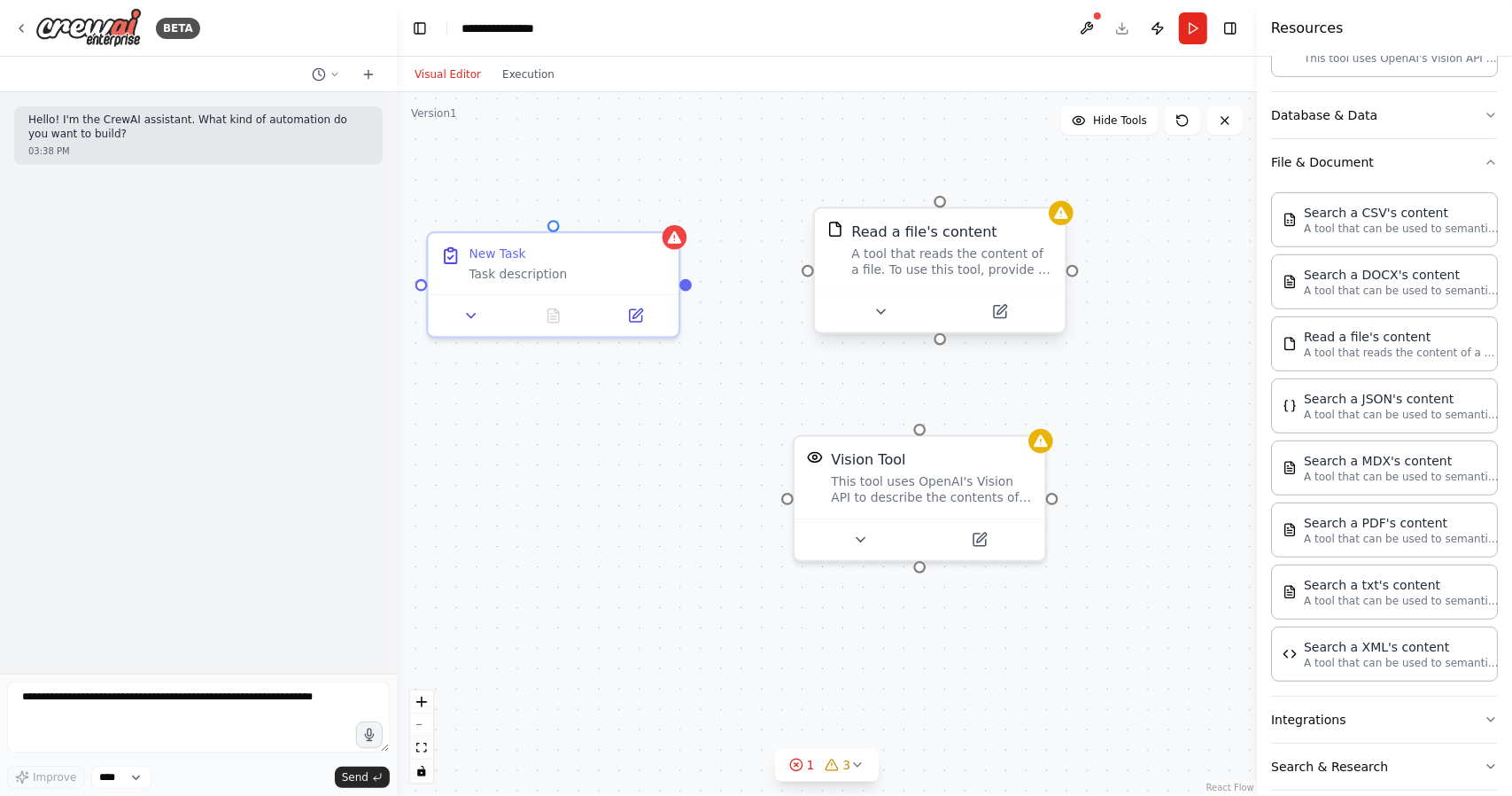
click at [915, 253] on div "A tool that reads the content of a file. To use this tool, provide a 'file_path…" at bounding box center [952, 261] width 201 height 33
click at [904, 249] on div "A tool that reads the content of a file. To use this tool, provide a 'file_path…" at bounding box center [952, 261] width 201 height 33
click at [884, 314] on icon at bounding box center [881, 311] width 16 height 16
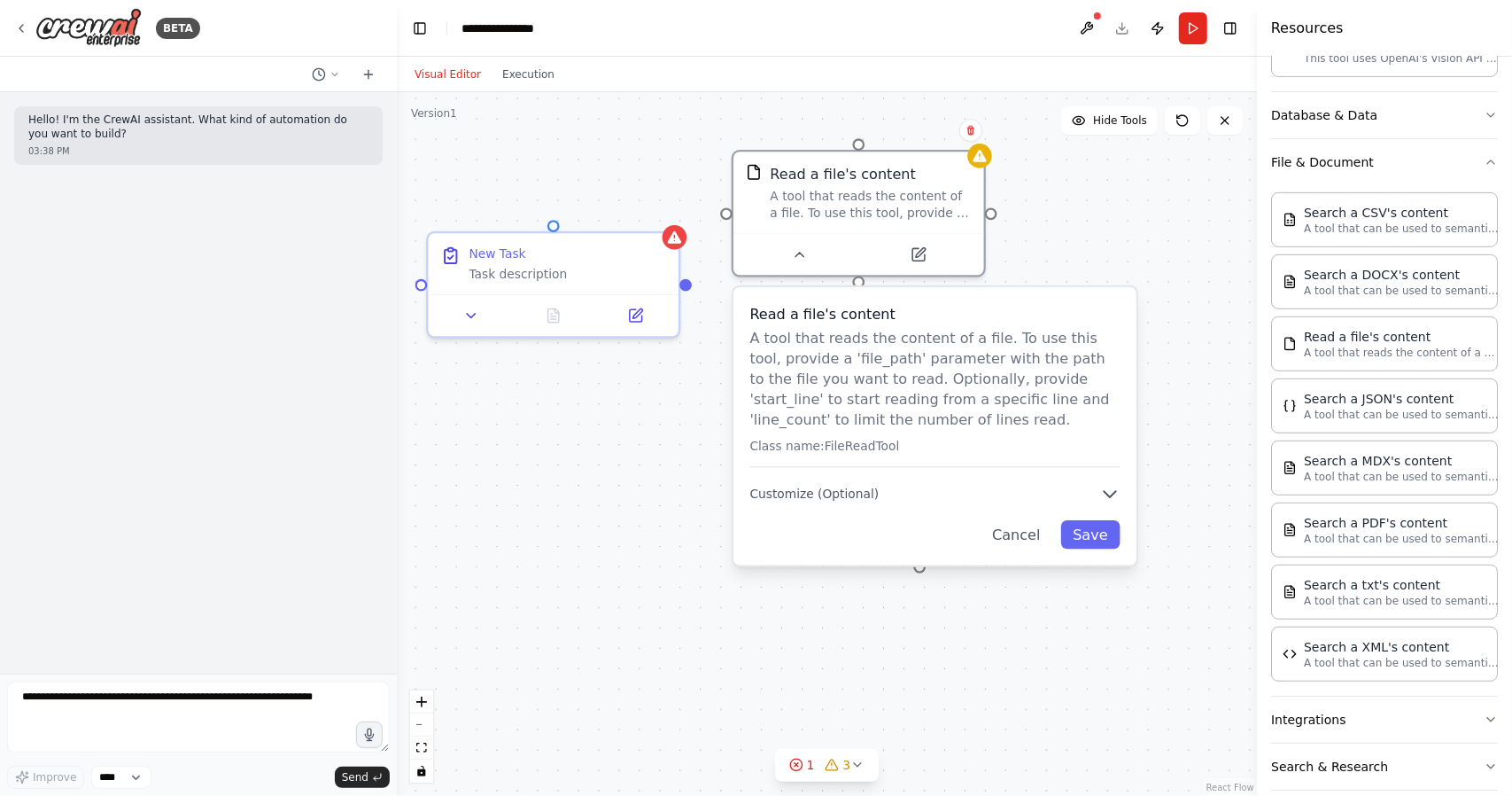
drag, startPoint x: 919, startPoint y: 245, endPoint x: 984, endPoint y: 341, distance: 115.9
click at [849, 175] on div "Read a file's content A tool that reads the content of a file. To use this tool…" at bounding box center [871, 192] width 201 height 57
click at [1015, 532] on button "Cancel" at bounding box center [1016, 534] width 73 height 28
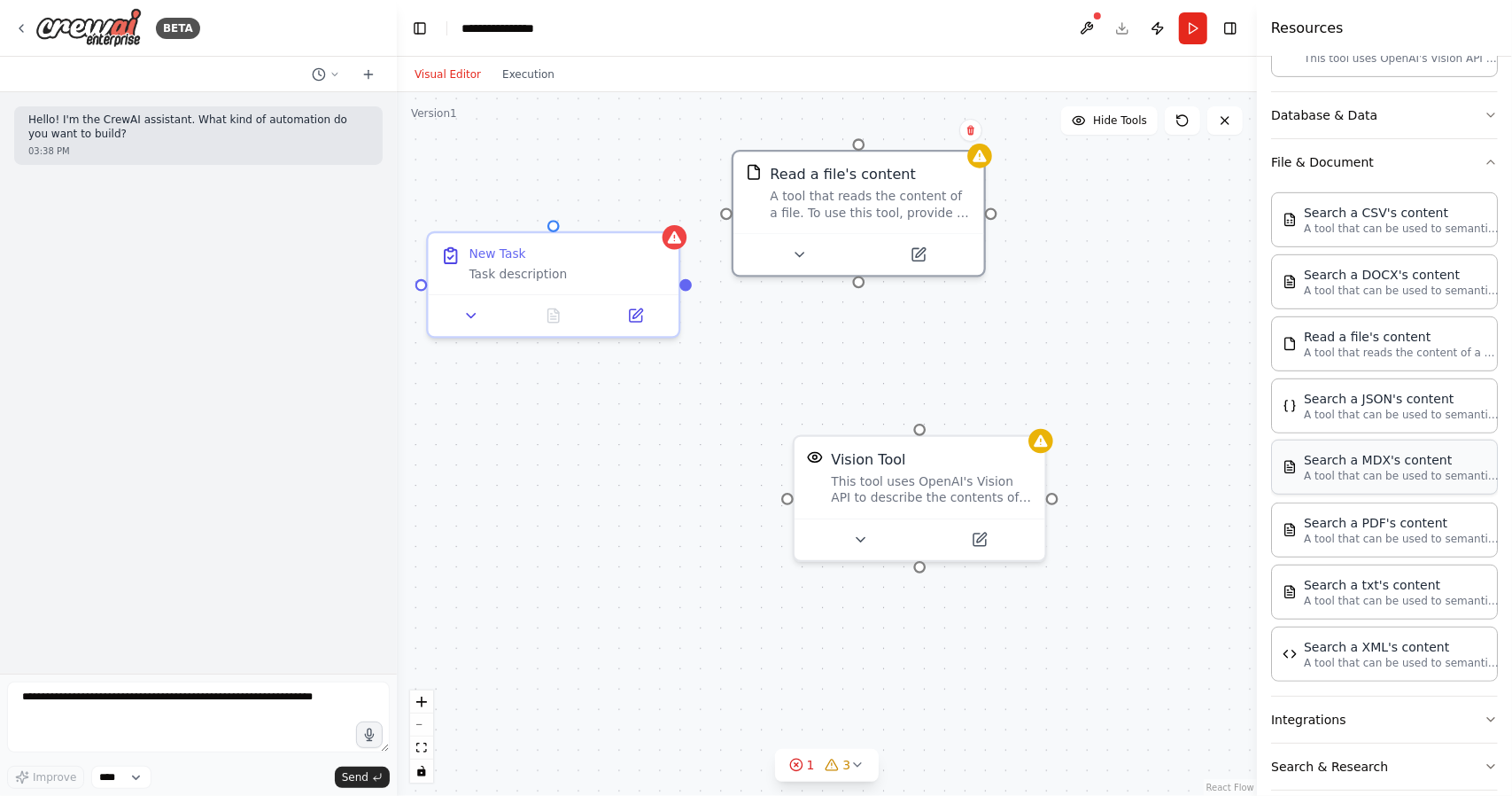
scroll to position [596, 0]
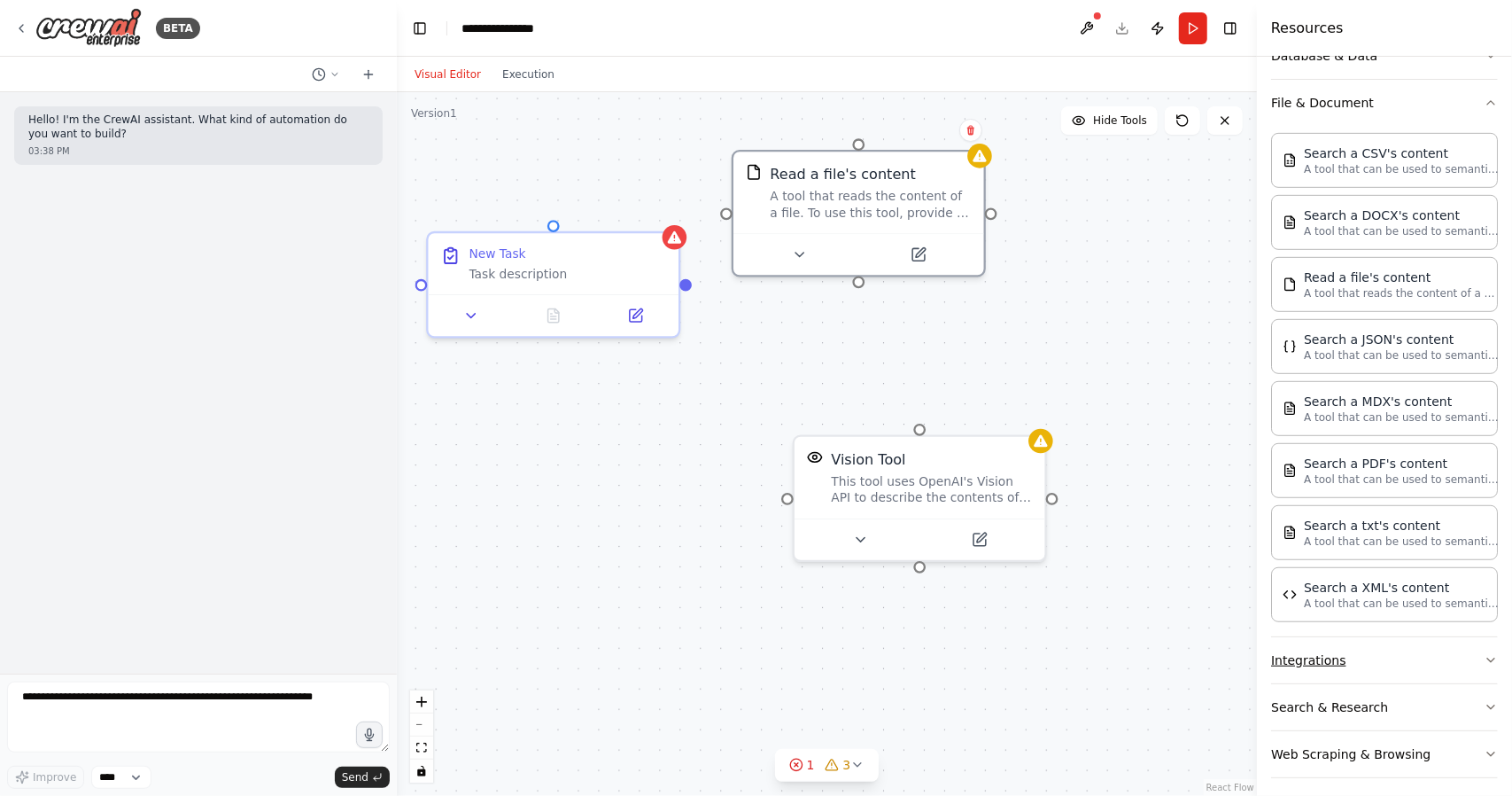
click at [1315, 662] on button "Integrations" at bounding box center [1385, 660] width 227 height 46
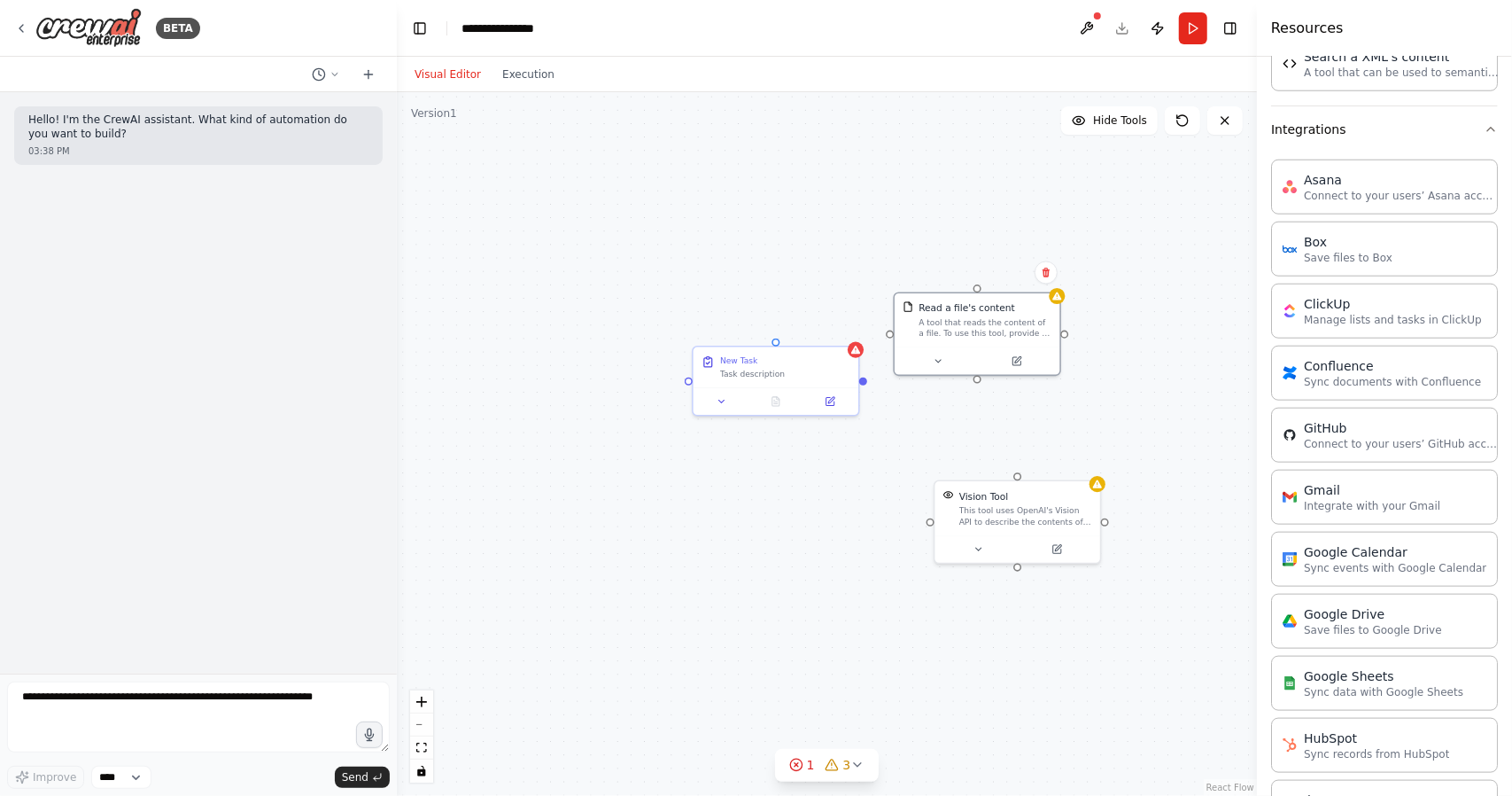
scroll to position [1128, 0]
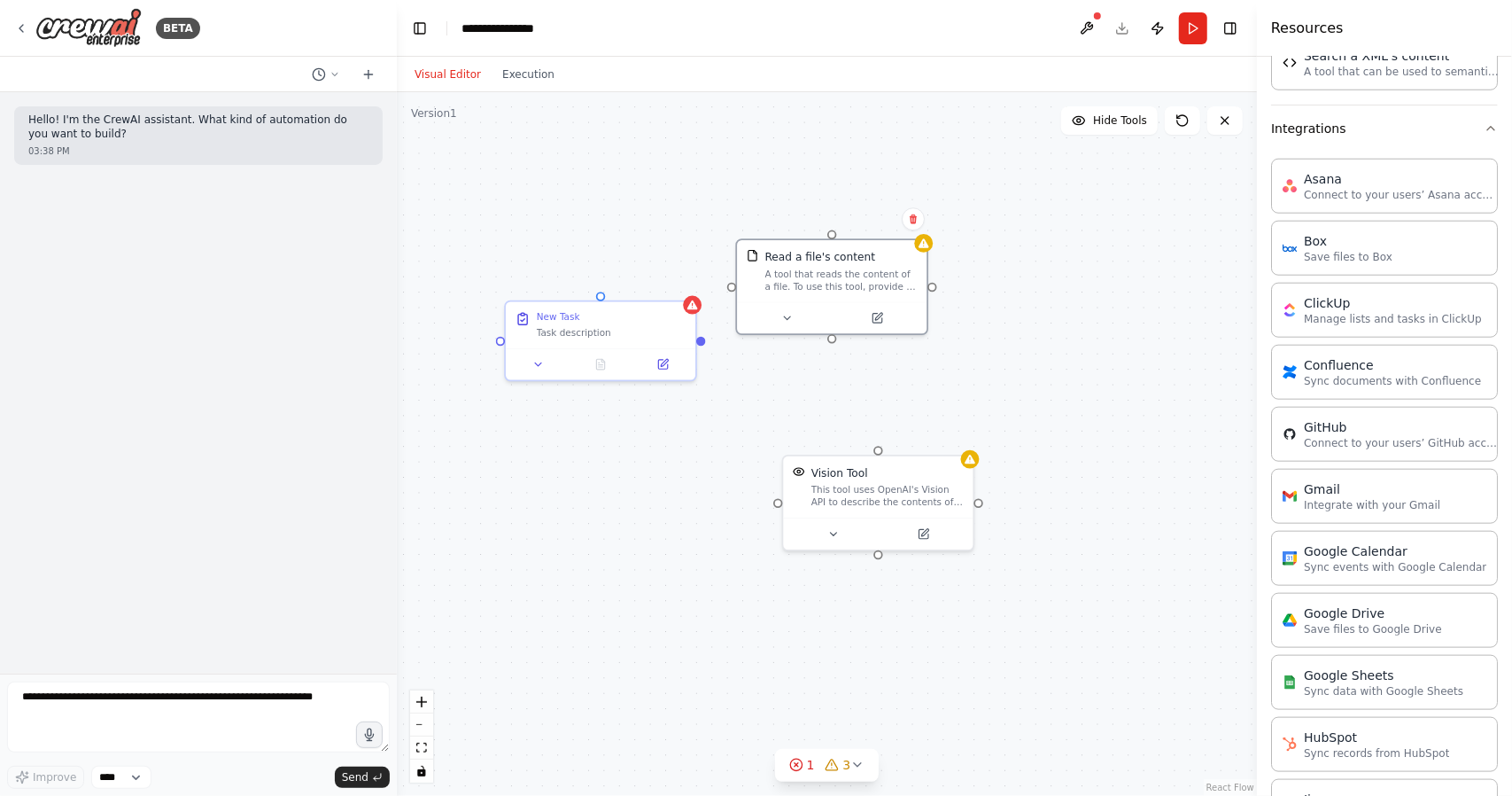
drag, startPoint x: 1026, startPoint y: 433, endPoint x: 962, endPoint y: 412, distance: 67.4
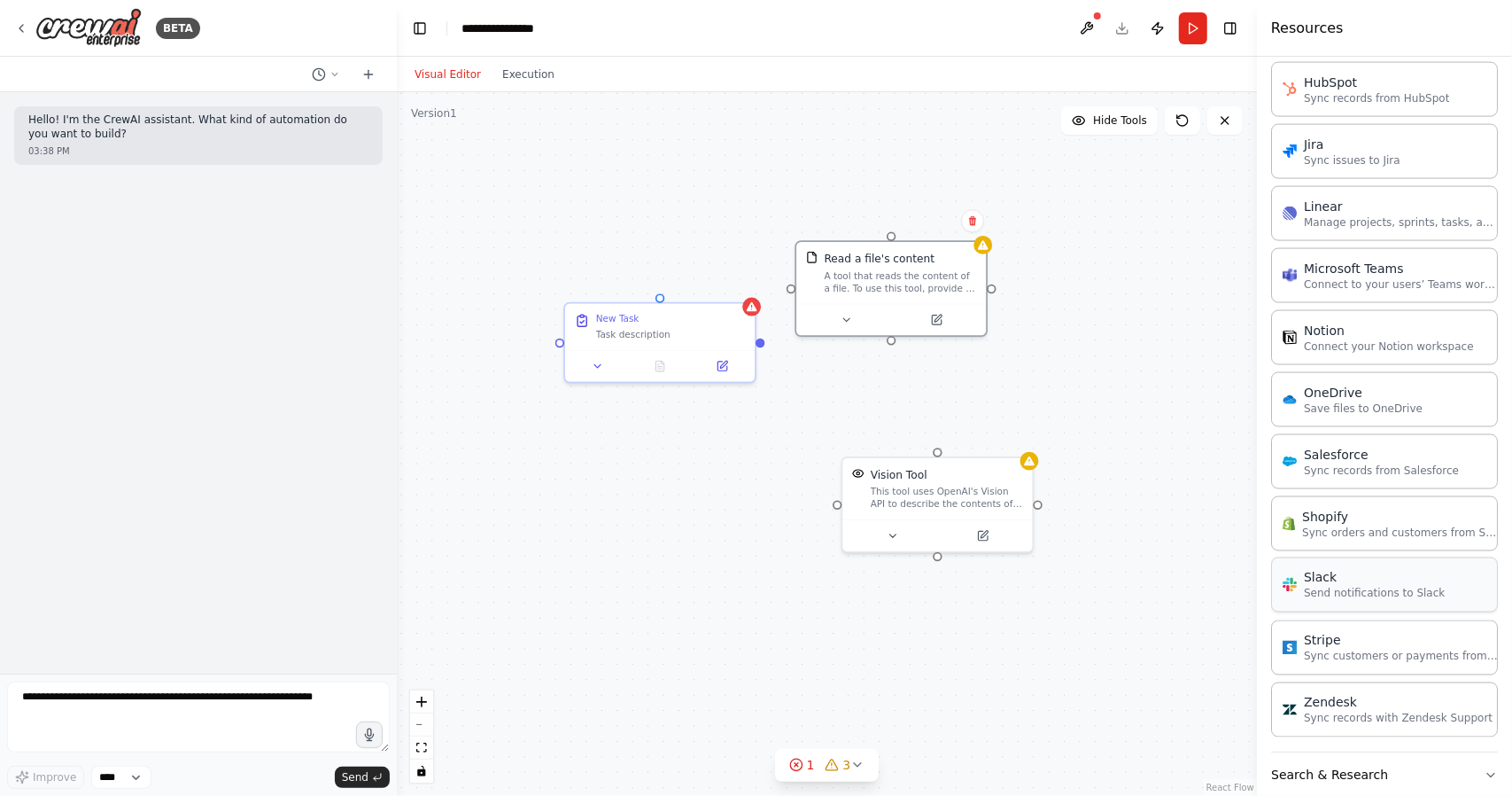
scroll to position [1839, 0]
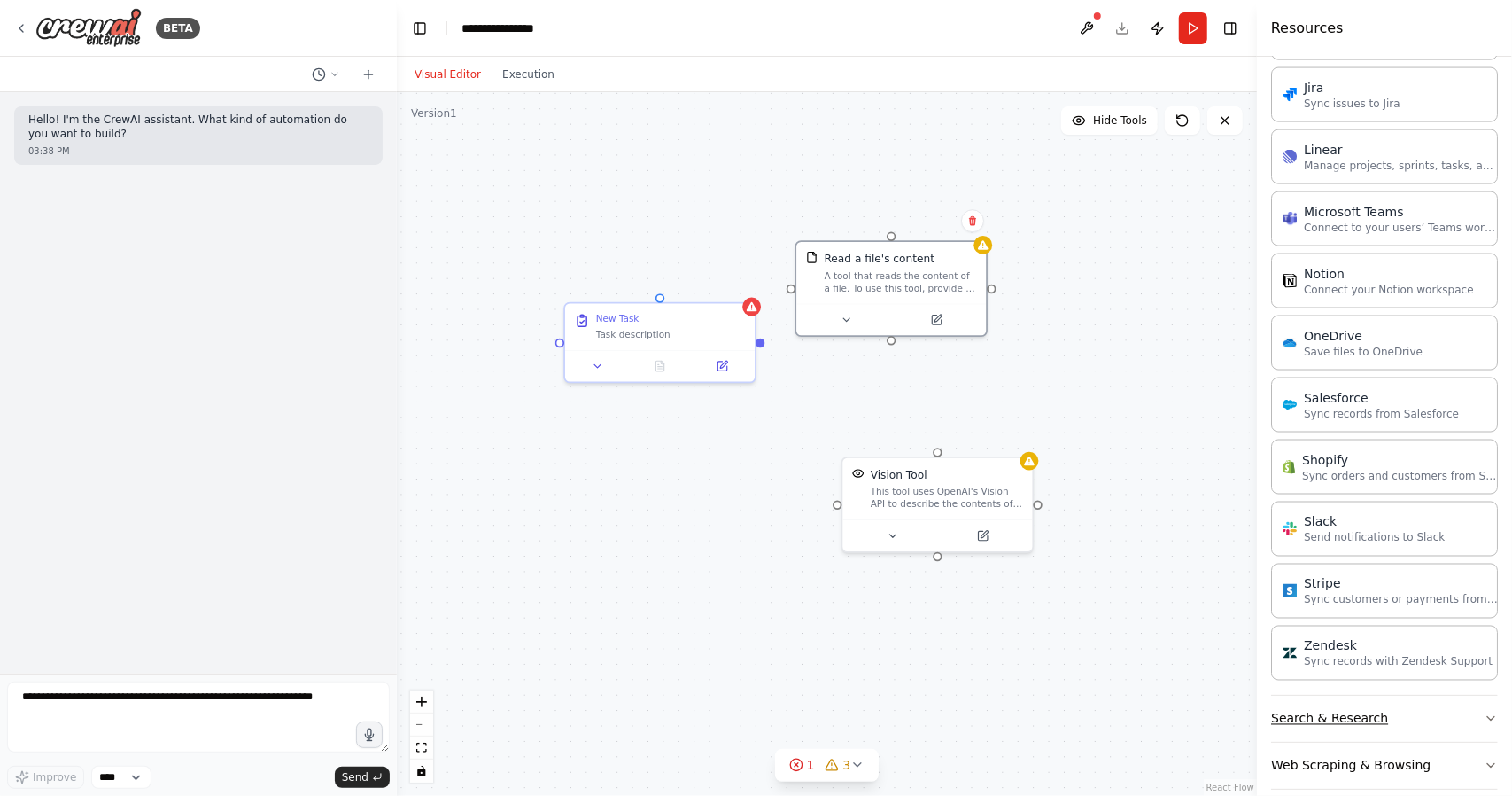
click at [1336, 703] on button "Search & Research" at bounding box center [1385, 719] width 227 height 46
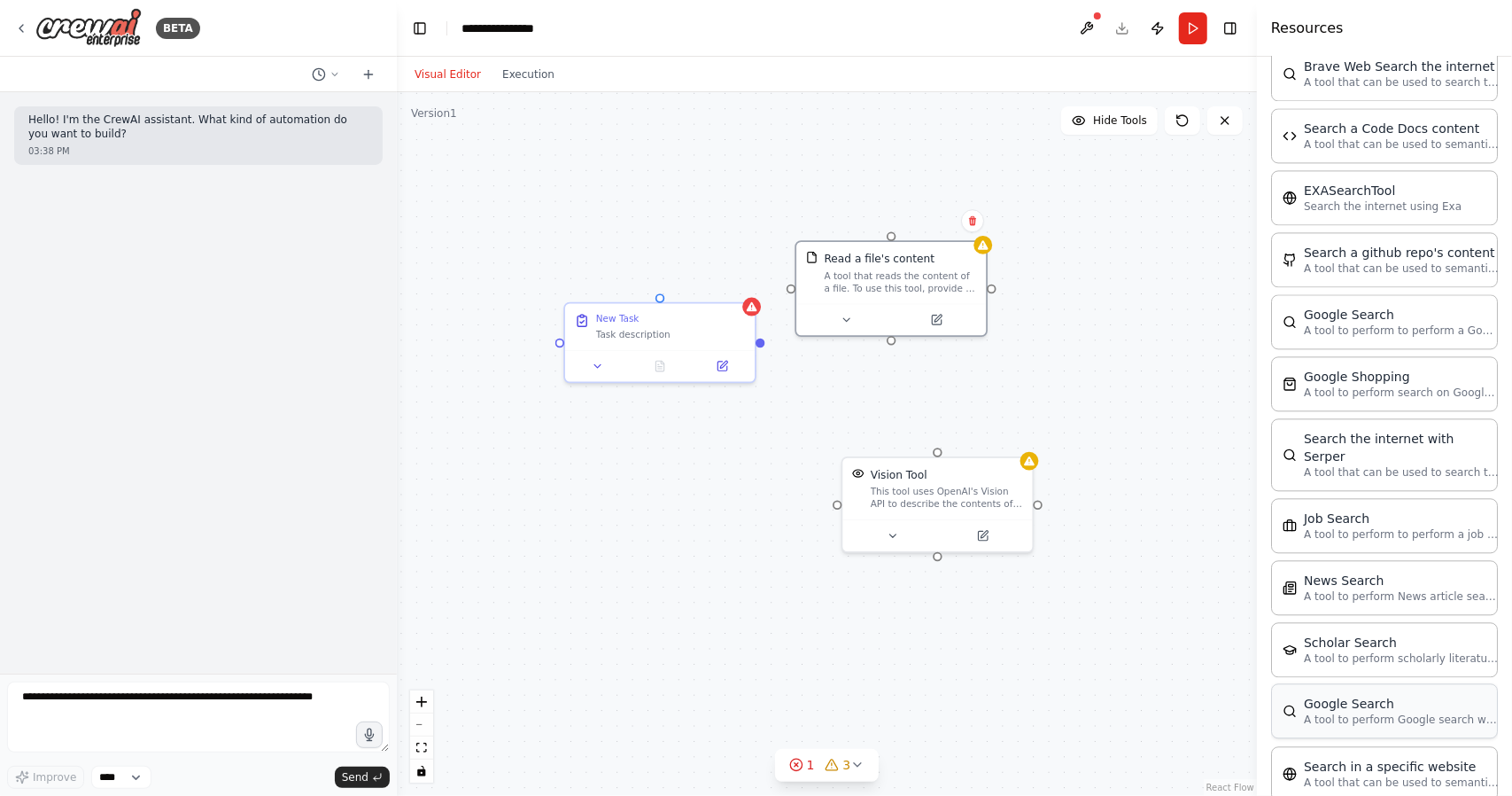
scroll to position [2637, 0]
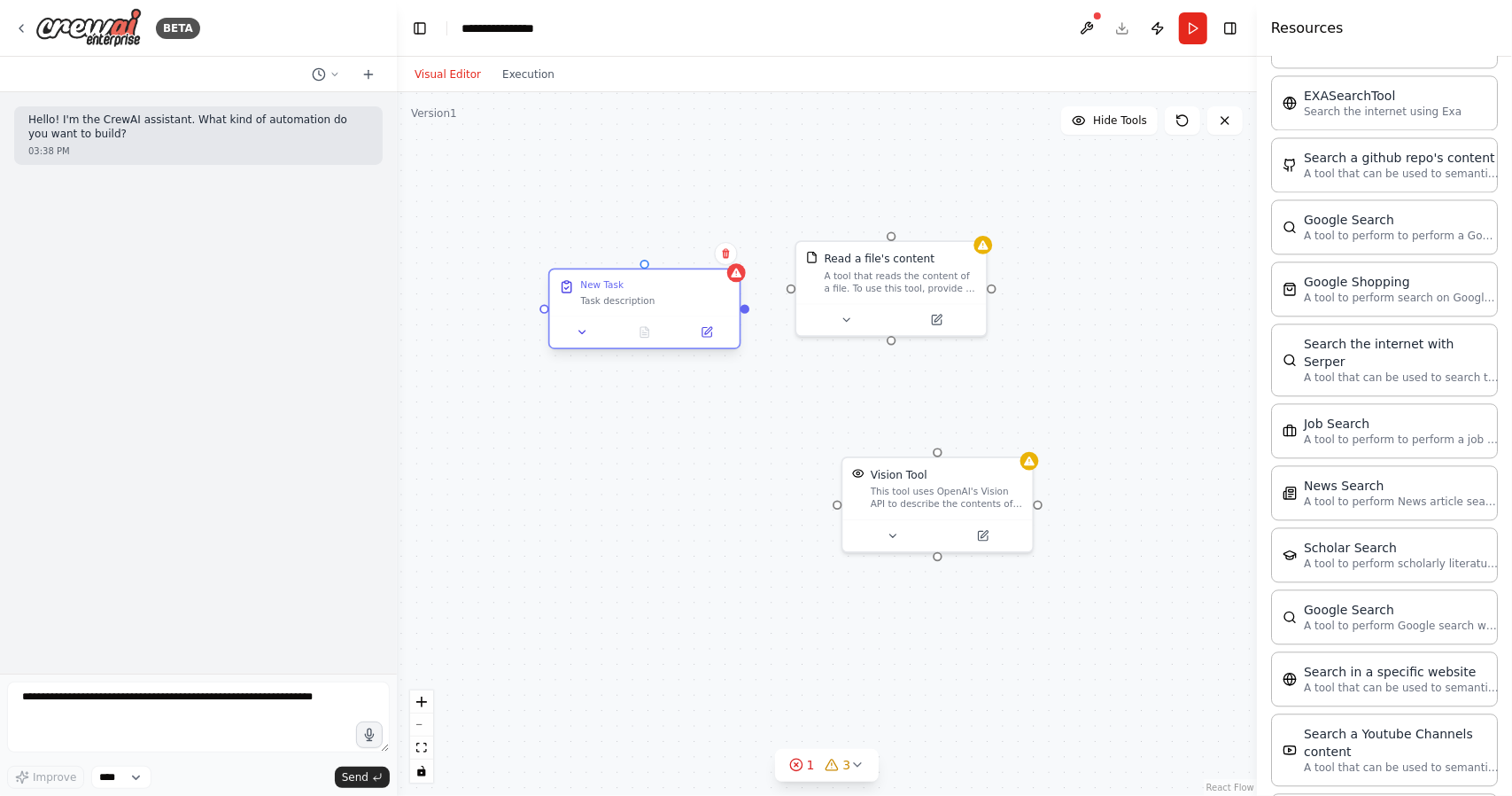
drag, startPoint x: 662, startPoint y: 330, endPoint x: 641, endPoint y: 305, distance: 32.6
click at [641, 305] on div "Task description" at bounding box center [655, 299] width 150 height 12
click at [910, 261] on div "A tool that reads the content of a file. To use this tool, provide a 'file_path…" at bounding box center [916, 263] width 153 height 25
click at [905, 265] on div "A tool that reads the content of a file. To use this tool, provide a 'file_path…" at bounding box center [916, 263] width 153 height 25
click at [911, 262] on div "A tool that reads the content of a file. To use this tool, provide a 'file_path…" at bounding box center [916, 263] width 153 height 25
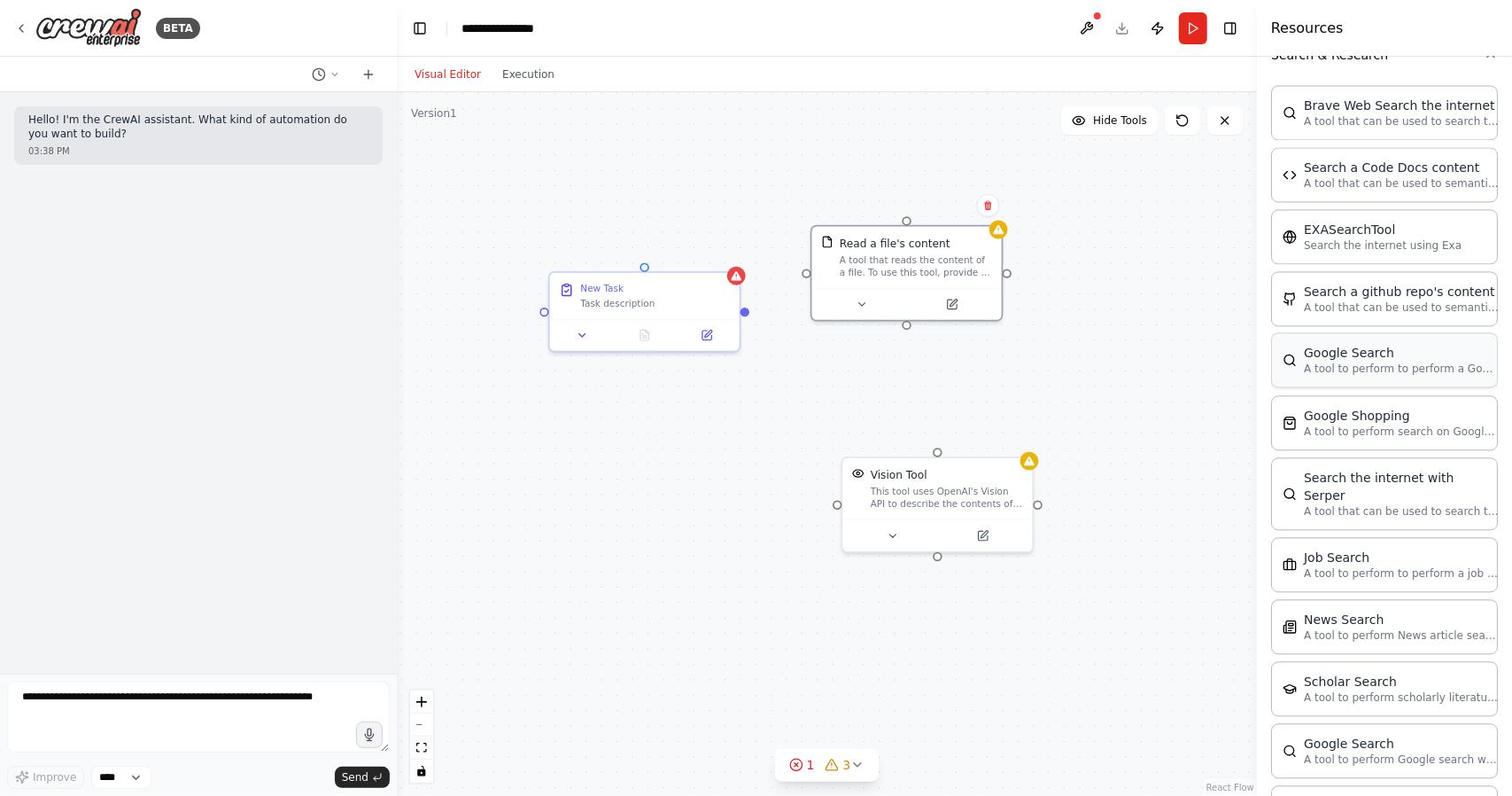
scroll to position [2465, 0]
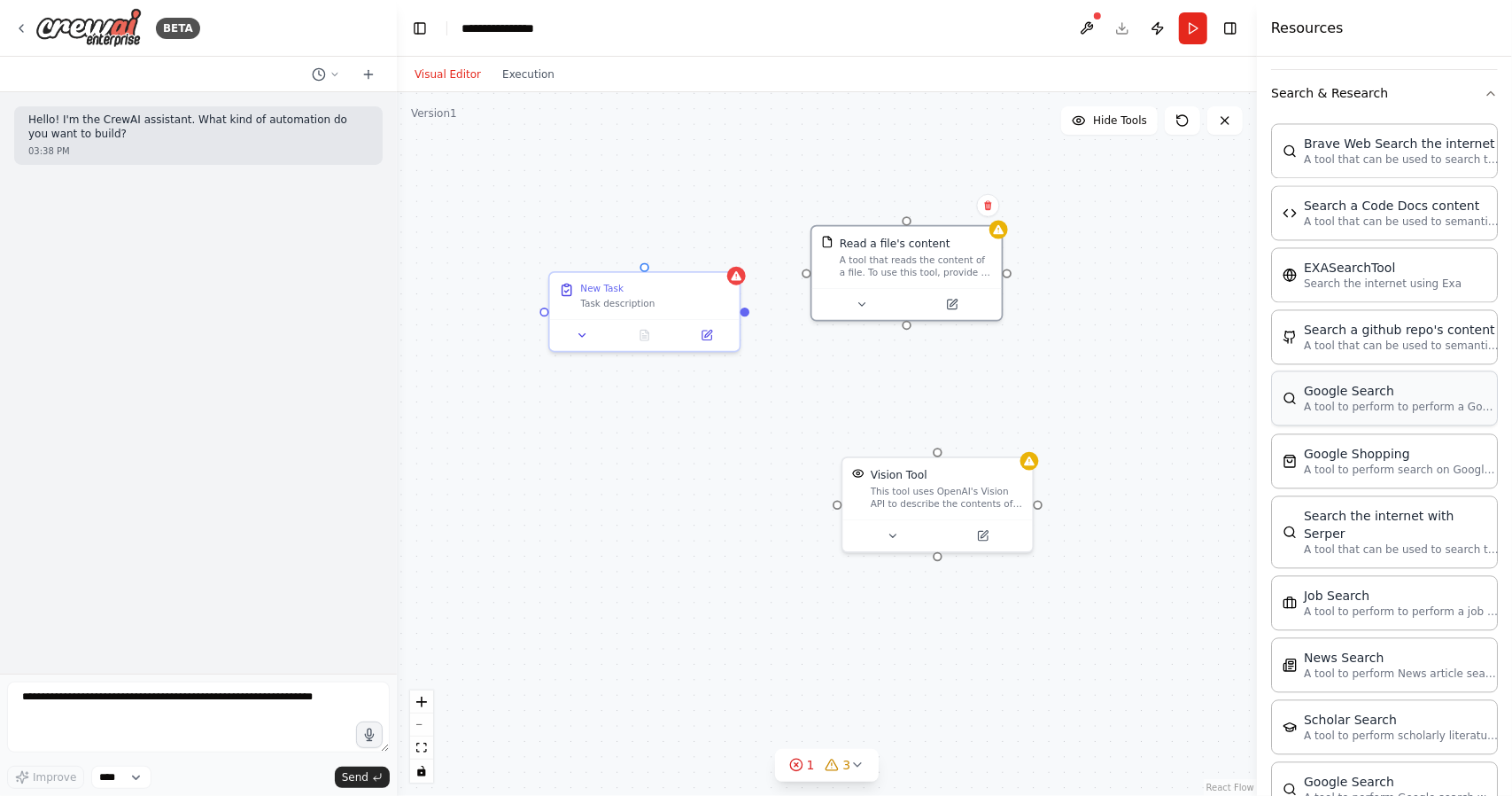
click at [1375, 400] on p "A tool to perform to perform a Google search with a search_query." at bounding box center [1402, 406] width 195 height 14
drag, startPoint x: 1219, startPoint y: 379, endPoint x: 1098, endPoint y: 380, distance: 121.0
click at [1102, 373] on div "A tool to perform to perform a Google search with a search_query." at bounding box center [1133, 371] width 153 height 25
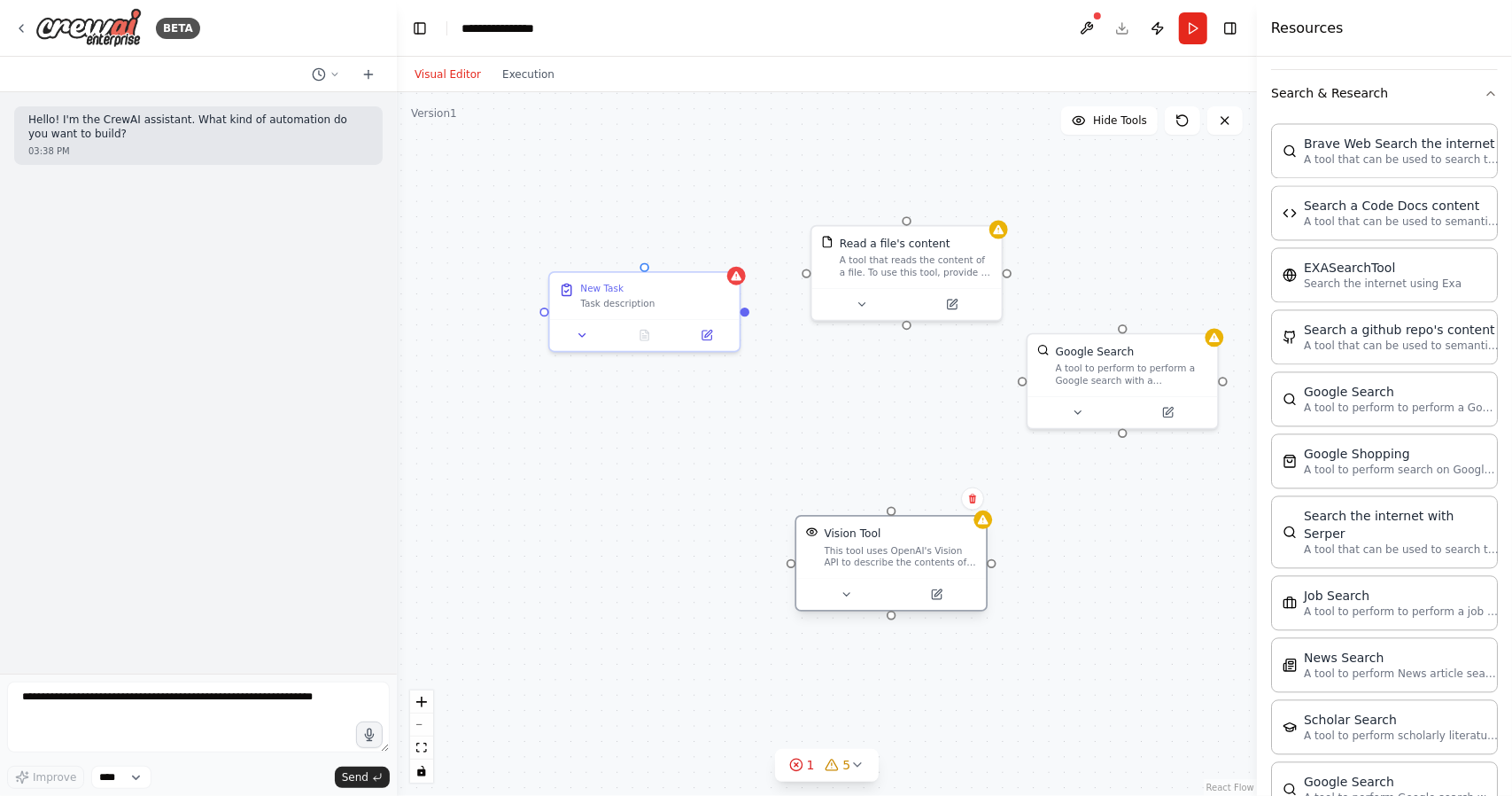
drag, startPoint x: 902, startPoint y: 497, endPoint x: 906, endPoint y: 525, distance: 28.3
click at [863, 558] on div "This tool uses OpenAI's Vision API to describe the contents of an image." at bounding box center [901, 556] width 153 height 25
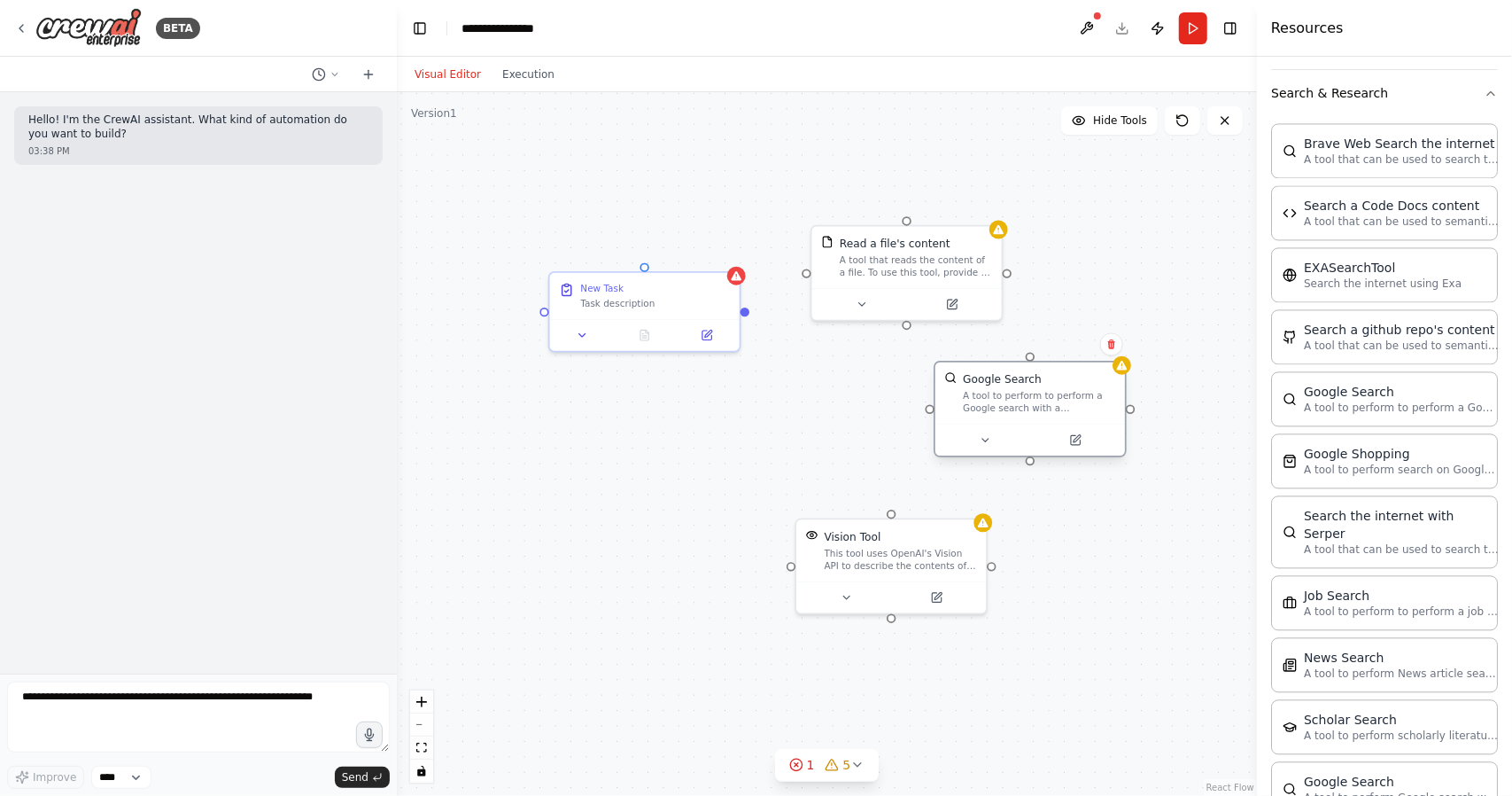
drag, startPoint x: 1101, startPoint y: 389, endPoint x: 1006, endPoint y: 423, distance: 100.9
click at [1006, 423] on div "Google Search A tool to perform to perform a Google search with a search_query." at bounding box center [1030, 409] width 193 height 97
drag, startPoint x: 1030, startPoint y: 410, endPoint x: 1016, endPoint y: 421, distance: 17.8
click at [1016, 421] on div "Google Search A tool to perform to perform a Google search with a search_query." at bounding box center [1030, 393] width 190 height 62
drag, startPoint x: 1037, startPoint y: 416, endPoint x: 1102, endPoint y: 531, distance: 132.1
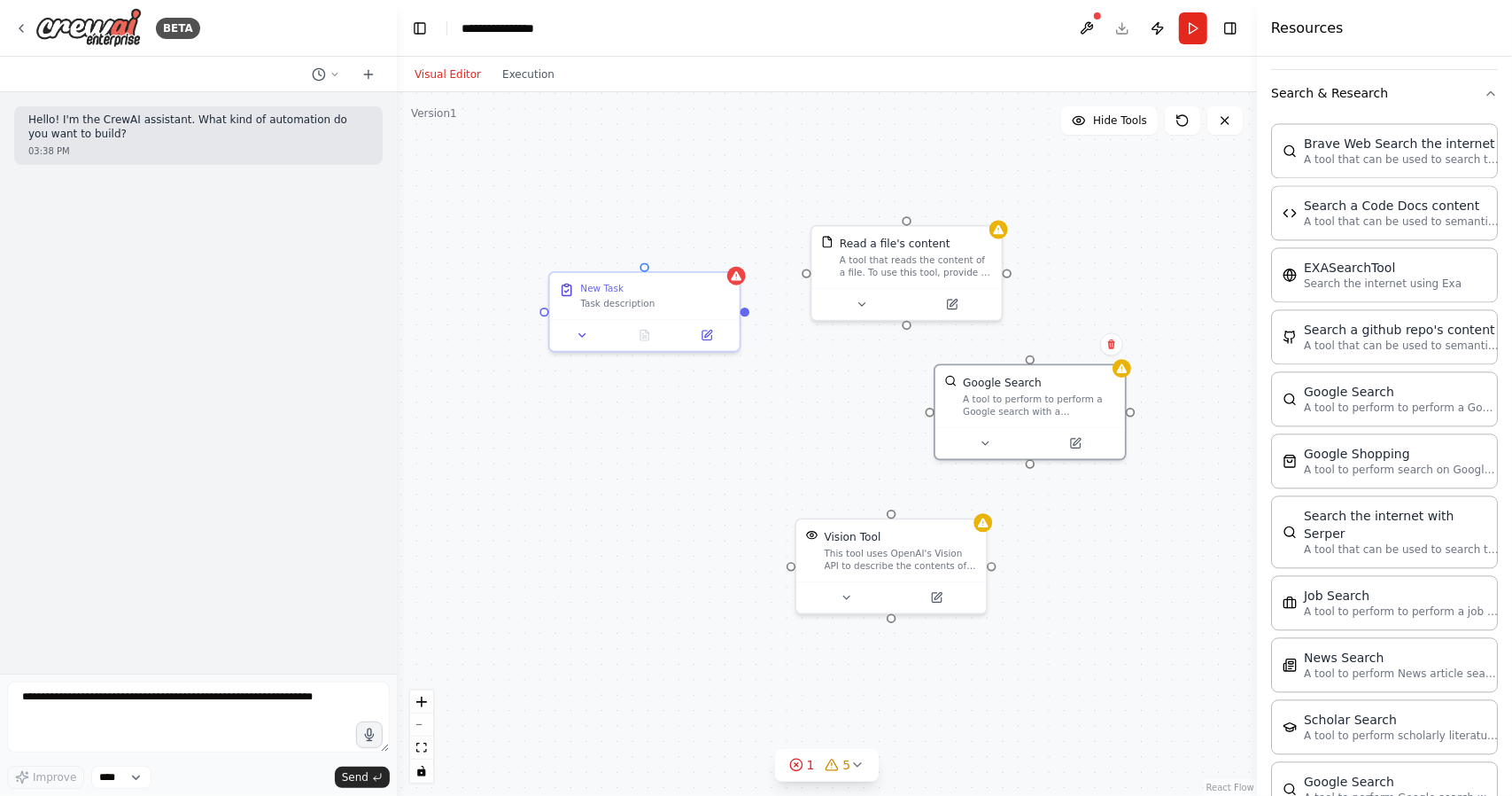
click at [1102, 531] on div "New Task Task description Vision Tool This tool uses OpenAI's Vision API to des…" at bounding box center [827, 444] width 860 height 704
click at [1011, 377] on div "Google Search" at bounding box center [1002, 378] width 79 height 15
click at [1118, 351] on button at bounding box center [1111, 344] width 23 height 23
click at [1059, 347] on button "Confirm" at bounding box center [1062, 344] width 63 height 21
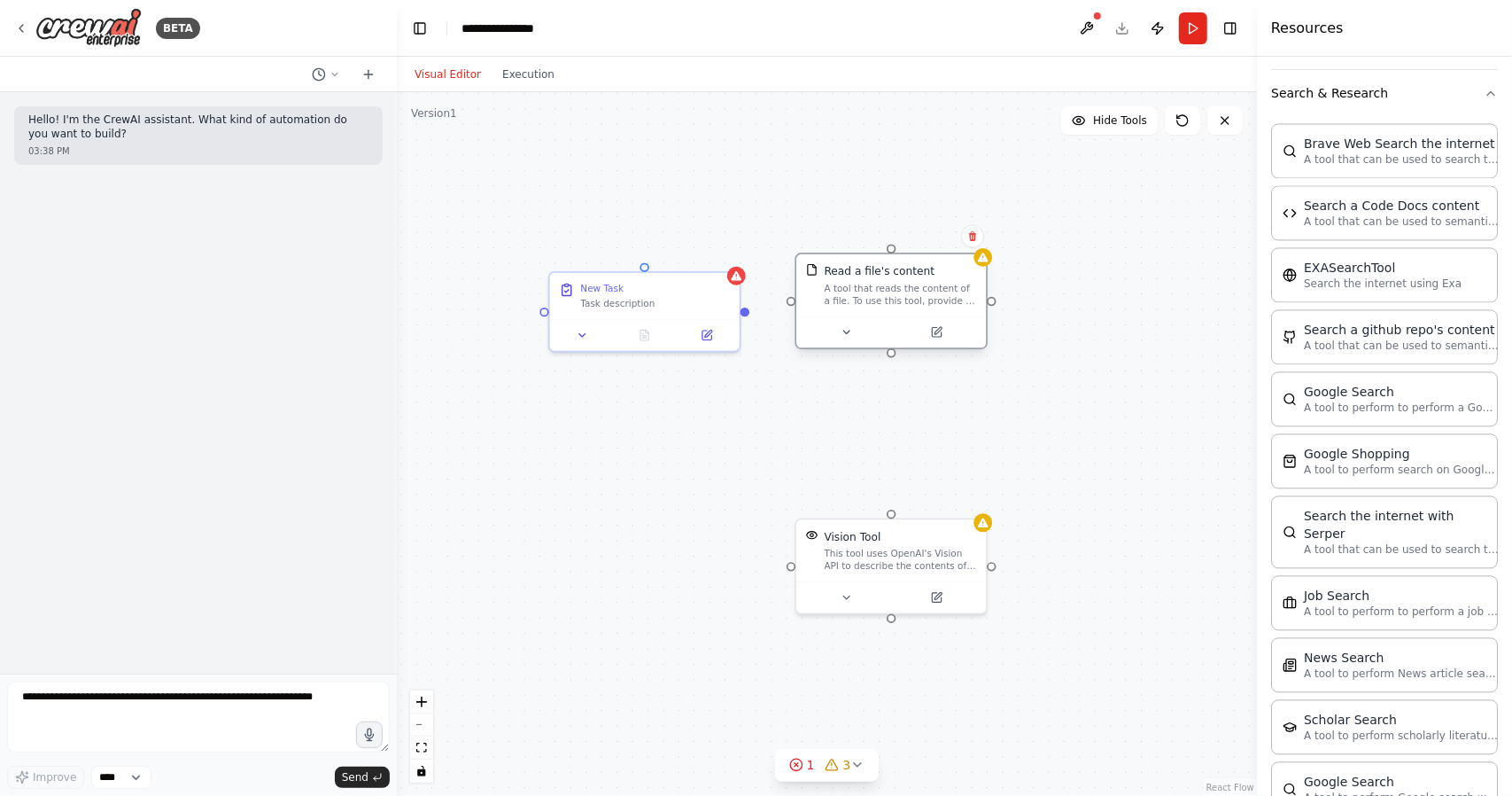
drag, startPoint x: 882, startPoint y: 275, endPoint x: 831, endPoint y: 287, distance: 52.4
click at [873, 293] on div "A tool that reads the content of a file. To use this tool, provide a 'file_path…" at bounding box center [901, 294] width 153 height 25
drag, startPoint x: 606, startPoint y: 294, endPoint x: 570, endPoint y: 259, distance: 50.2
click at [570, 259] on div "New Task Task description" at bounding box center [583, 246] width 190 height 46
click at [670, 212] on icon at bounding box center [664, 206] width 10 height 10
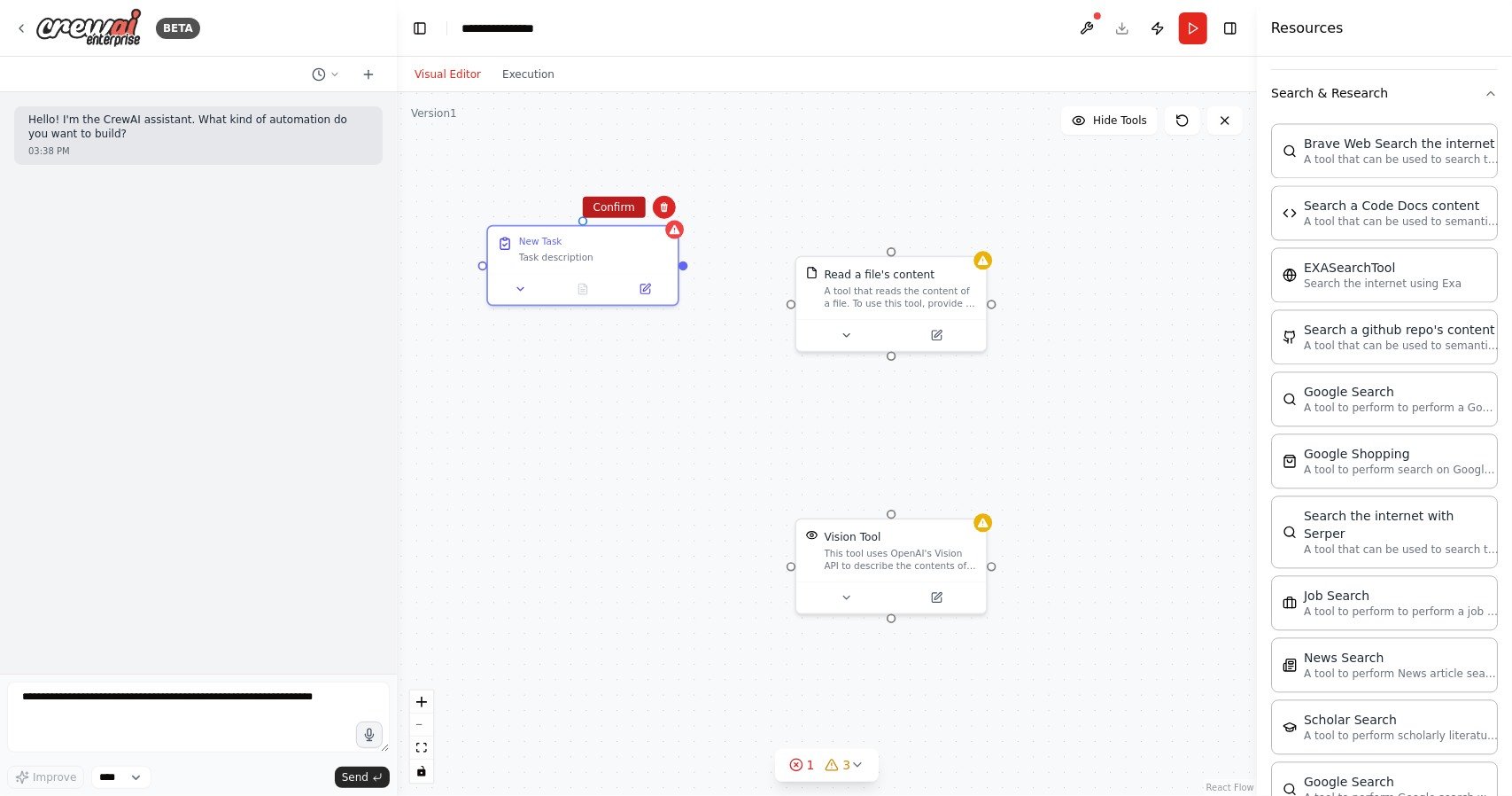
click at [620, 214] on button "Confirm" at bounding box center [615, 207] width 63 height 21
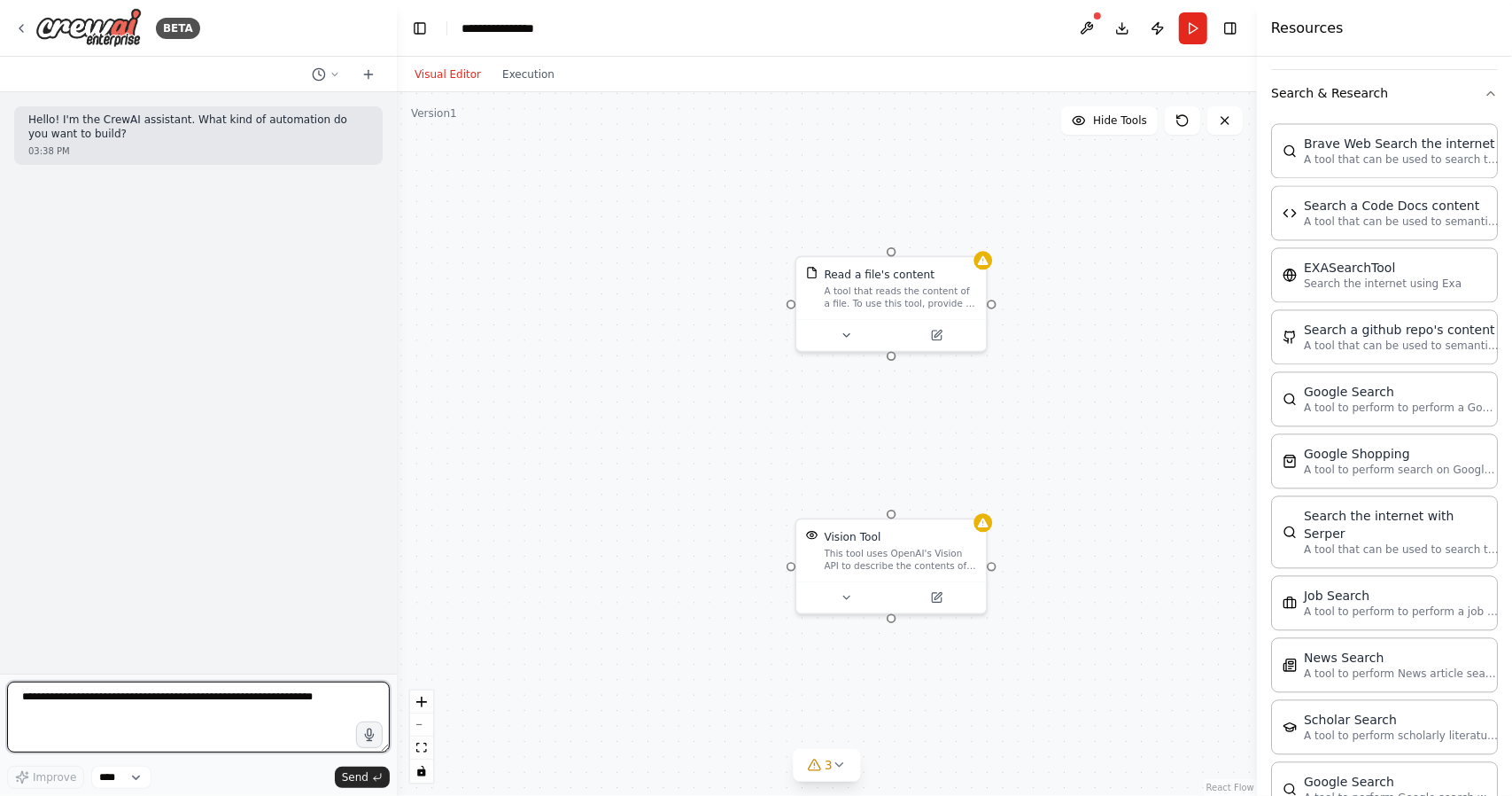
click at [222, 726] on textarea at bounding box center [199, 717] width 383 height 71
type textarea "**********"
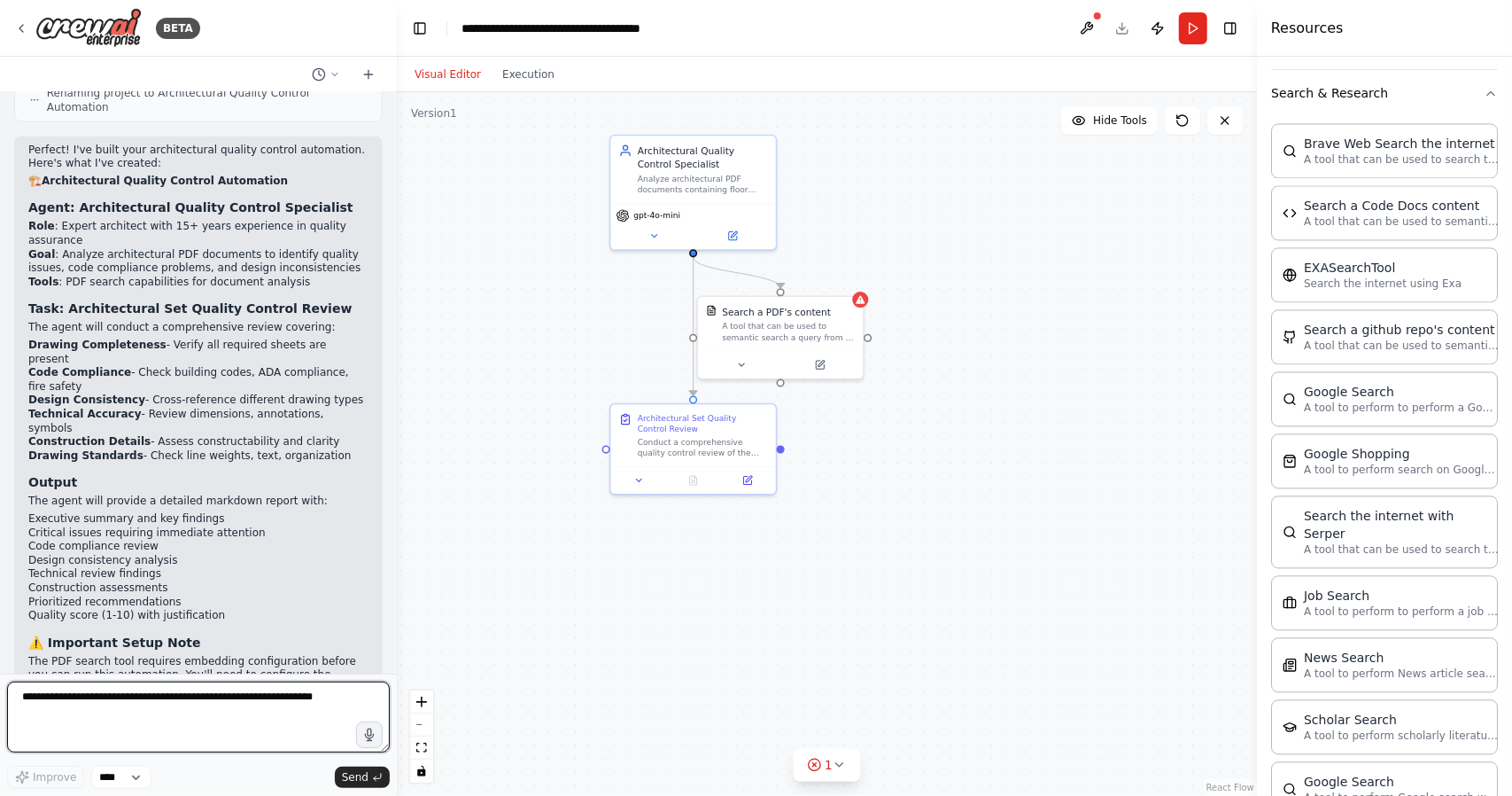
scroll to position [1303, 0]
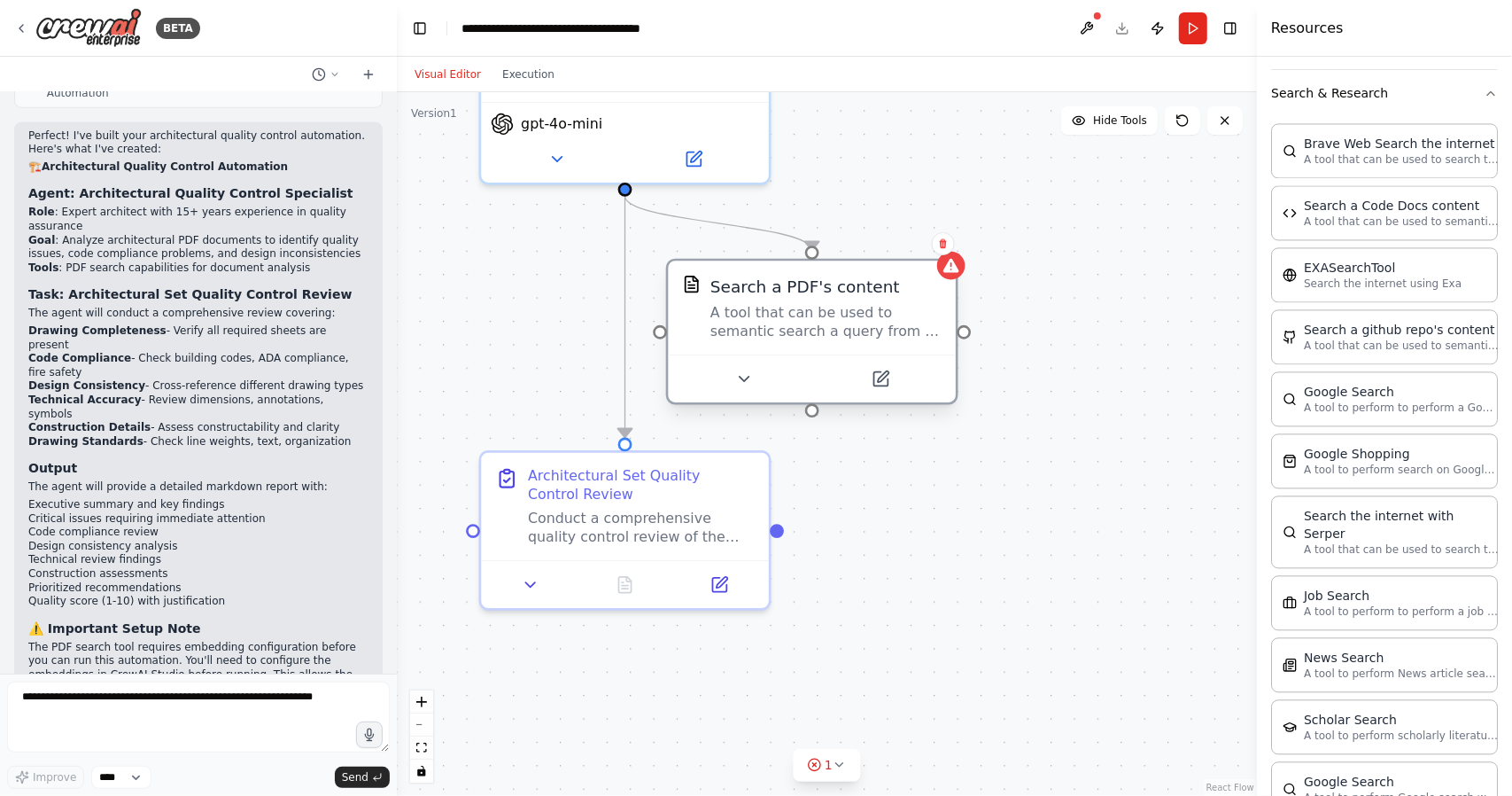
drag, startPoint x: 774, startPoint y: 341, endPoint x: 785, endPoint y: 341, distance: 11.0
click at [785, 341] on div "Search a PDF's content A tool that can be used to semantic search a query from …" at bounding box center [812, 307] width 288 height 94
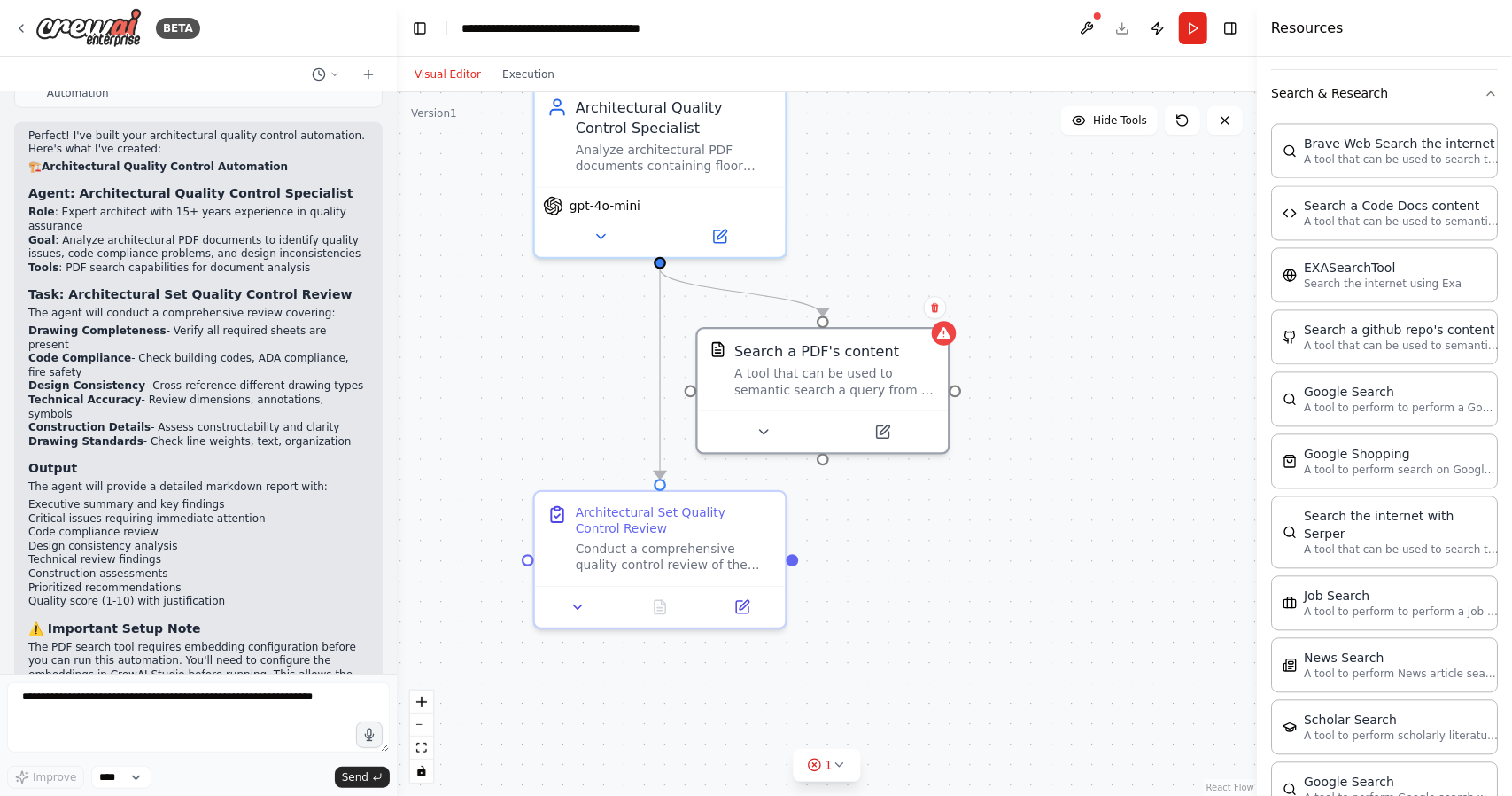
drag, startPoint x: 1127, startPoint y: 512, endPoint x: 1000, endPoint y: 501, distance: 127.5
click at [1148, 559] on div ".deletable-edge-delete-btn { width: 20px; height: 20px; border: 0px solid #ffff…" at bounding box center [827, 444] width 860 height 704
click at [771, 431] on button at bounding box center [763, 428] width 115 height 25
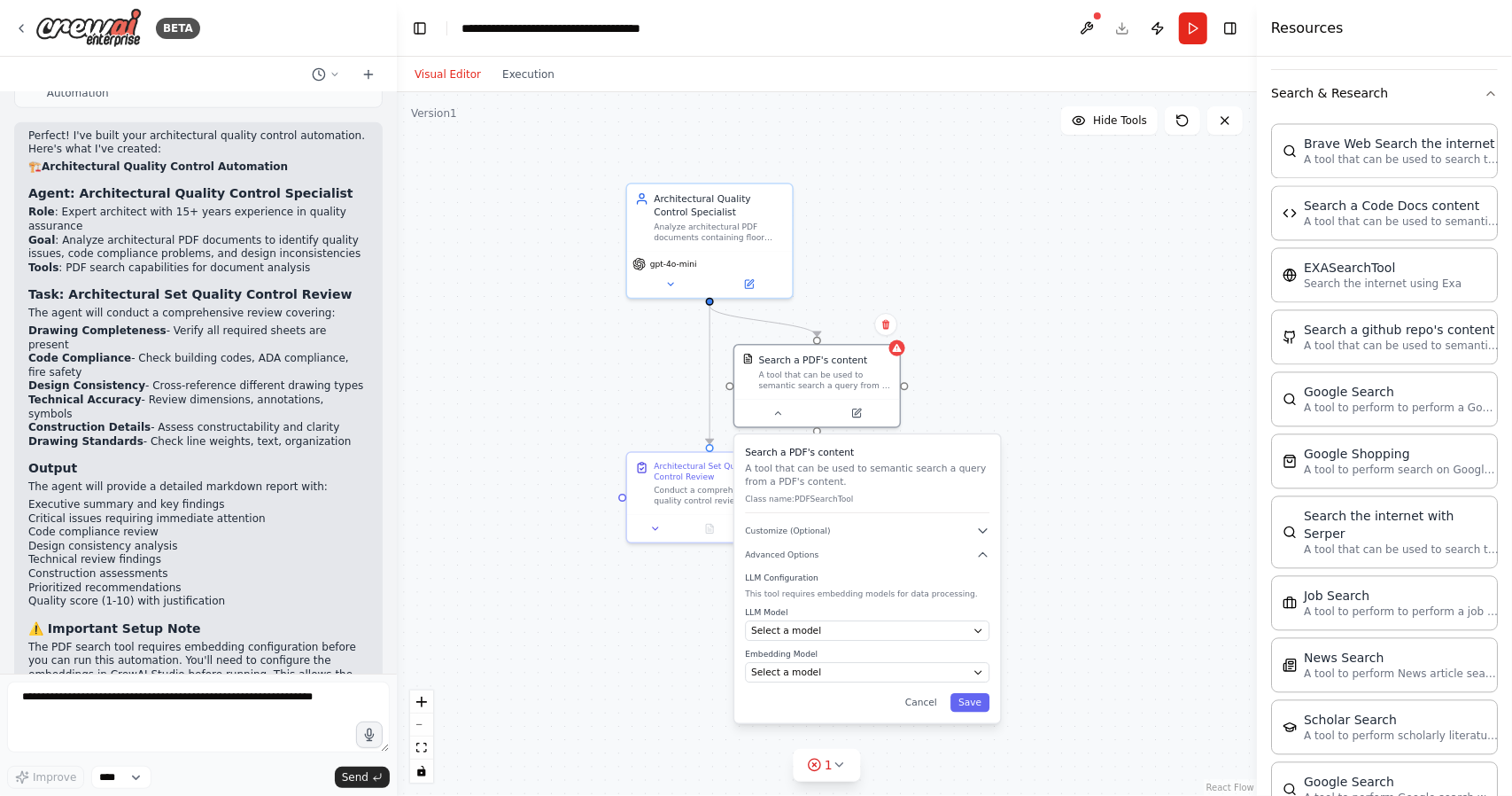
click at [1069, 366] on div ".deletable-edge-delete-btn { width: 20px; height: 20px; border: 0px solid #ffff…" at bounding box center [827, 444] width 860 height 704
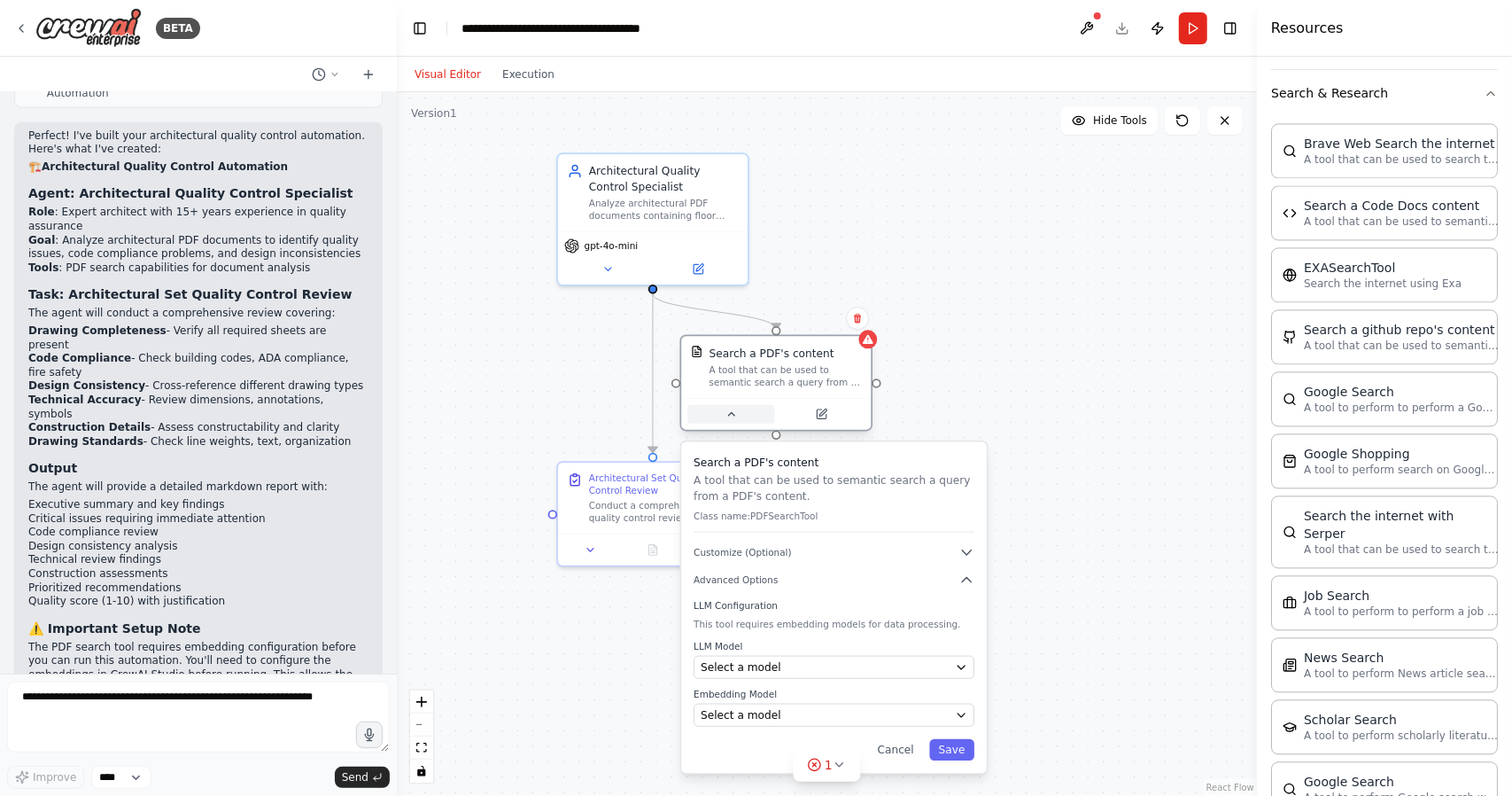
click at [723, 410] on button at bounding box center [730, 414] width 86 height 19
